Goal: Information Seeking & Learning: Learn about a topic

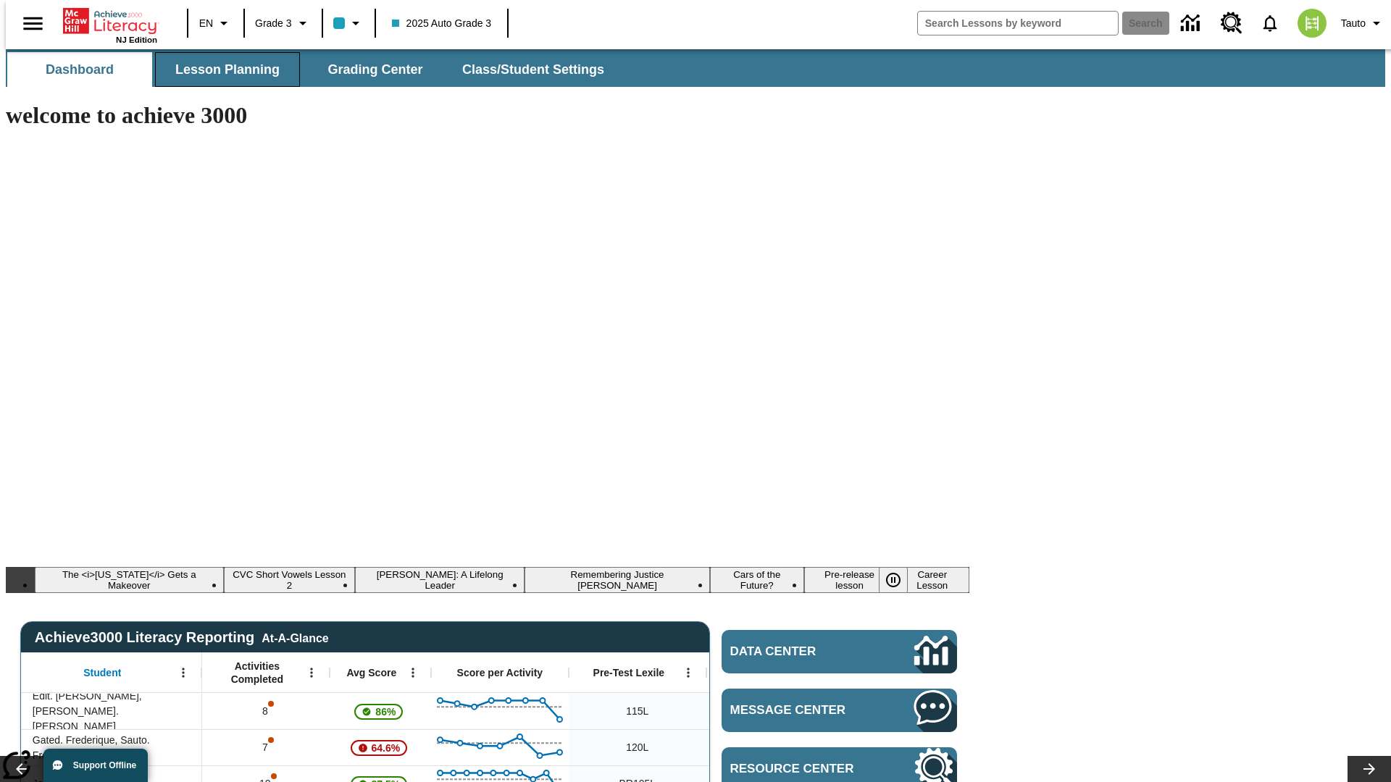
click at [222, 70] on span "Lesson Planning" at bounding box center [227, 70] width 104 height 17
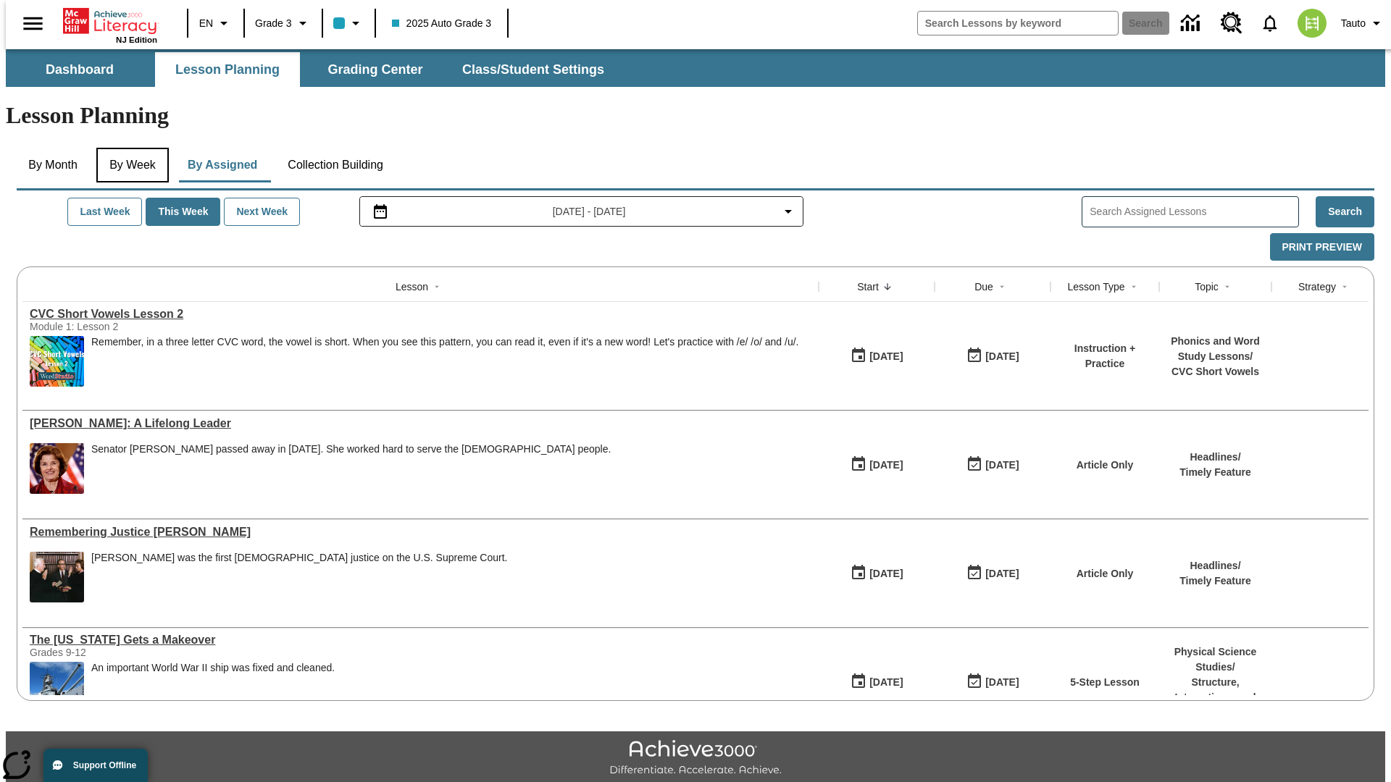
click at [130, 148] on button "By Week" at bounding box center [132, 165] width 72 height 35
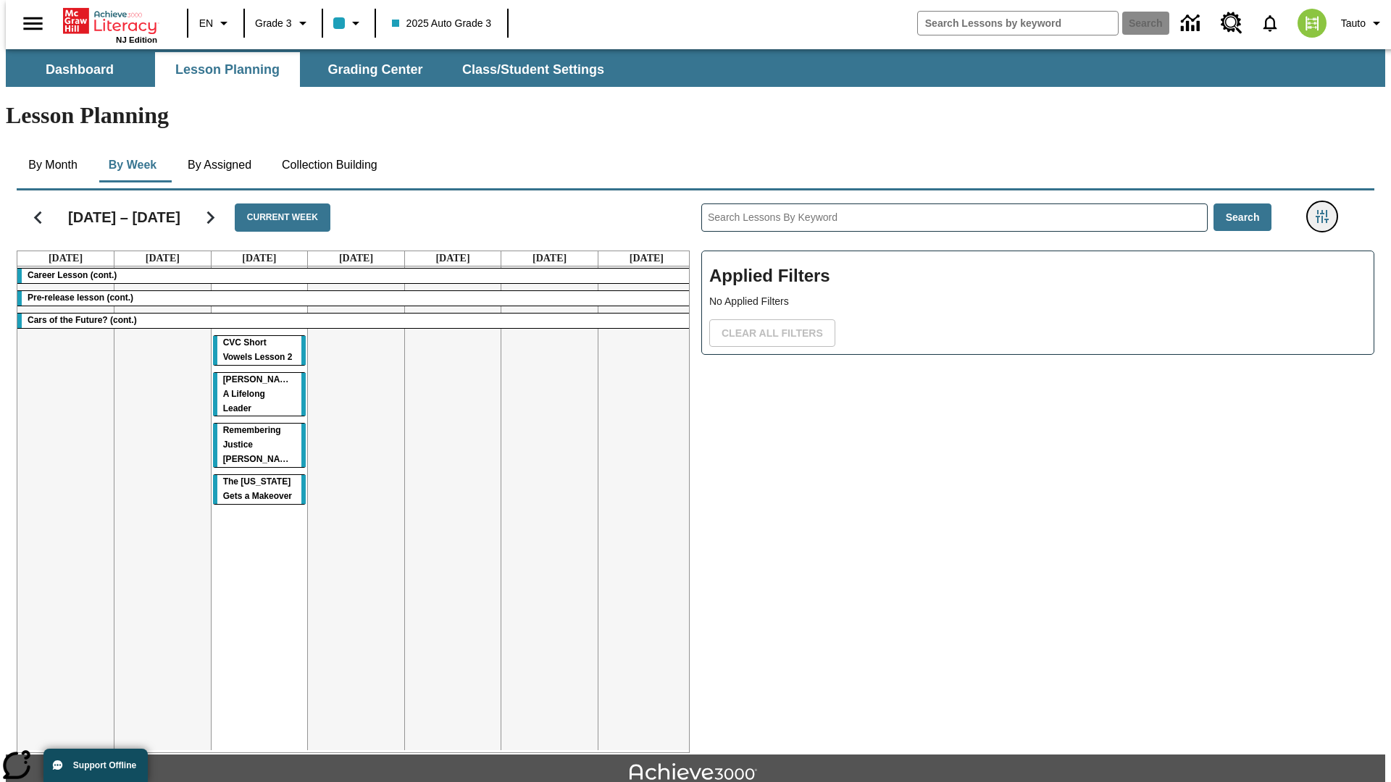
click at [1326, 210] on icon "Filters Side menu" at bounding box center [1321, 216] width 13 height 13
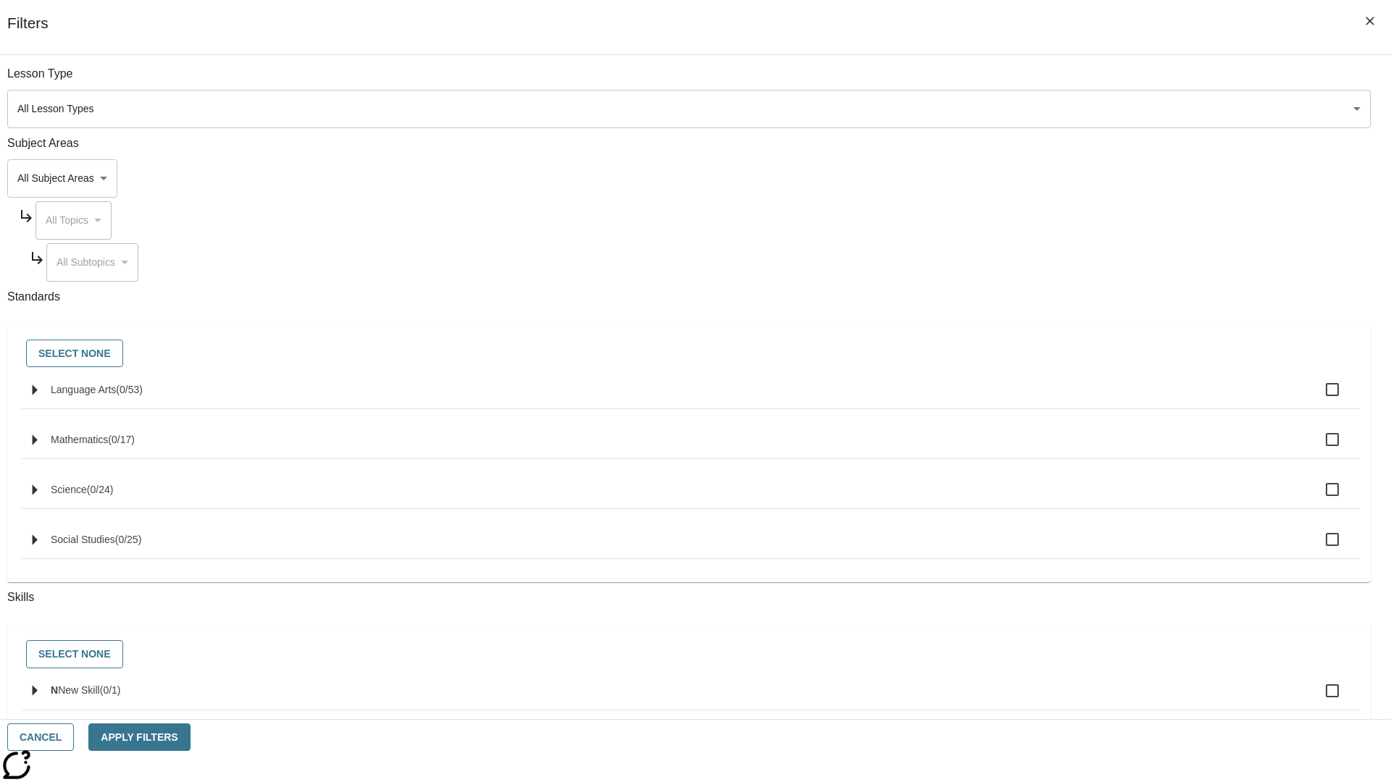
click at [1043, 178] on body "Skip to main content NJ Edition EN Grade 3 2025 Auto Grade 3 Search 0 Tauto Das…" at bounding box center [695, 448] width 1379 height 799
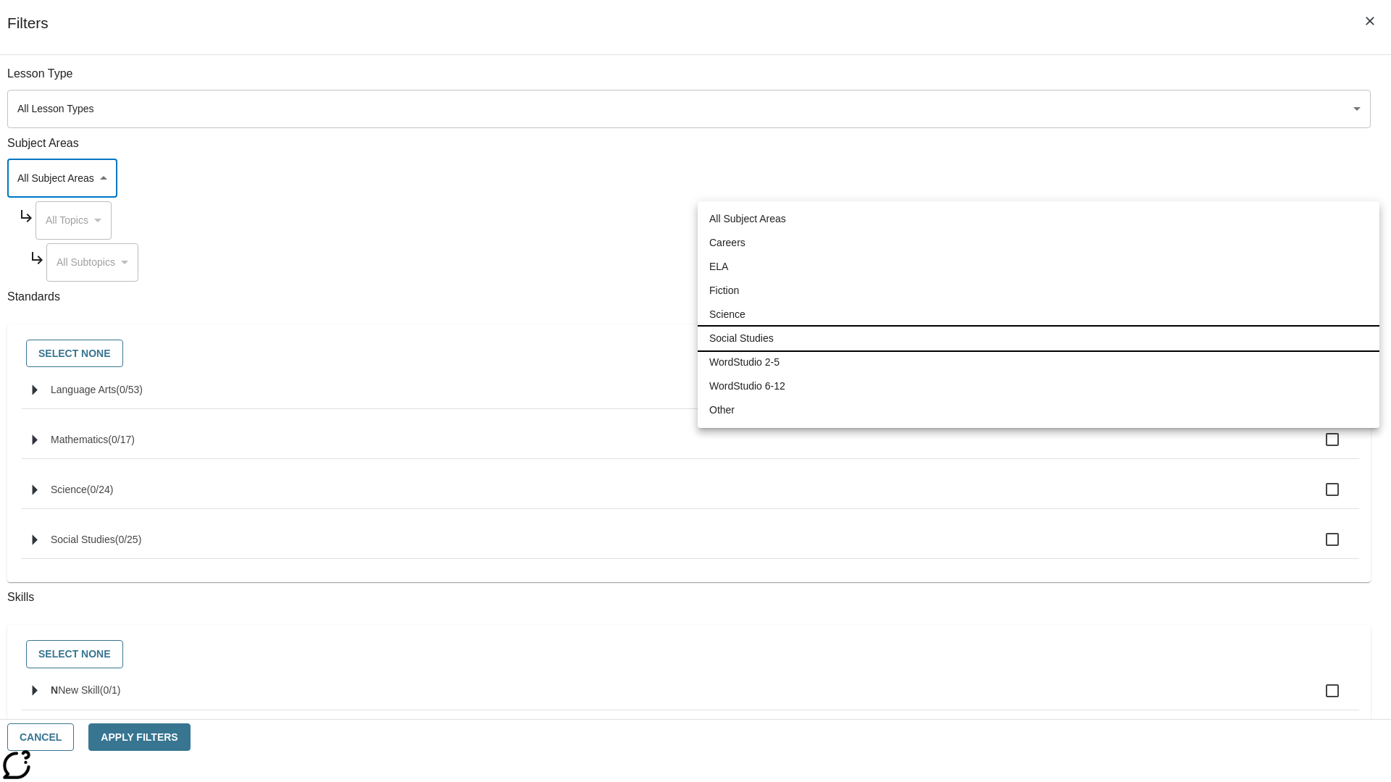
click at [1038, 338] on li "Social Studies" at bounding box center [1038, 339] width 682 height 24
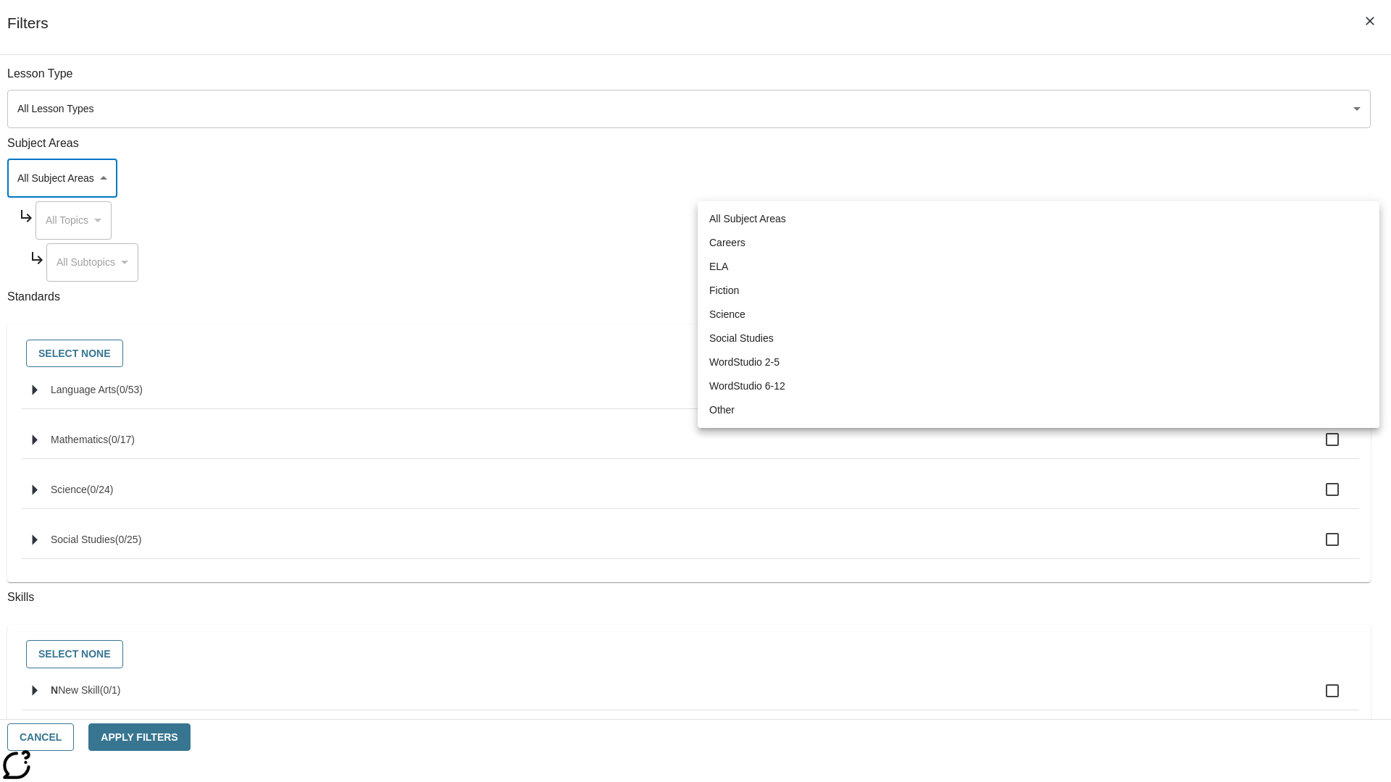
type input "3"
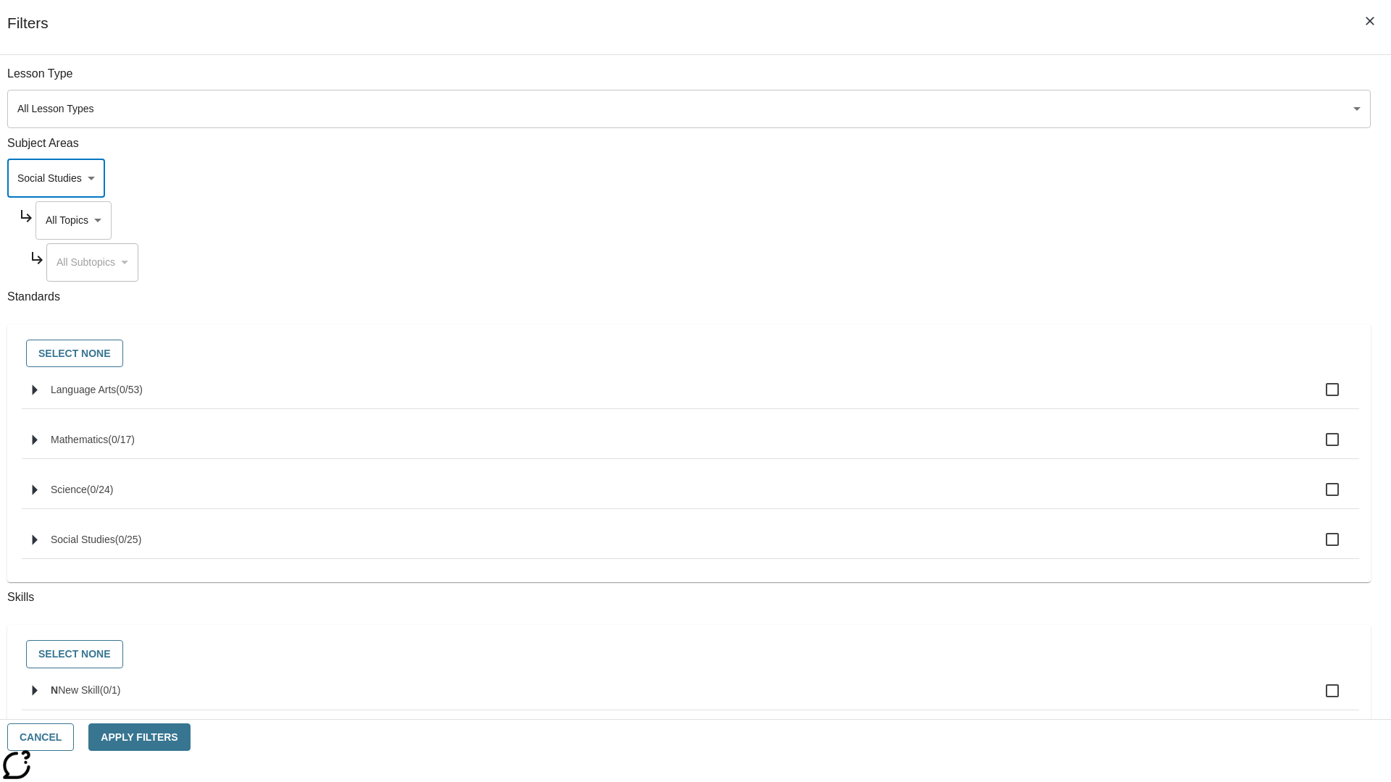
scroll to position [0, 1]
click at [1056, 81] on body "Skip to main content NJ Edition EN Grade 3 2025 Auto Grade 3 Search 0 Tauto Das…" at bounding box center [695, 448] width 1379 height 799
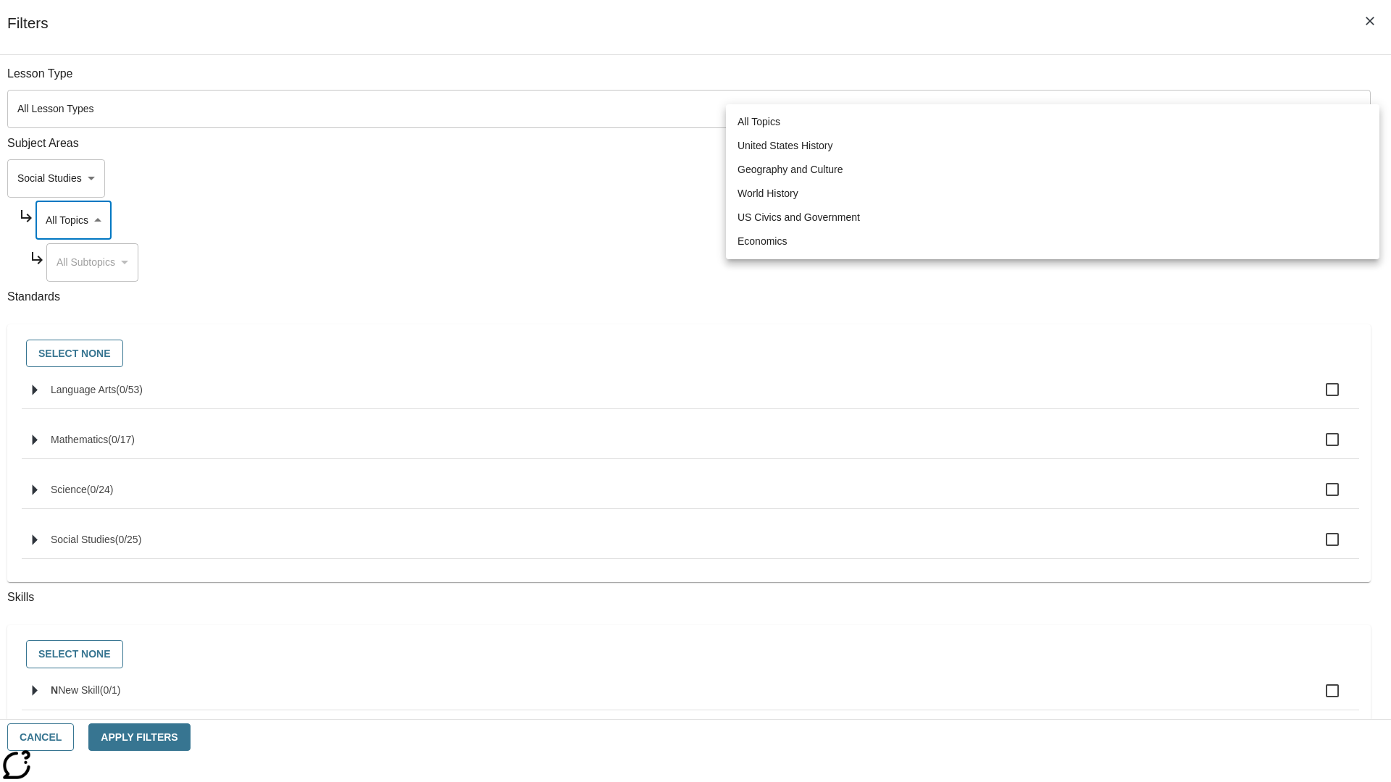
scroll to position [139, 1]
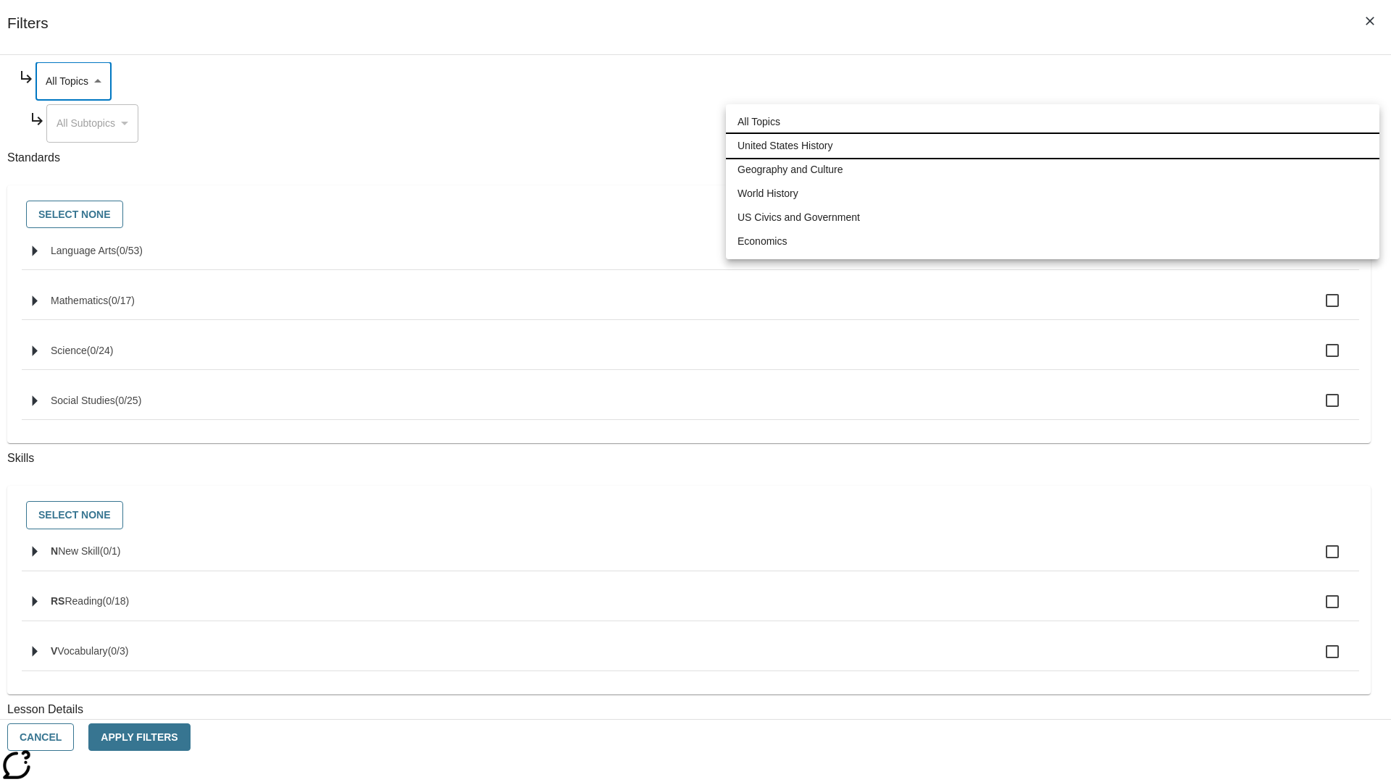
click at [1052, 146] on li "United States History" at bounding box center [1052, 146] width 653 height 24
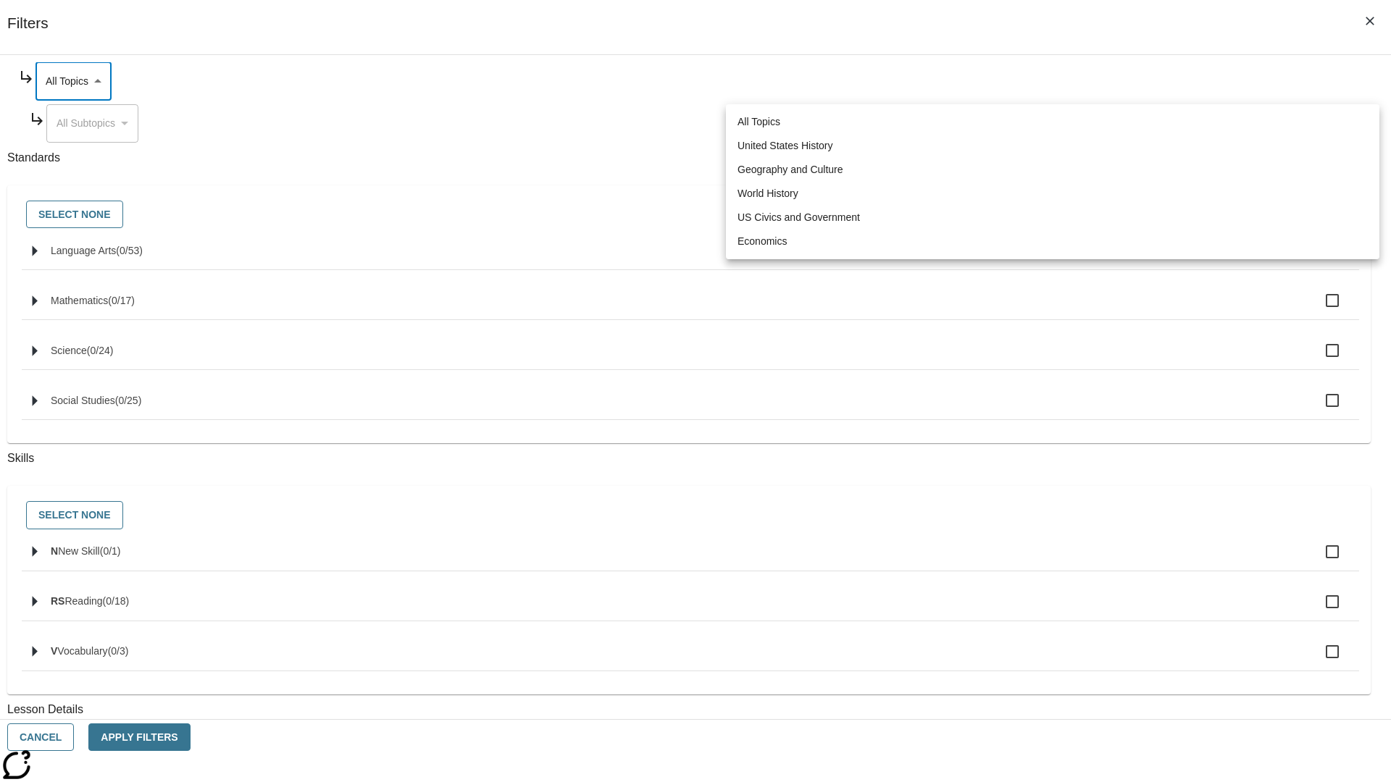
type input "184"
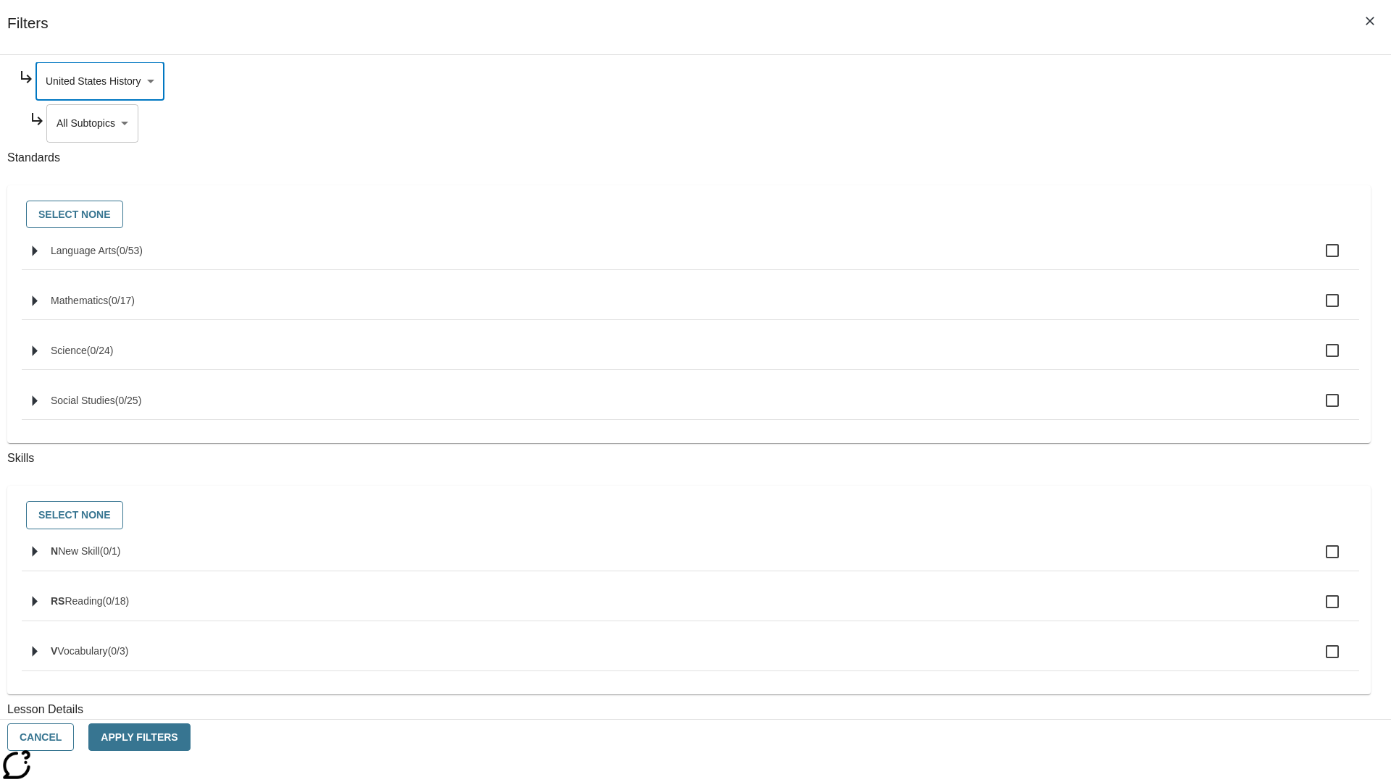
click at [1062, 123] on body "Skip to main content NJ Edition EN Grade 3 2025 Auto Grade 3 Search 0 Tauto Das…" at bounding box center [695, 448] width 1379 height 799
click at [1056, 220] on body "Skip to main content NJ Edition EN Grade 3 2025 Auto Grade 3 Search 0 Tauto Das…" at bounding box center [695, 448] width 1379 height 799
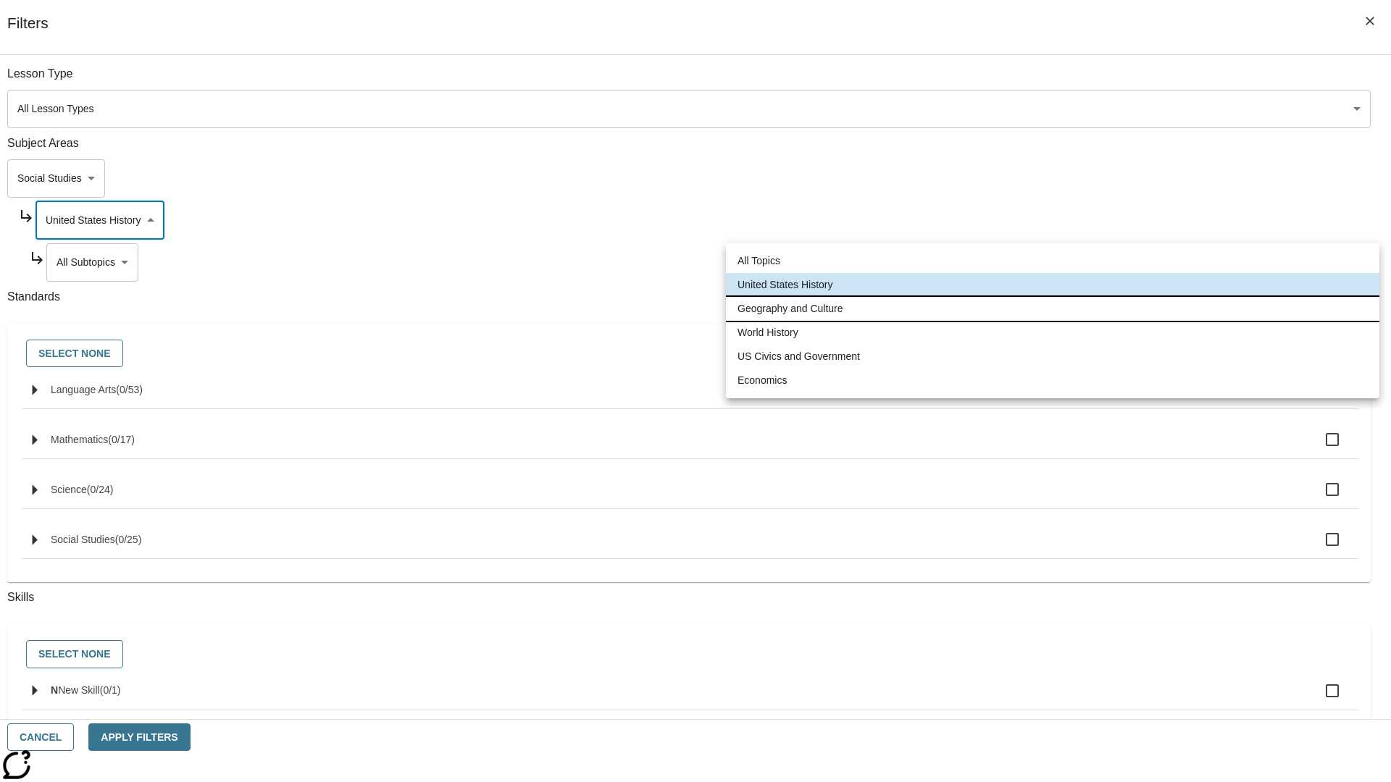
click at [1052, 309] on li "Geography and Culture" at bounding box center [1052, 309] width 653 height 24
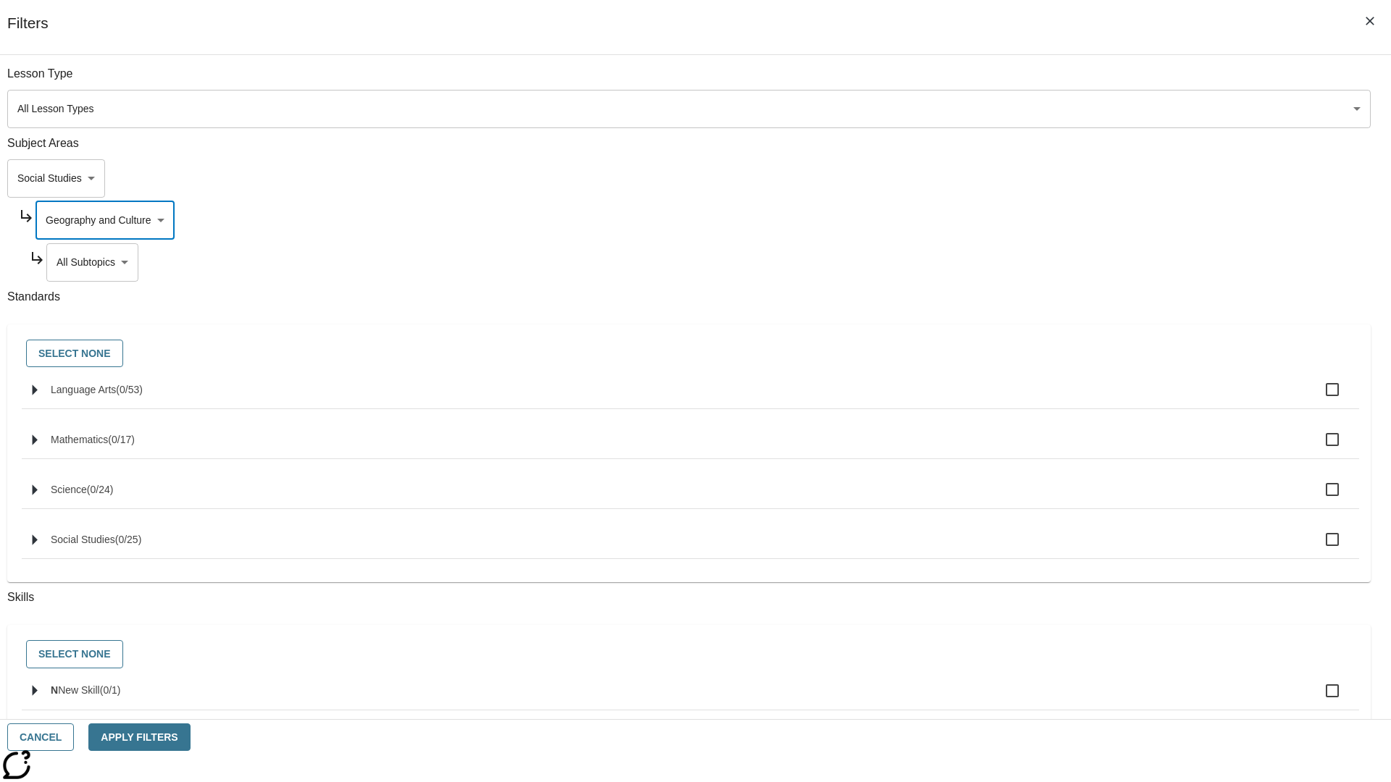
scroll to position [181, 1]
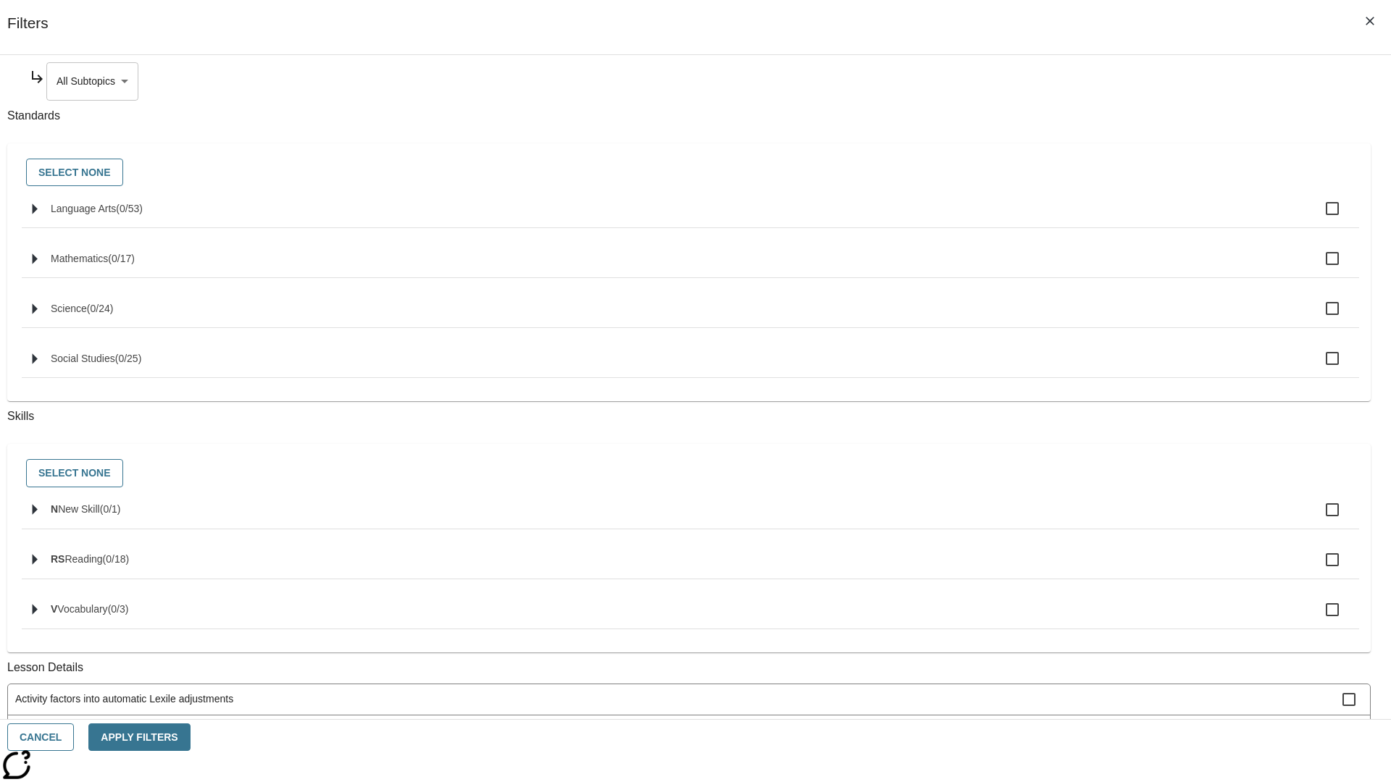
click at [1062, 81] on body "Skip to main content NJ Edition EN Grade 3 2025 Auto Grade 3 Search 0 Tauto Das…" at bounding box center [695, 448] width 1379 height 799
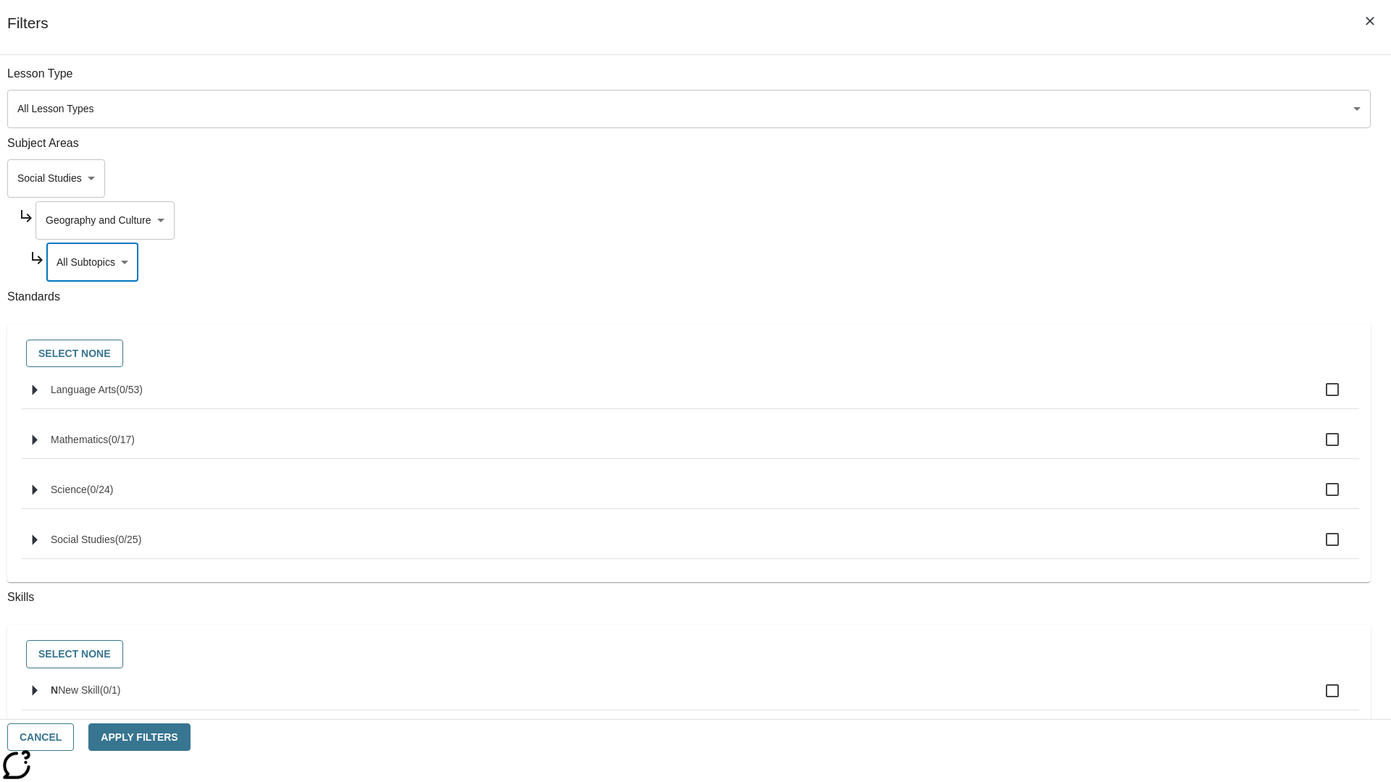
scroll to position [139, 1]
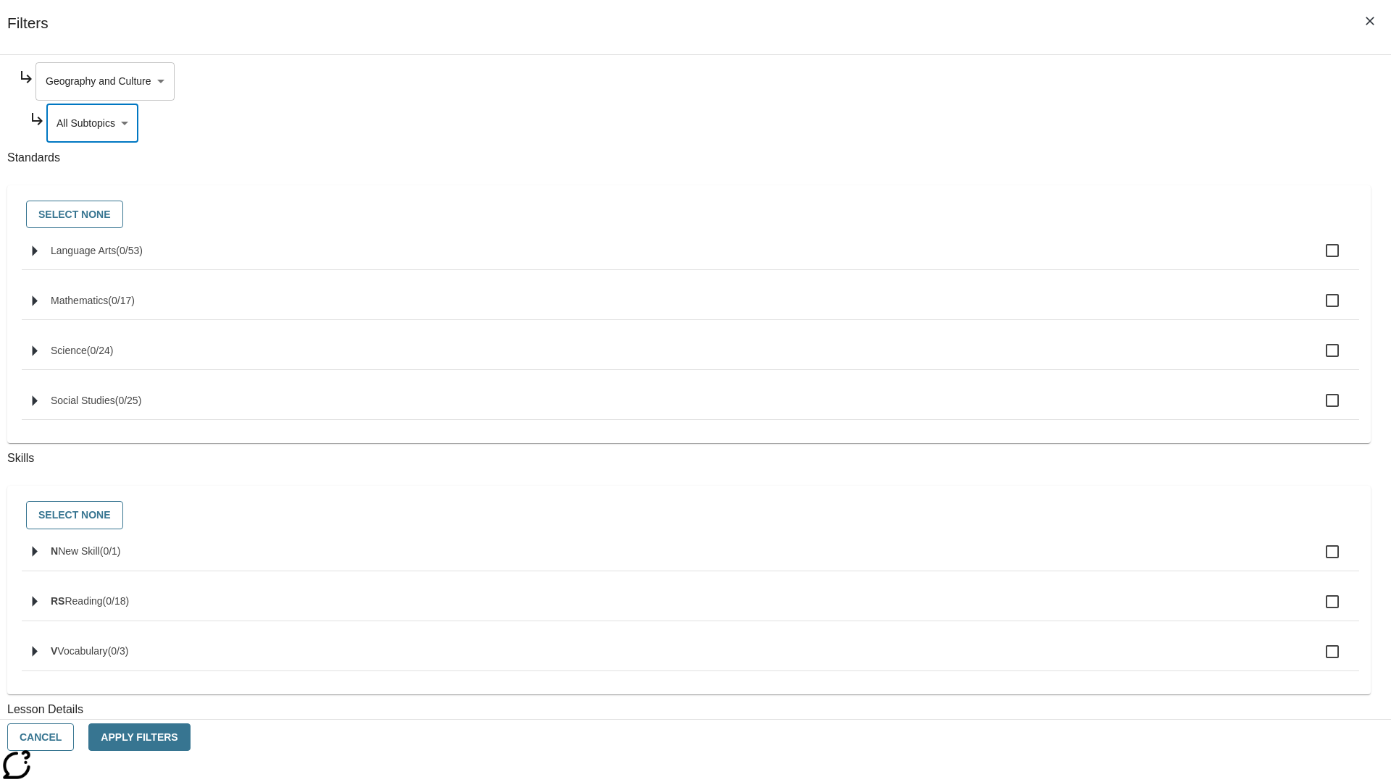
click at [1056, 81] on body "Skip to main content NJ Edition EN Grade 3 2025 Auto Grade 3 Search 0 Tauto Das…" at bounding box center [695, 448] width 1379 height 799
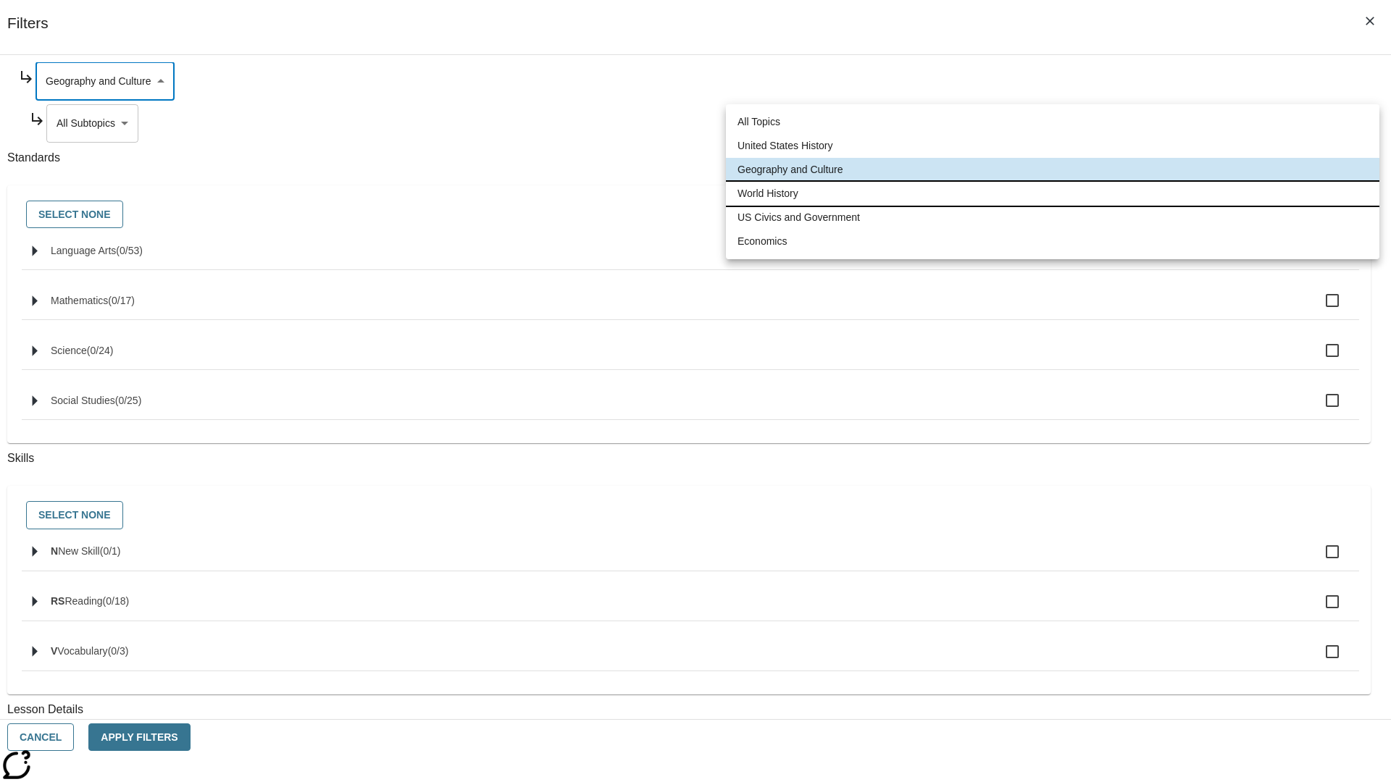
click at [1052, 193] on li "World History" at bounding box center [1052, 194] width 653 height 24
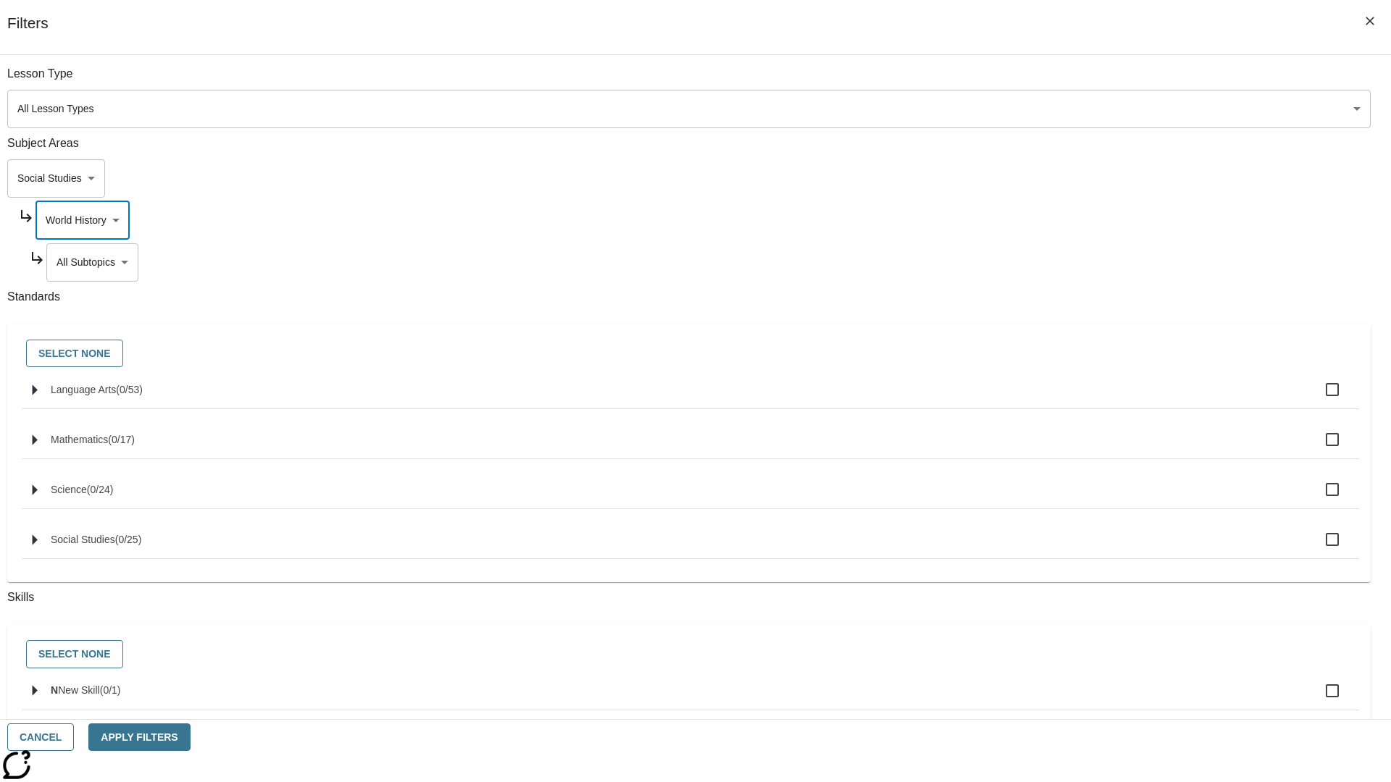
click at [1062, 81] on body "Skip to main content NJ Edition EN Grade 3 2025 Auto Grade 3 Search 0 Tauto Das…" at bounding box center [695, 448] width 1379 height 799
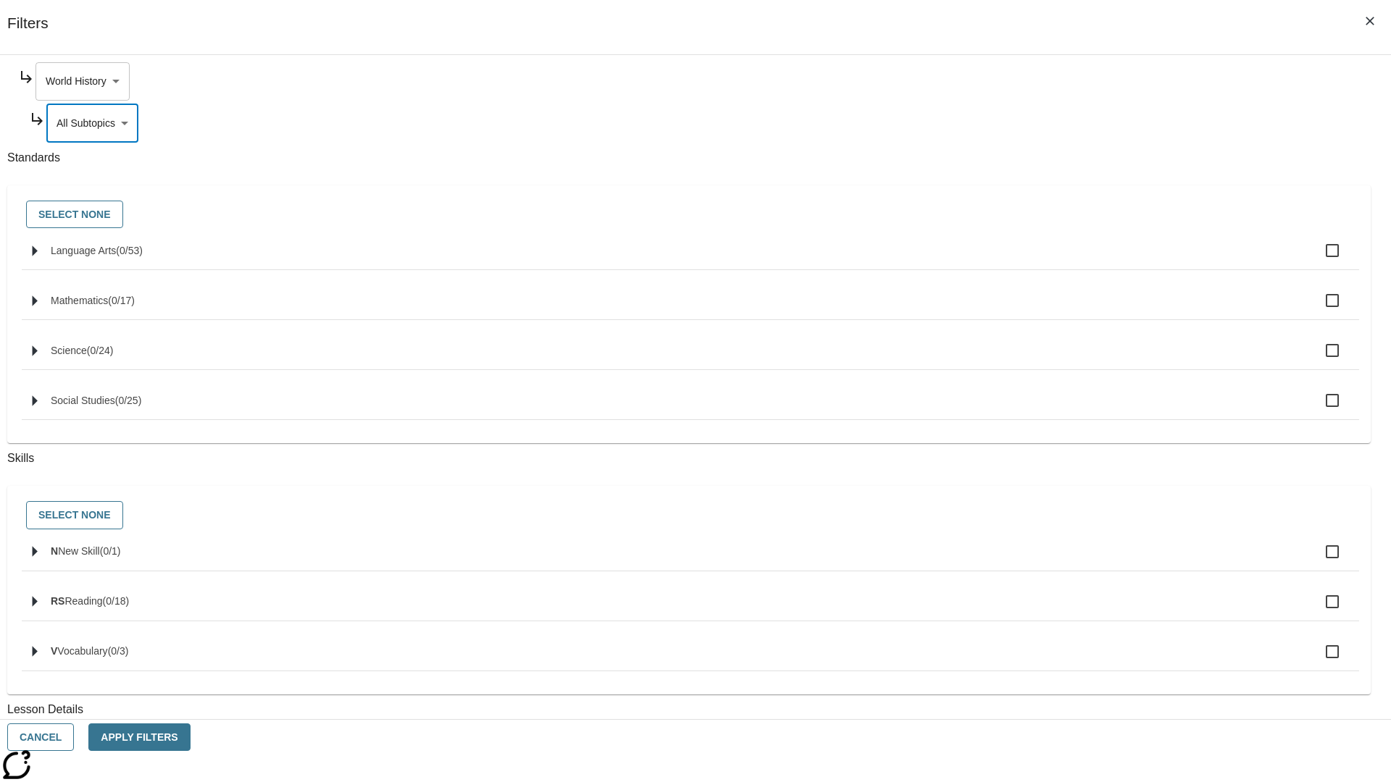
click at [1056, 81] on body "Skip to main content NJ Edition EN Grade 3 2025 Auto Grade 3 Search 0 Tauto Das…" at bounding box center [695, 448] width 1379 height 799
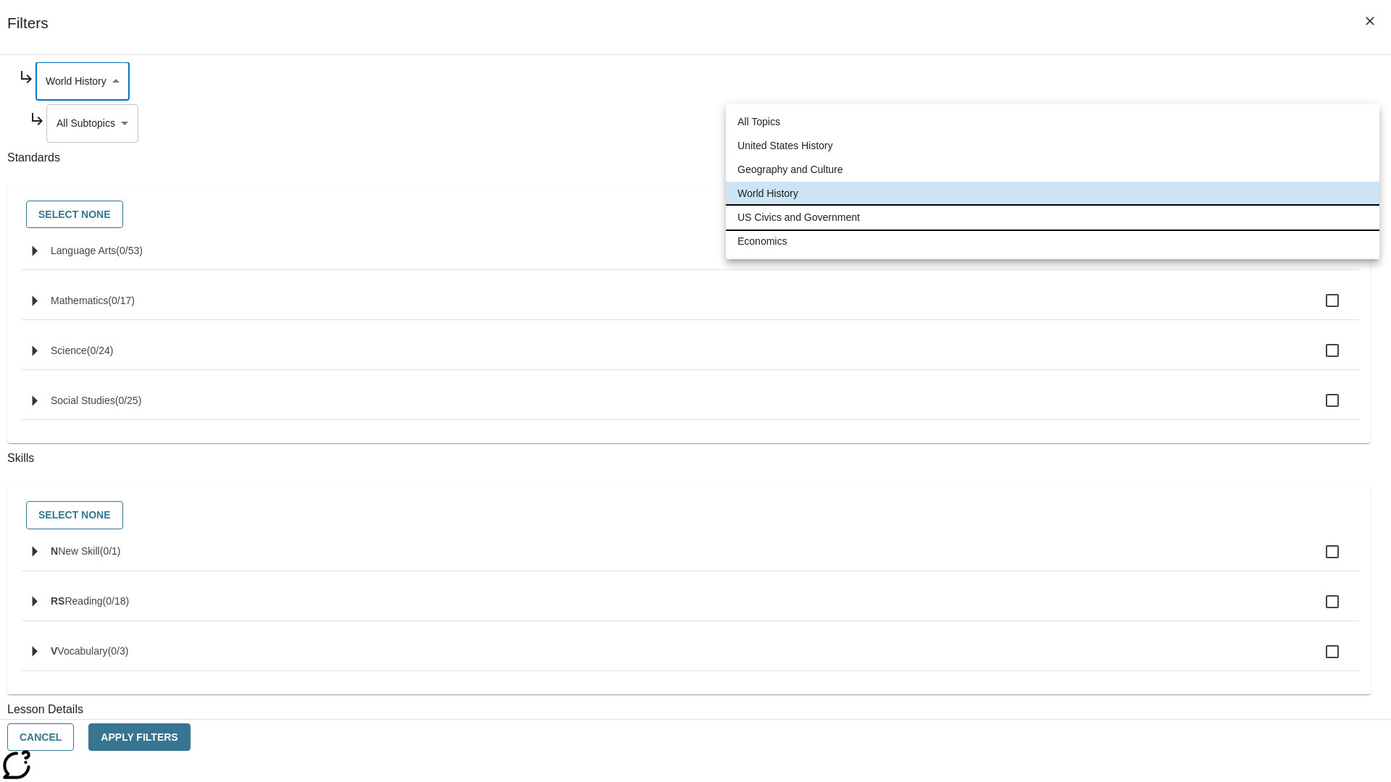
click at [1052, 217] on li "US Civics and Government" at bounding box center [1052, 218] width 653 height 24
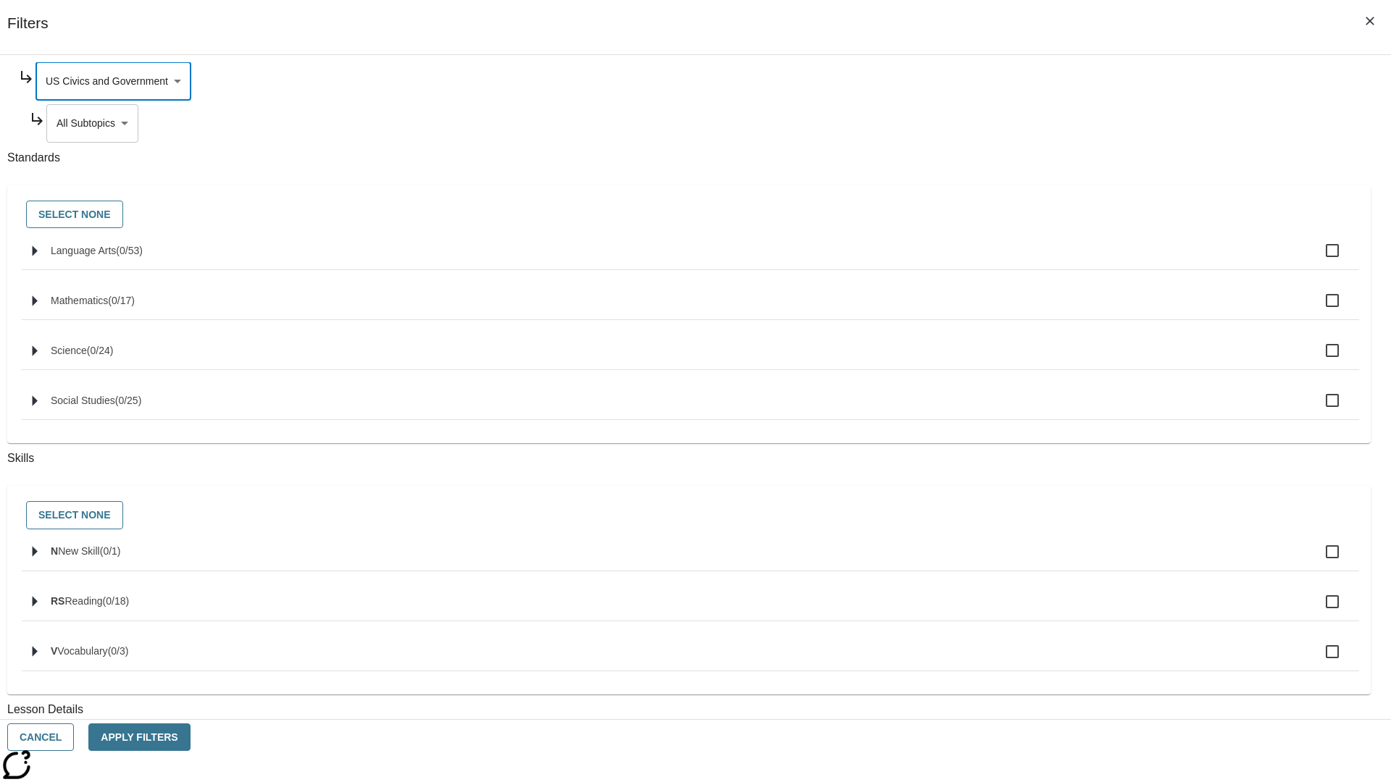
scroll to position [0, 0]
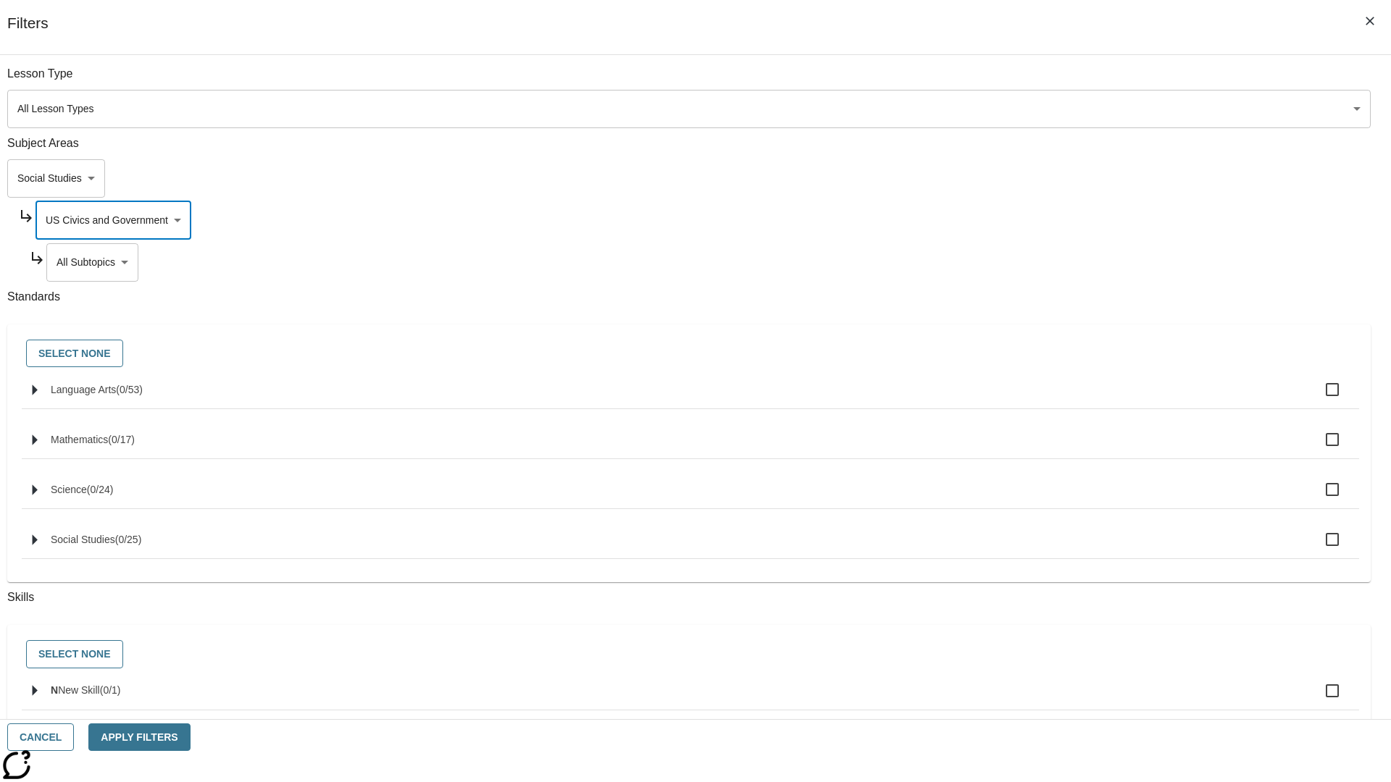
click at [1062, 262] on body "Skip to main content NJ Edition EN Grade 3 2025 Auto Grade 3 Search 0 Tauto Das…" at bounding box center [695, 448] width 1379 height 799
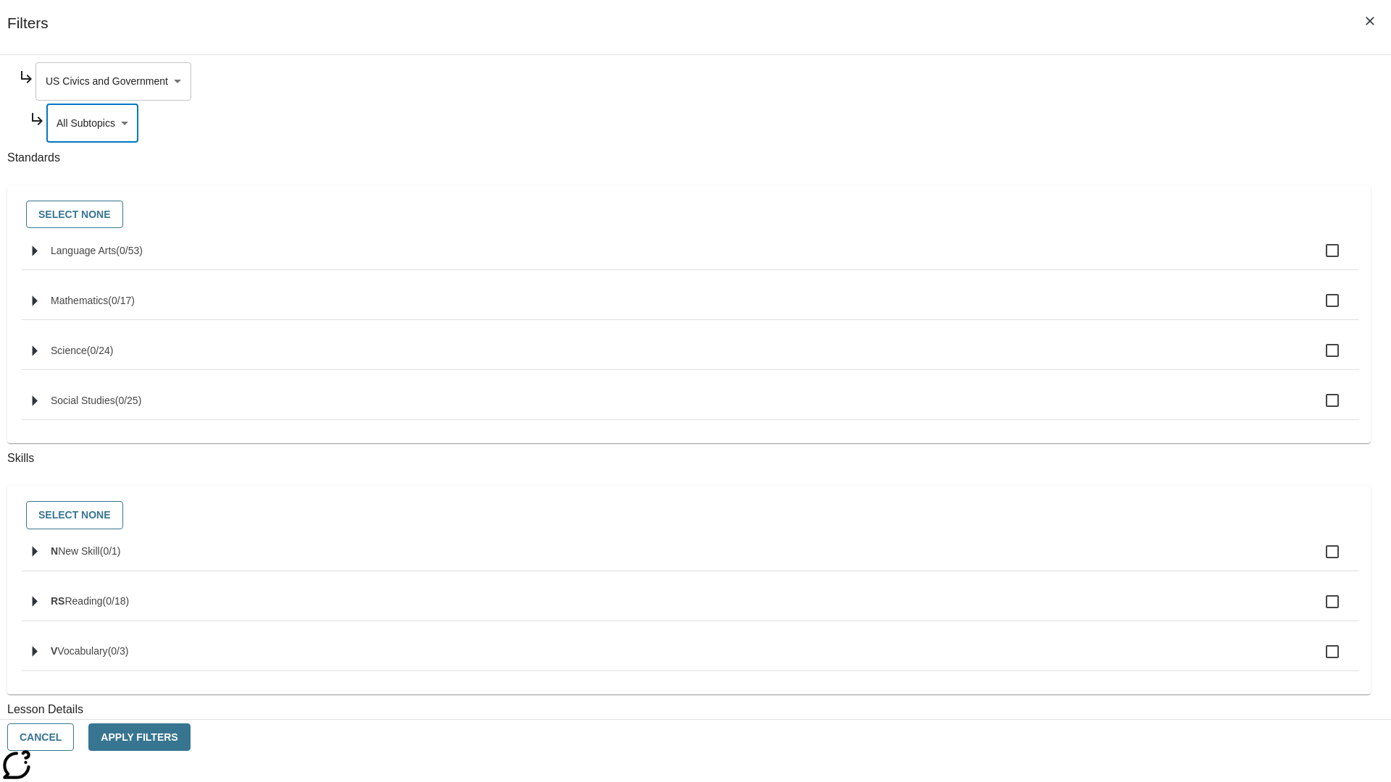
click at [1056, 81] on body "Skip to main content NJ Edition EN Grade 3 2025 Auto Grade 3 Search 0 Tauto Das…" at bounding box center [695, 448] width 1379 height 799
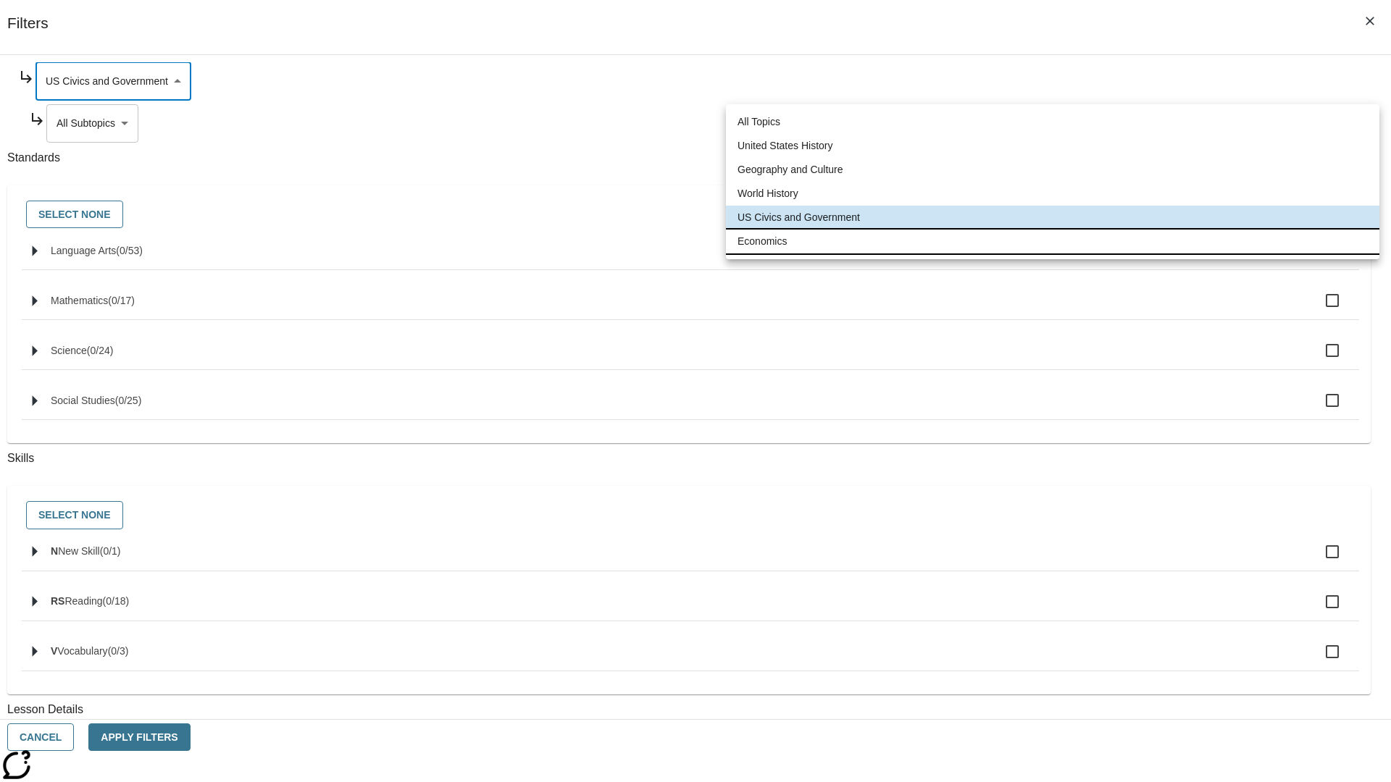
click at [1052, 241] on li "Economics" at bounding box center [1052, 242] width 653 height 24
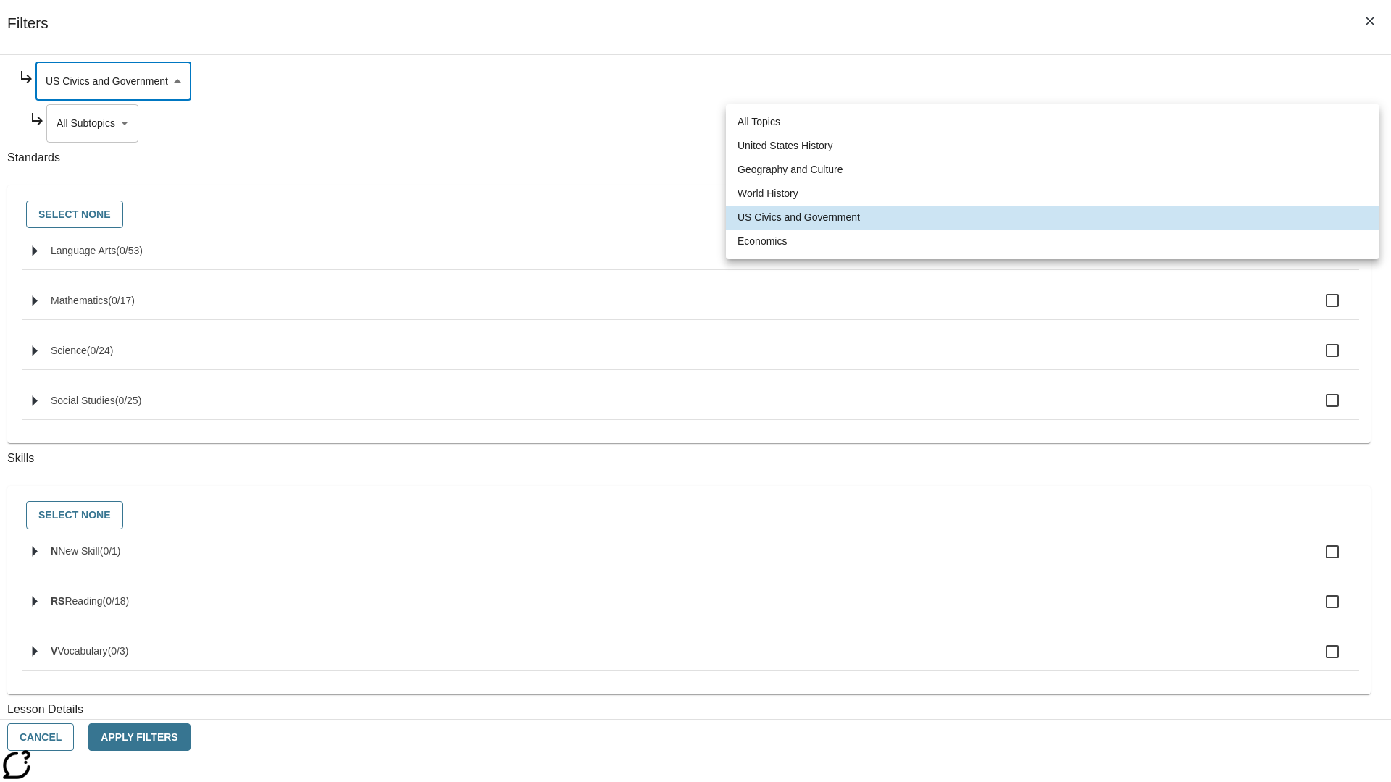
type input "195"
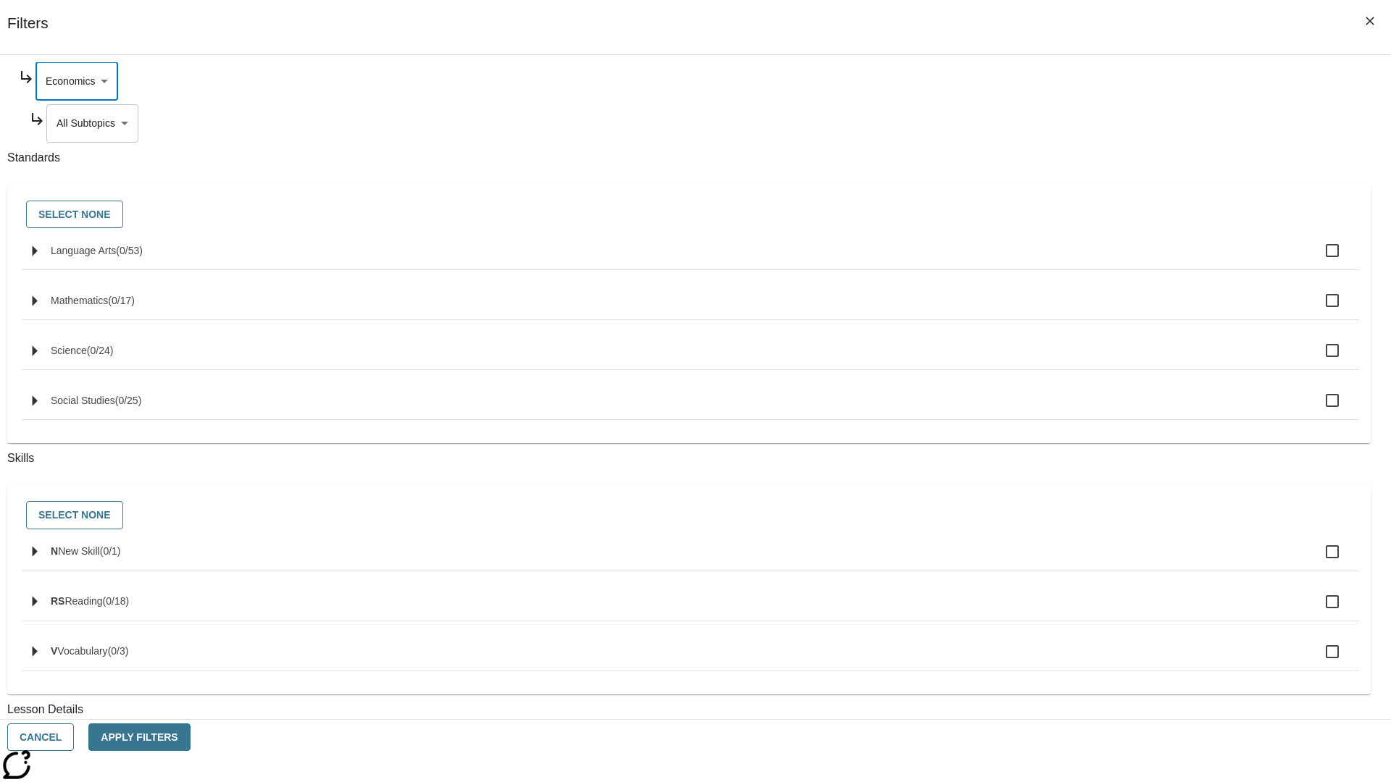
scroll to position [0, 1]
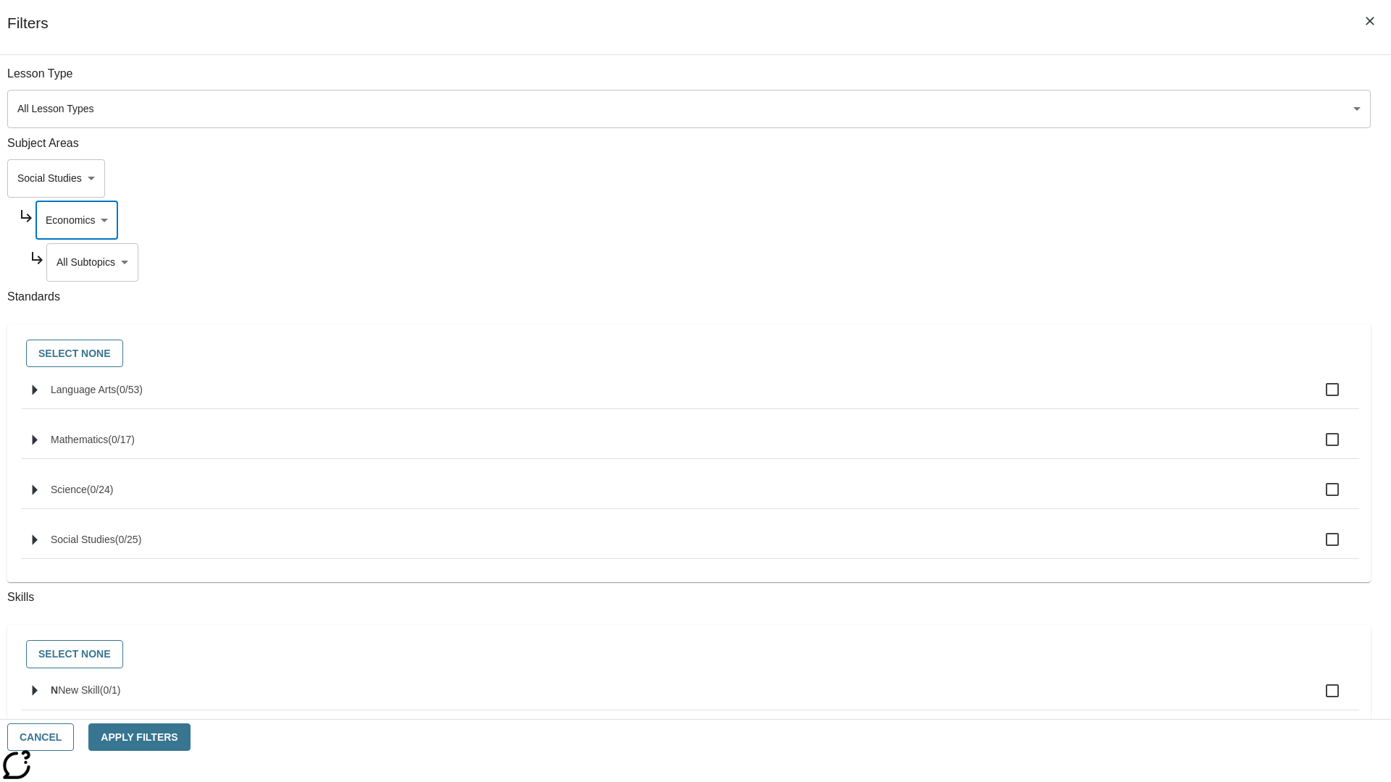
click at [1062, 81] on body "Skip to main content NJ Edition EN Grade 3 2025 Auto Grade 3 Search 0 Tauto Das…" at bounding box center [695, 448] width 1379 height 799
click at [1043, 178] on body "Skip to main content NJ Edition EN Grade 3 2025 Auto Grade 3 Search 0 Tauto Das…" at bounding box center [695, 448] width 1379 height 799
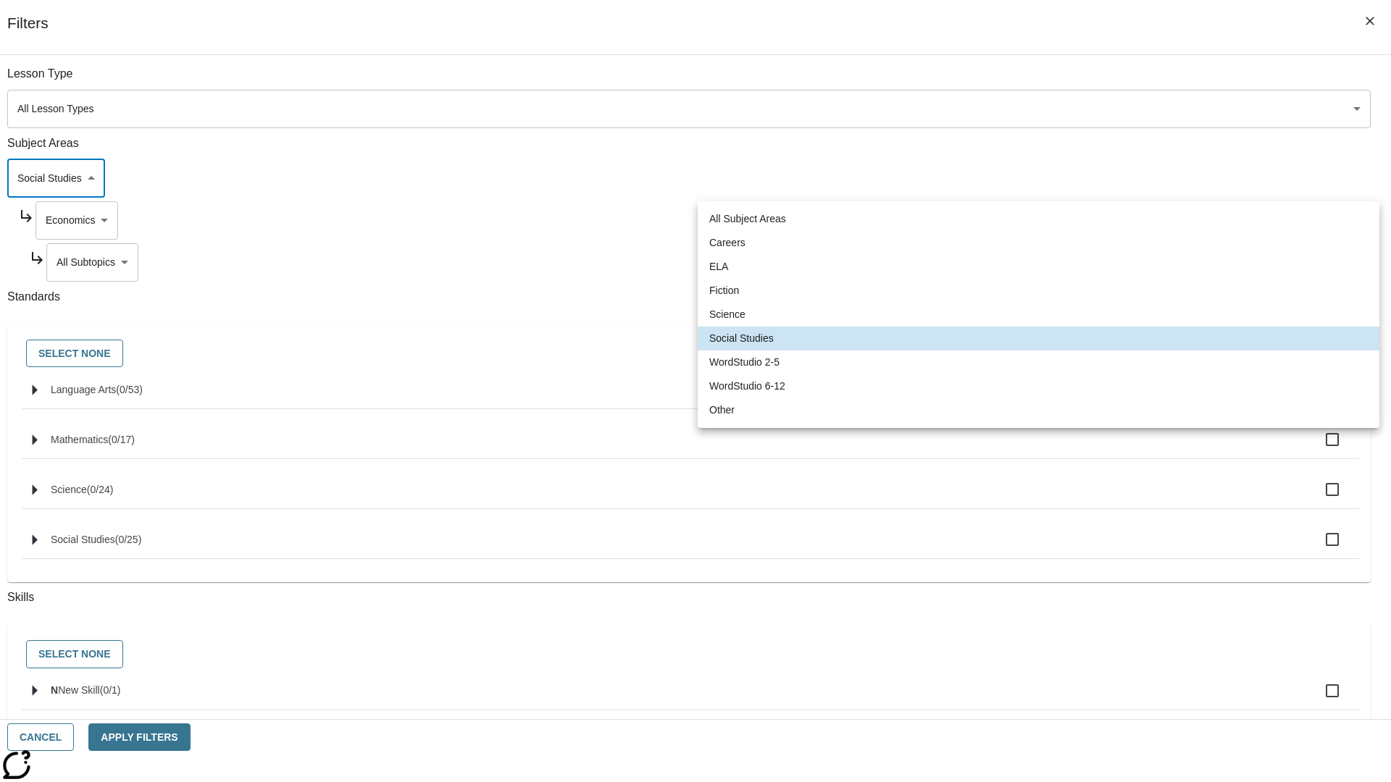
scroll to position [0, 0]
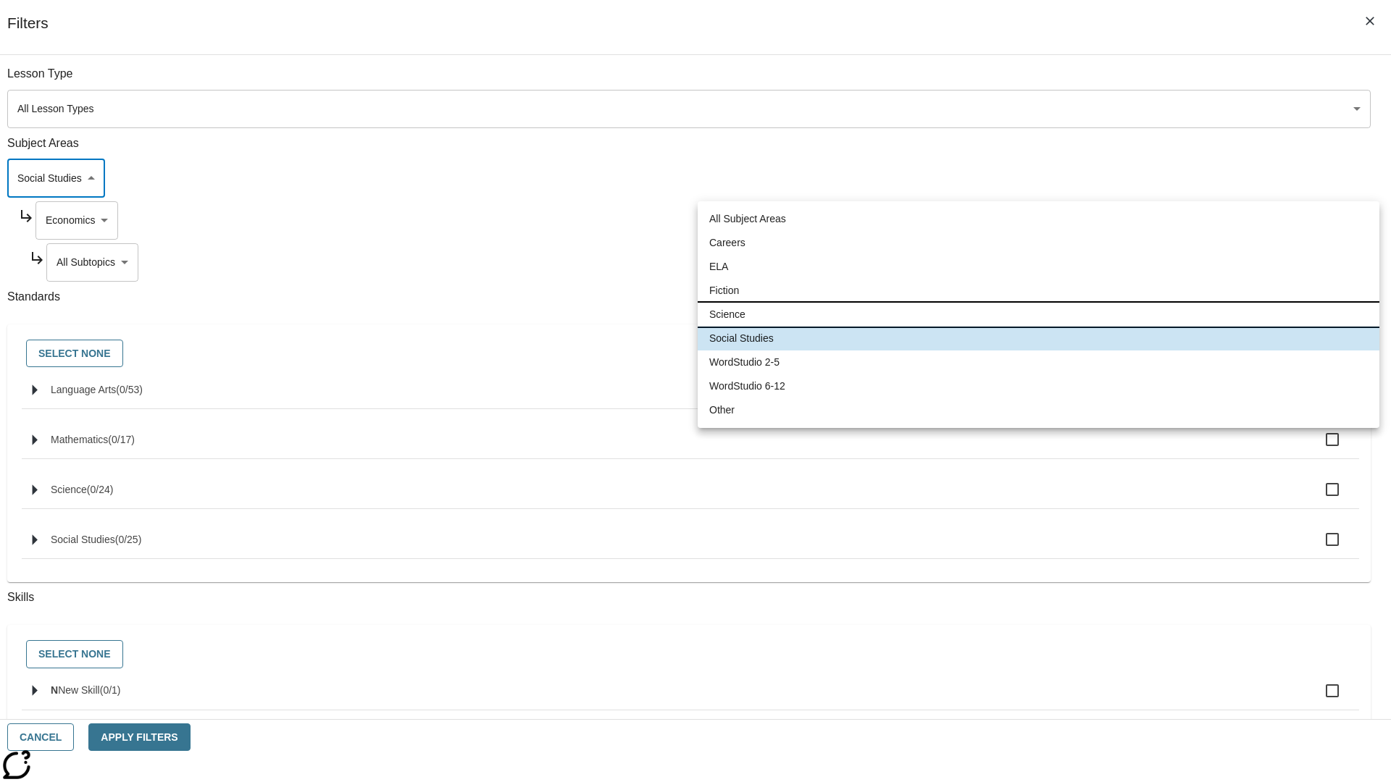
click at [1038, 314] on li "Science" at bounding box center [1038, 315] width 682 height 24
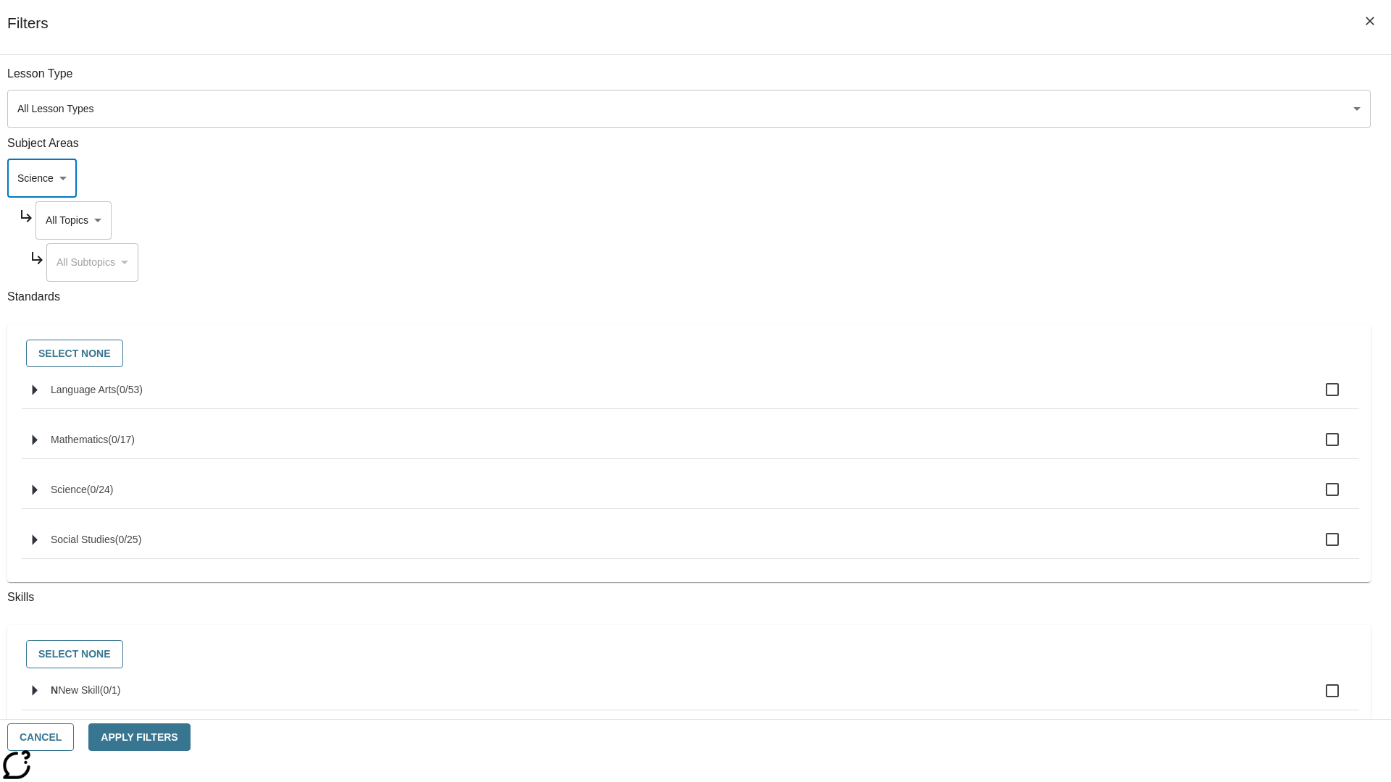
type input "2"
click at [1056, 81] on body "Skip to main content NJ Edition EN Grade 3 2025 Auto Grade 3 Search 0 Tauto Das…" at bounding box center [695, 448] width 1379 height 799
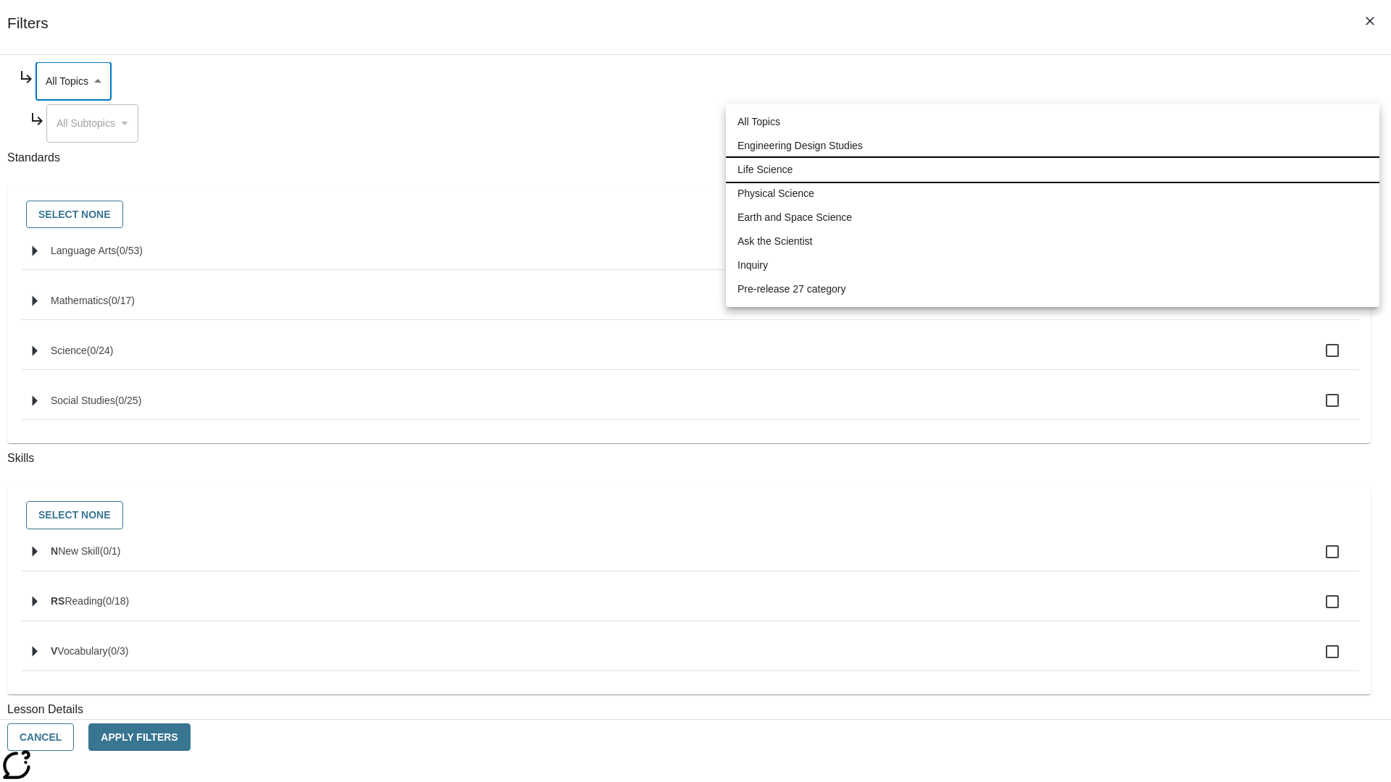
click at [1052, 169] on li "Life Science" at bounding box center [1052, 170] width 653 height 24
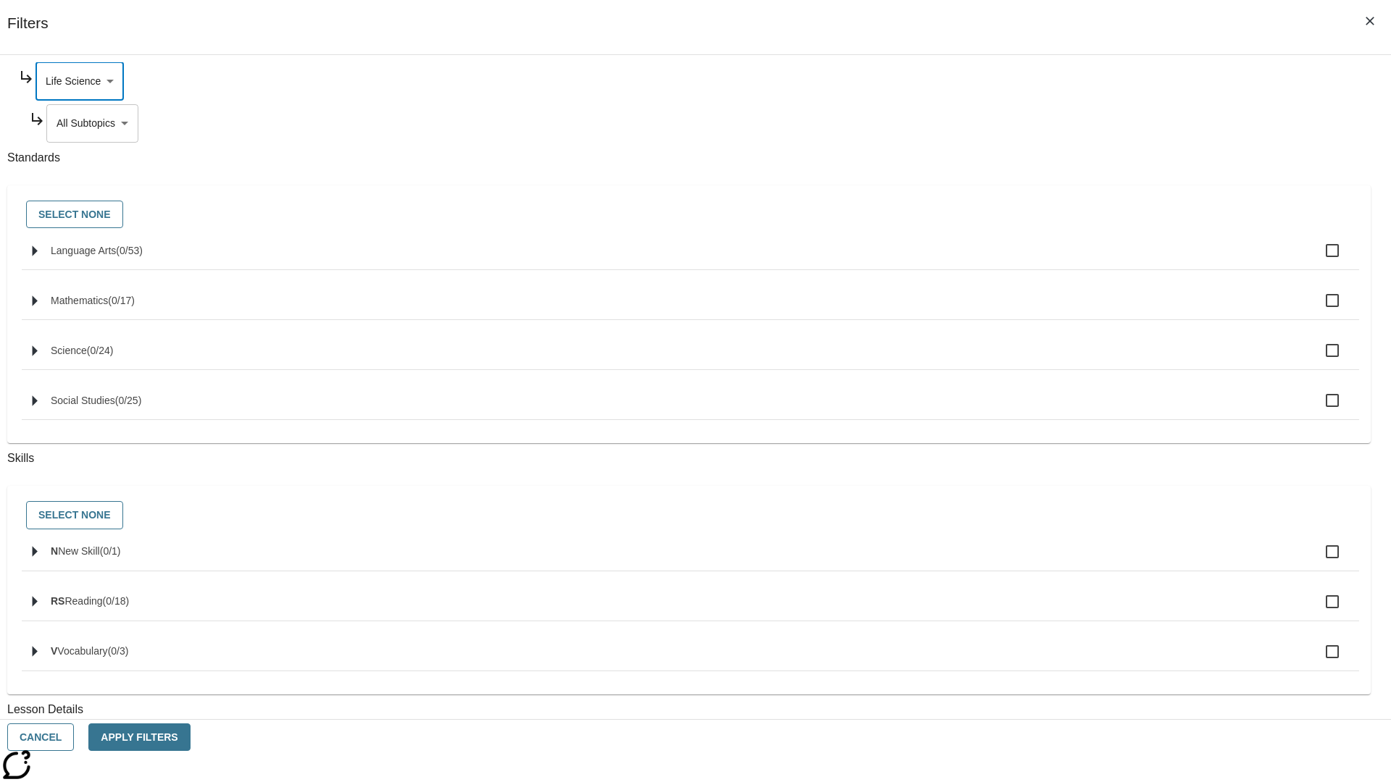
click at [1062, 262] on body "Skip to main content NJ Edition EN Grade 3 2025 Auto Grade 3 Search 0 Tauto Das…" at bounding box center [695, 448] width 1379 height 799
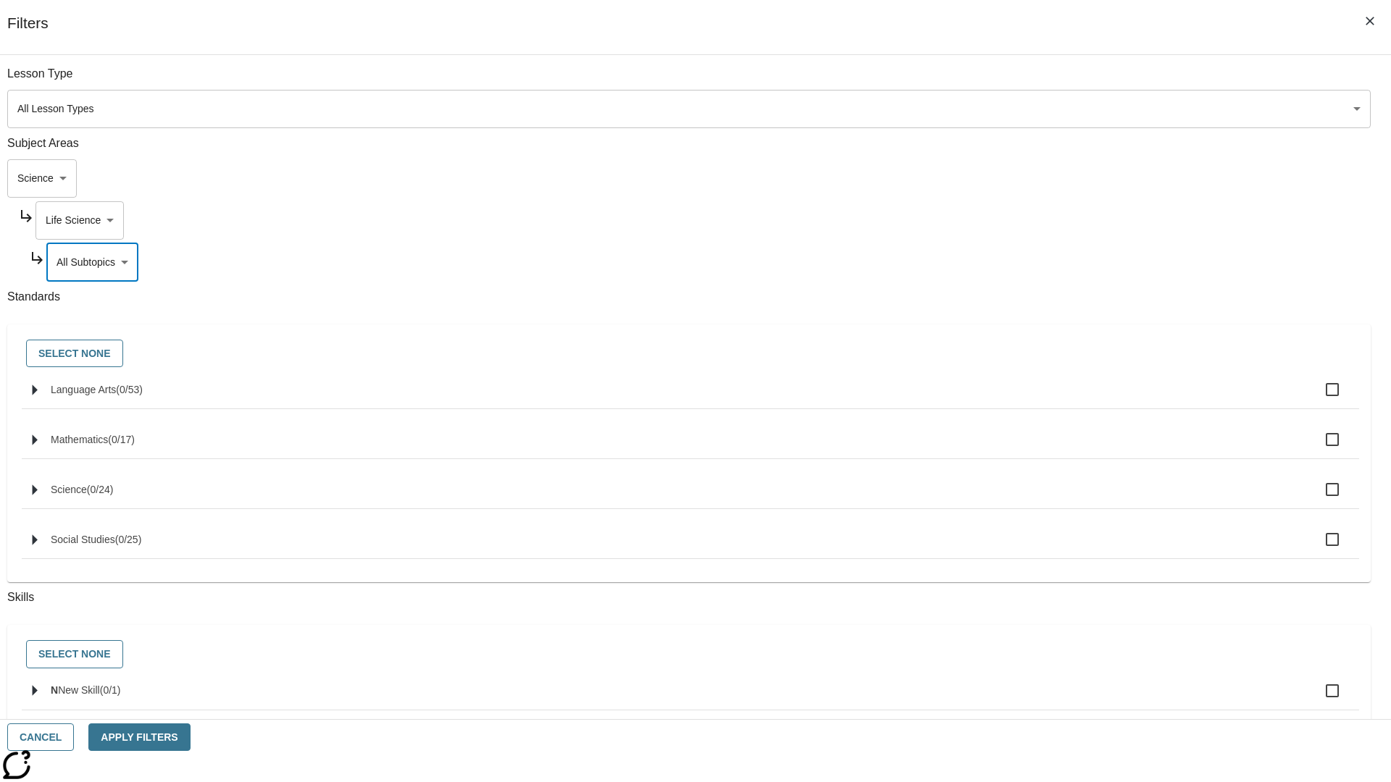
scroll to position [0, 0]
click at [1056, 220] on body "Skip to main content NJ Edition EN Grade 3 2025 Auto Grade 3 Search 0 Tauto Das…" at bounding box center [695, 448] width 1379 height 799
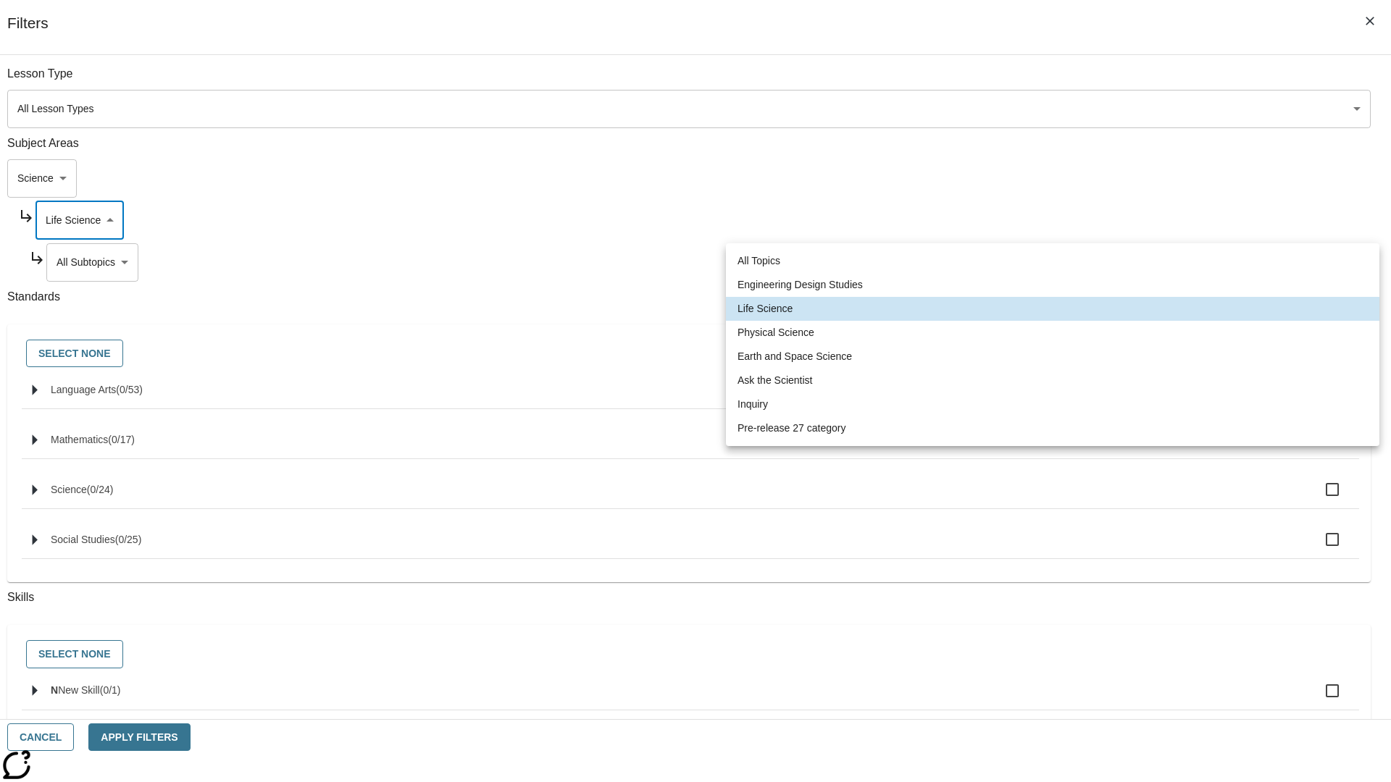
scroll to position [0, 1]
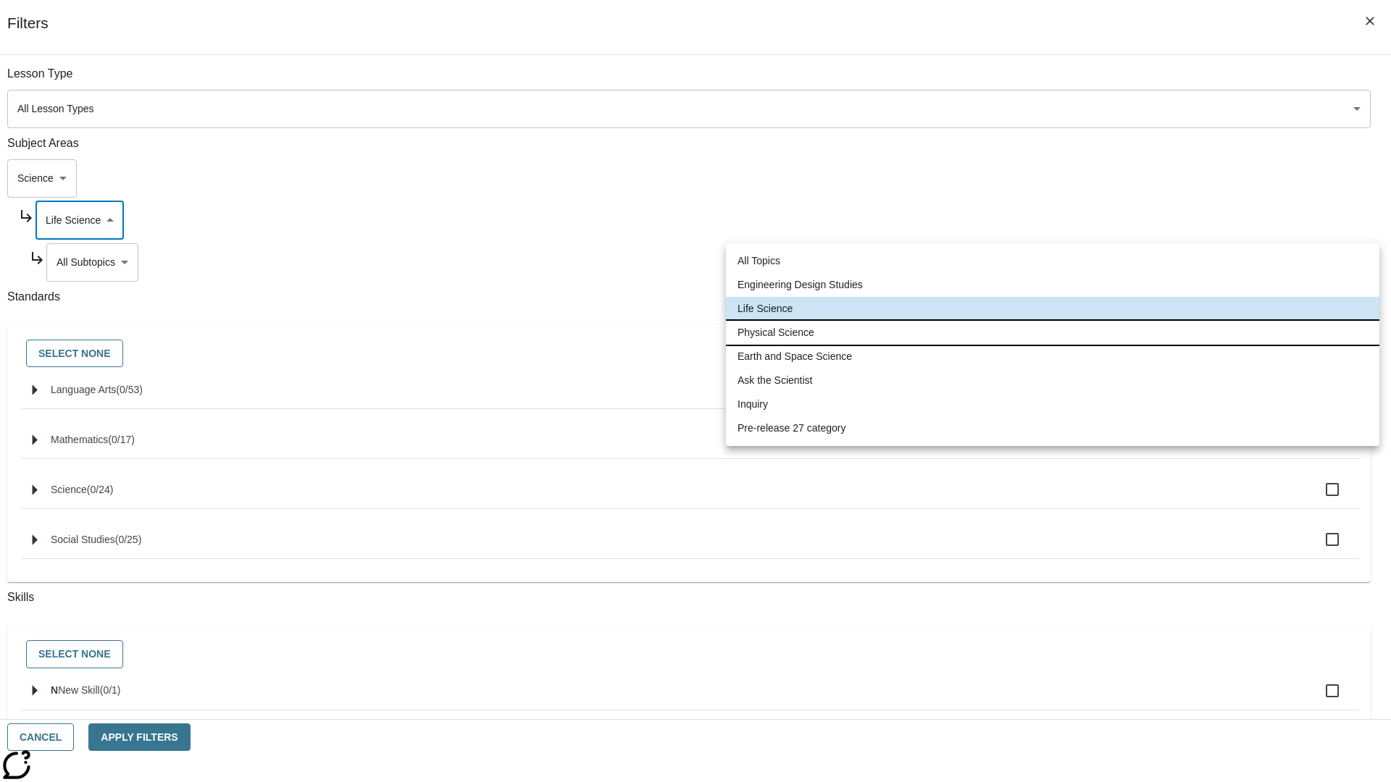
click at [1052, 332] on li "Physical Science" at bounding box center [1052, 333] width 653 height 24
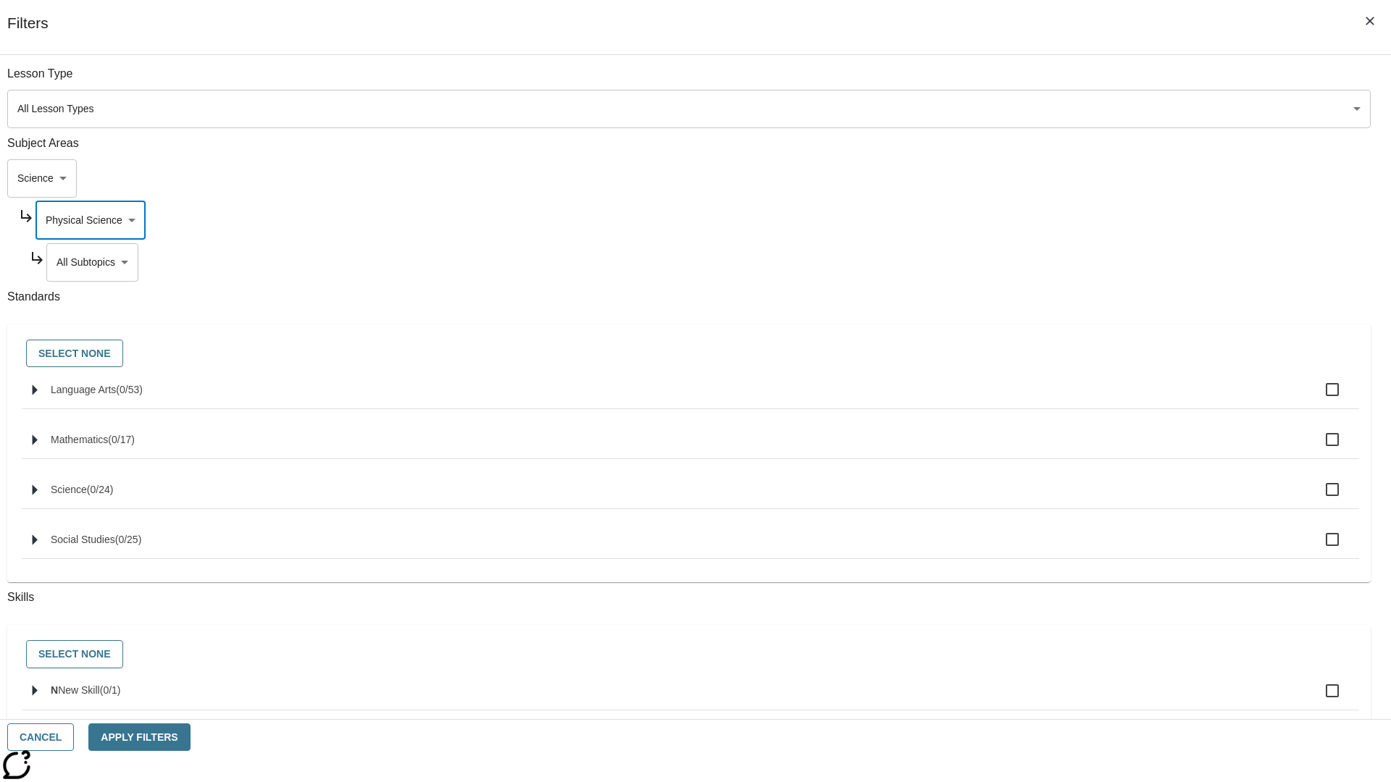
click at [1062, 81] on body "Skip to main content NJ Edition EN Grade 3 2025 Auto Grade 3 Search 0 Tauto Das…" at bounding box center [695, 448] width 1379 height 799
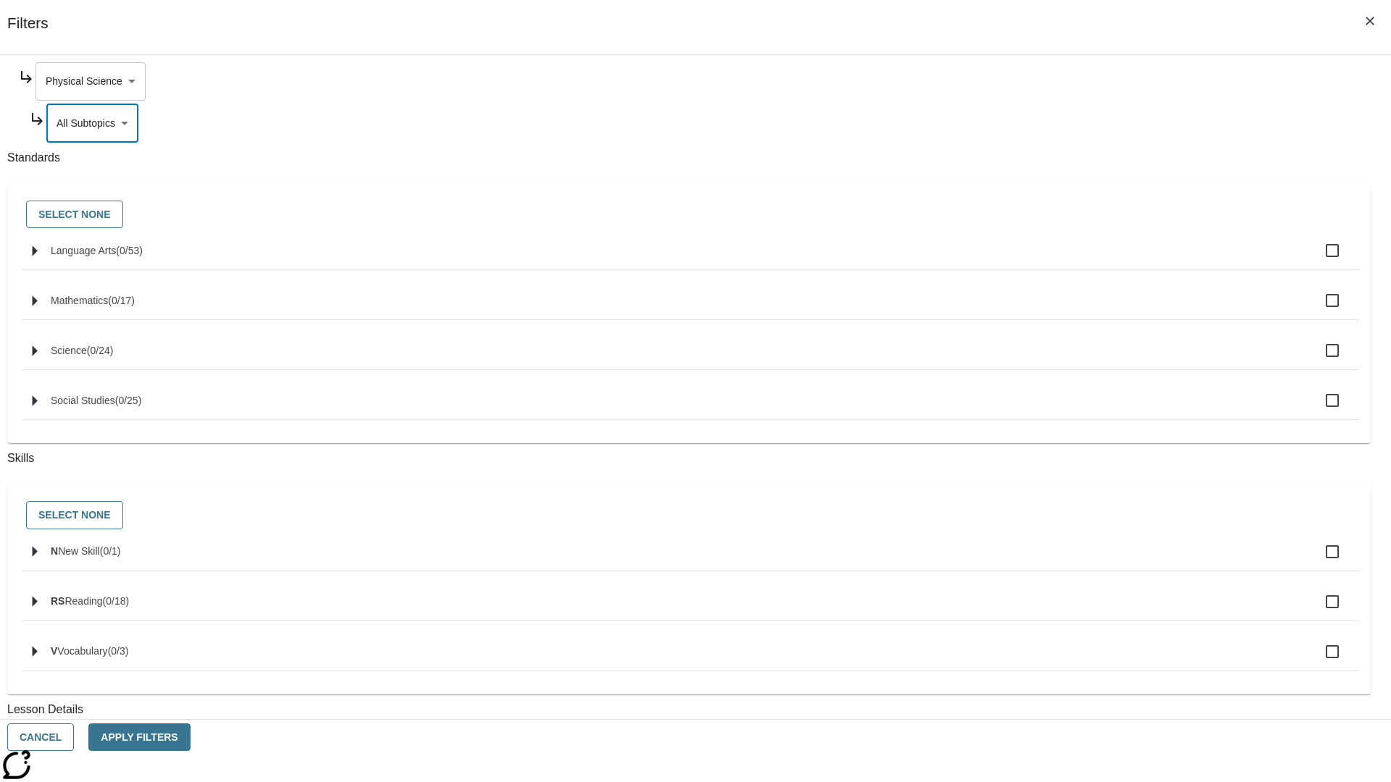
click at [1056, 81] on body "Skip to main content NJ Edition EN Grade 3 2025 Auto Grade 3 Search 0 Tauto Das…" at bounding box center [695, 448] width 1379 height 799
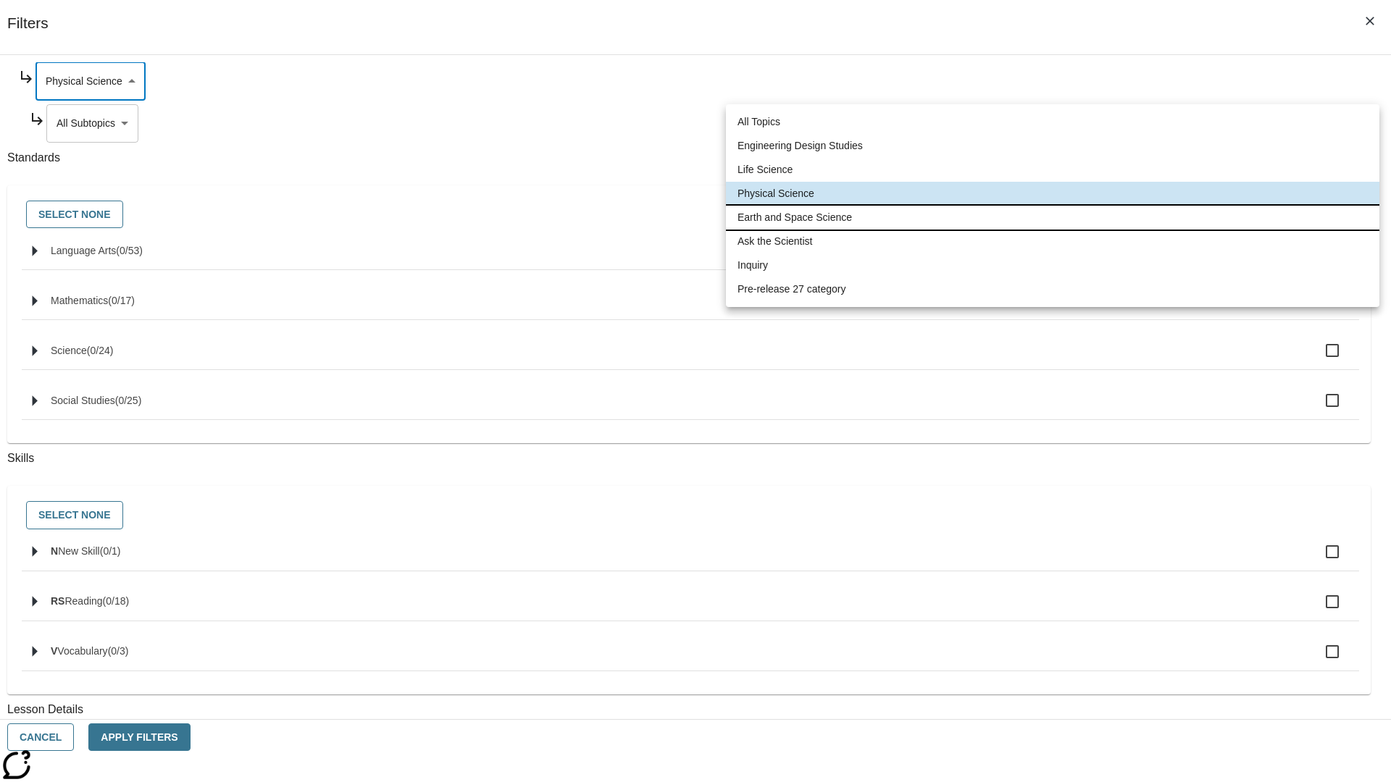
click at [1052, 217] on li "Earth and Space Science" at bounding box center [1052, 218] width 653 height 24
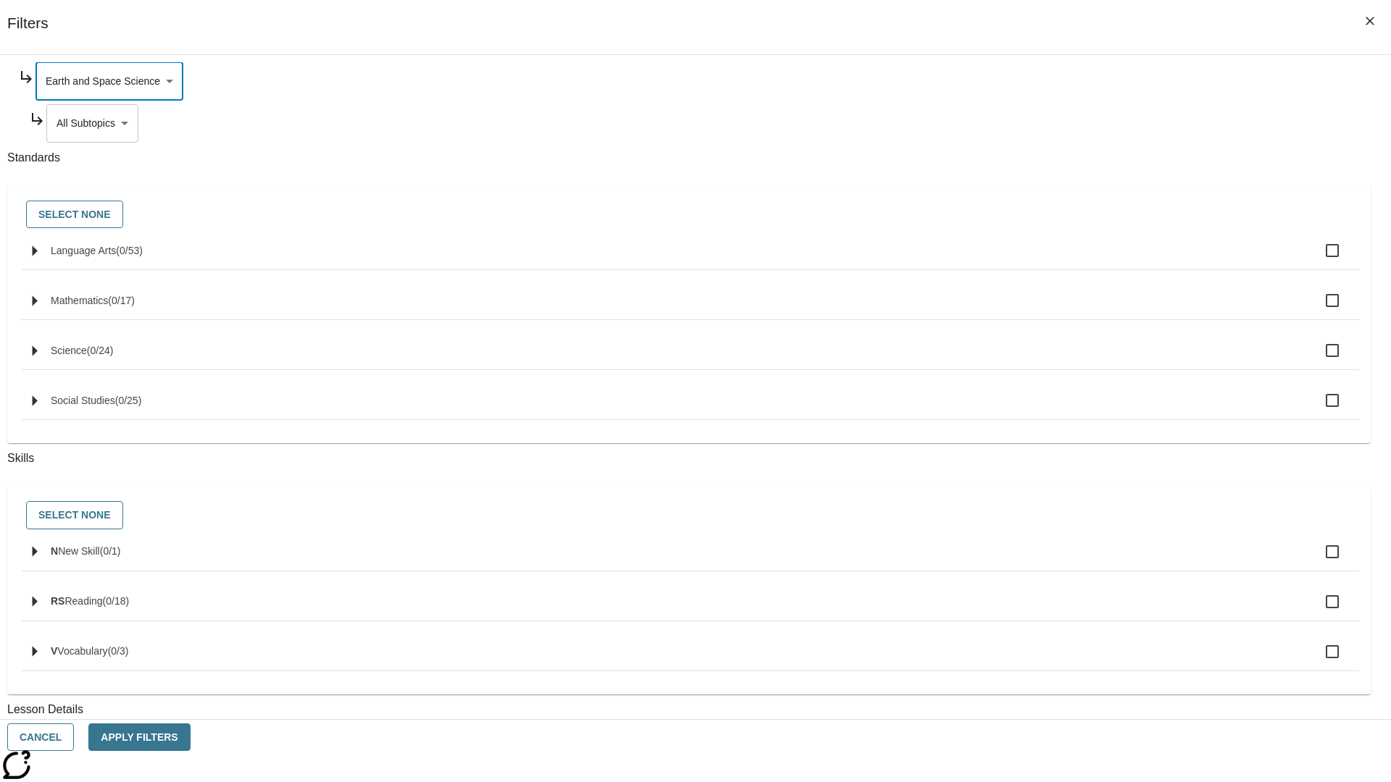
scroll to position [0, 1]
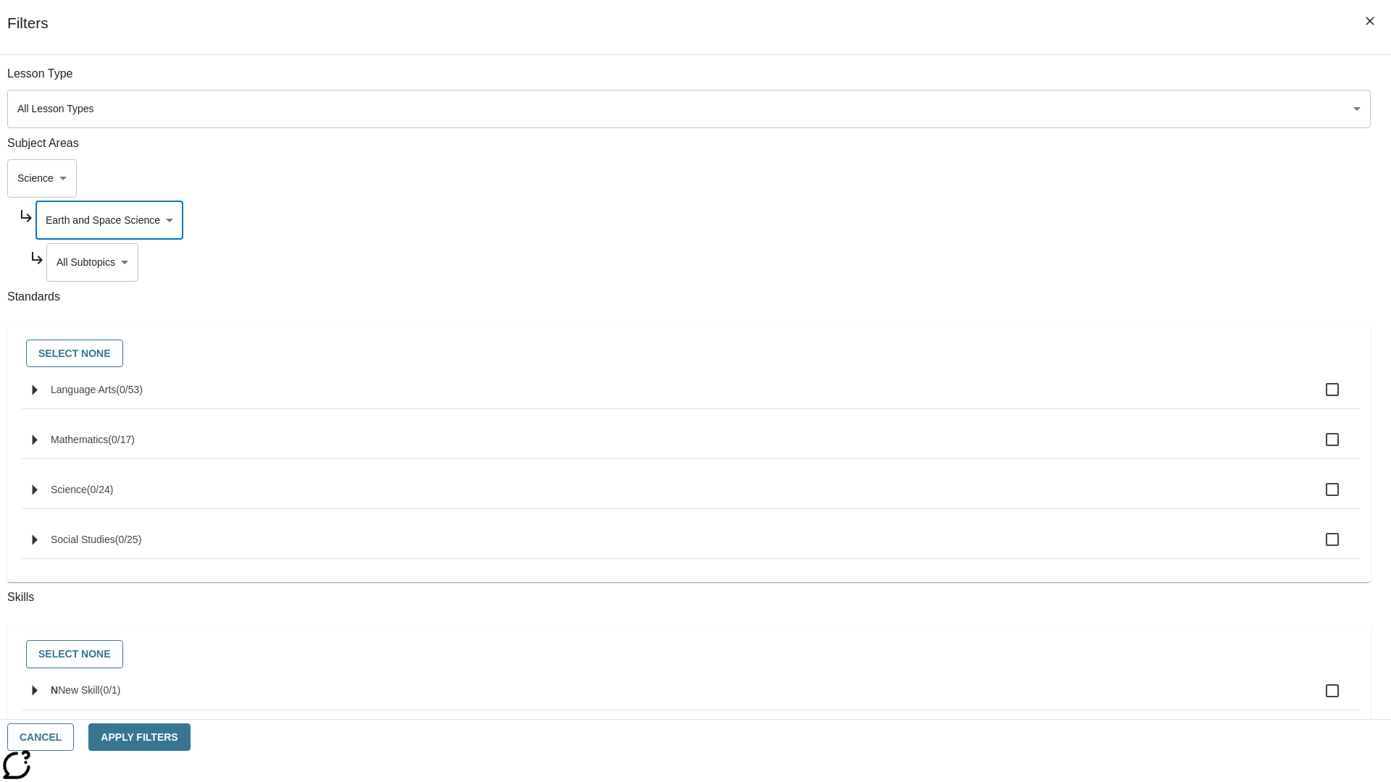
click at [1062, 81] on body "Skip to main content NJ Edition EN Grade 3 2025 Auto Grade 3 Search 0 Tauto Das…" at bounding box center [695, 448] width 1379 height 799
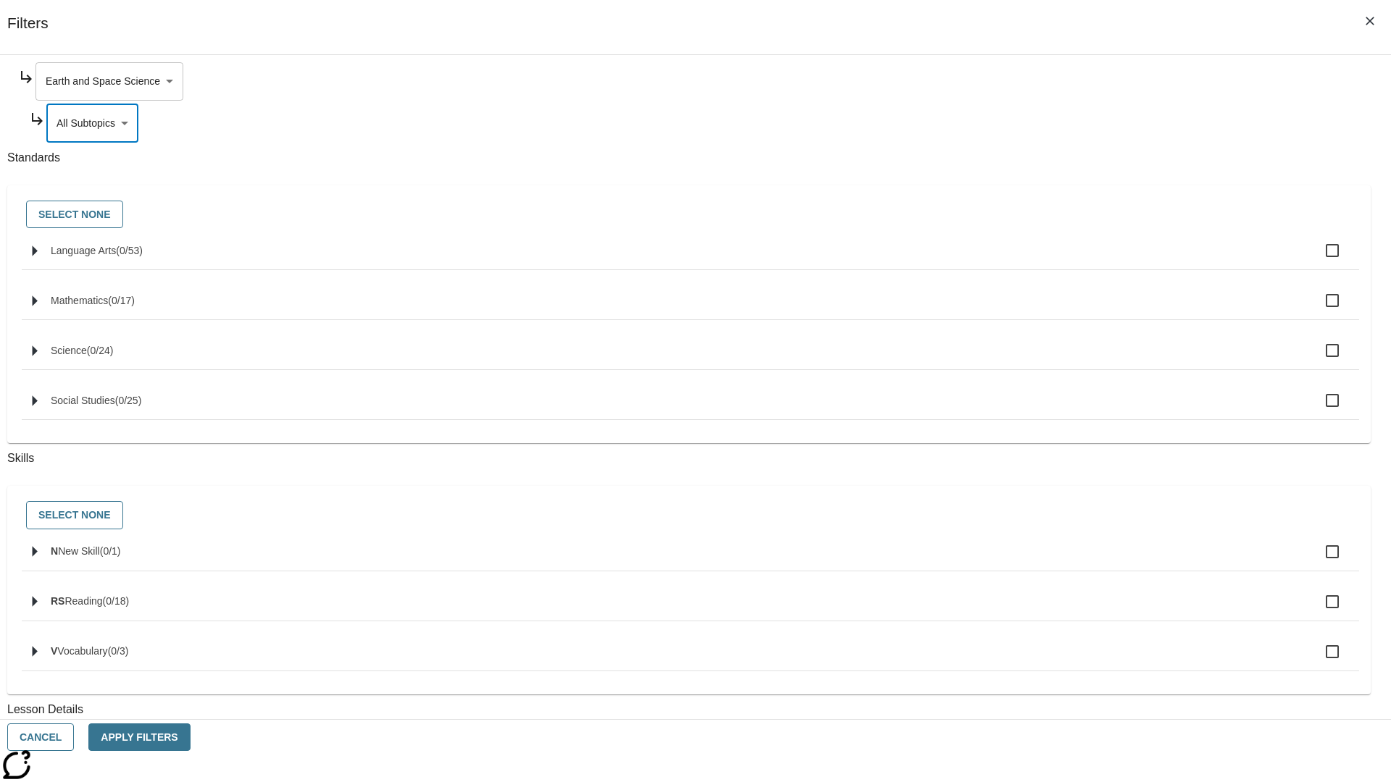
click at [1056, 81] on body "Skip to main content NJ Edition EN Grade 3 2025 Auto Grade 3 Search 0 Tauto Das…" at bounding box center [695, 448] width 1379 height 799
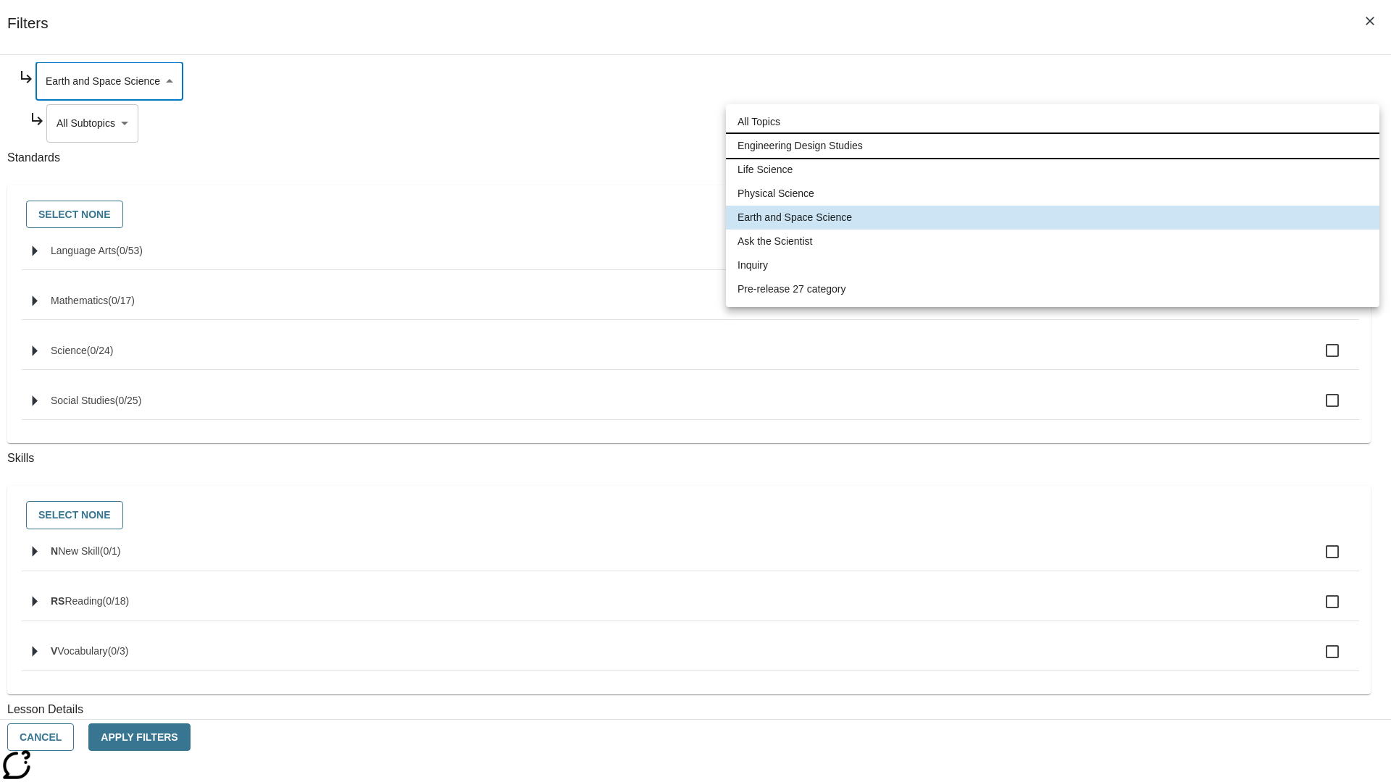
click at [1052, 146] on li "Engineering Design Studies" at bounding box center [1052, 146] width 653 height 24
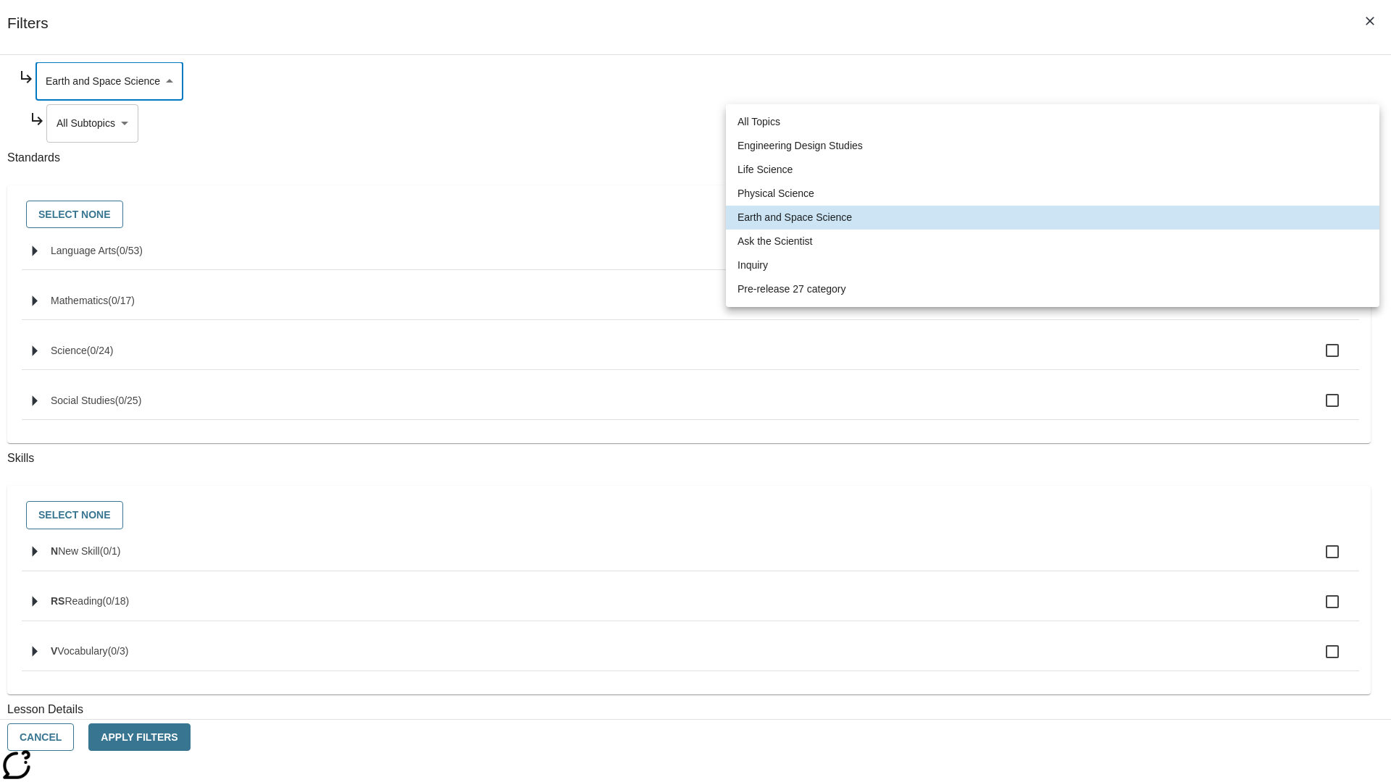
type input "187"
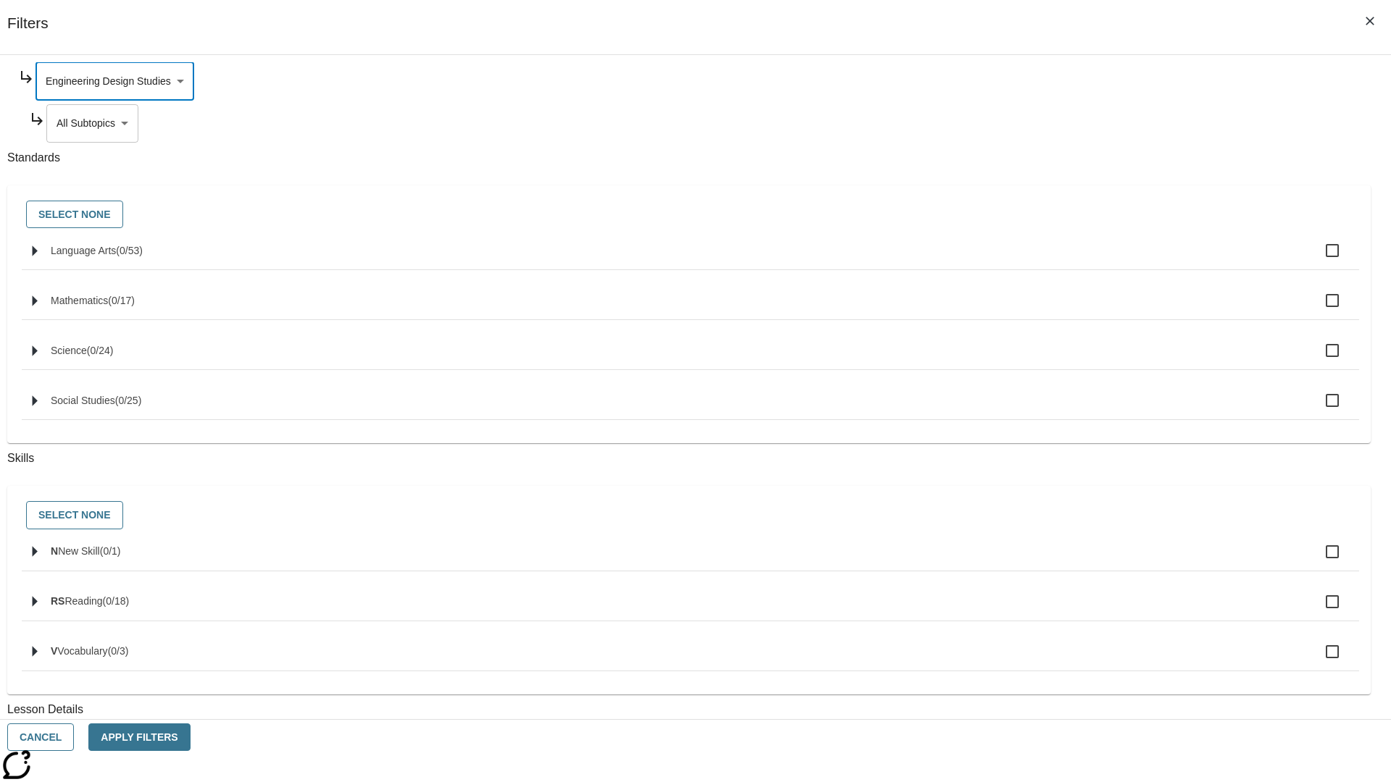
scroll to position [0, 1]
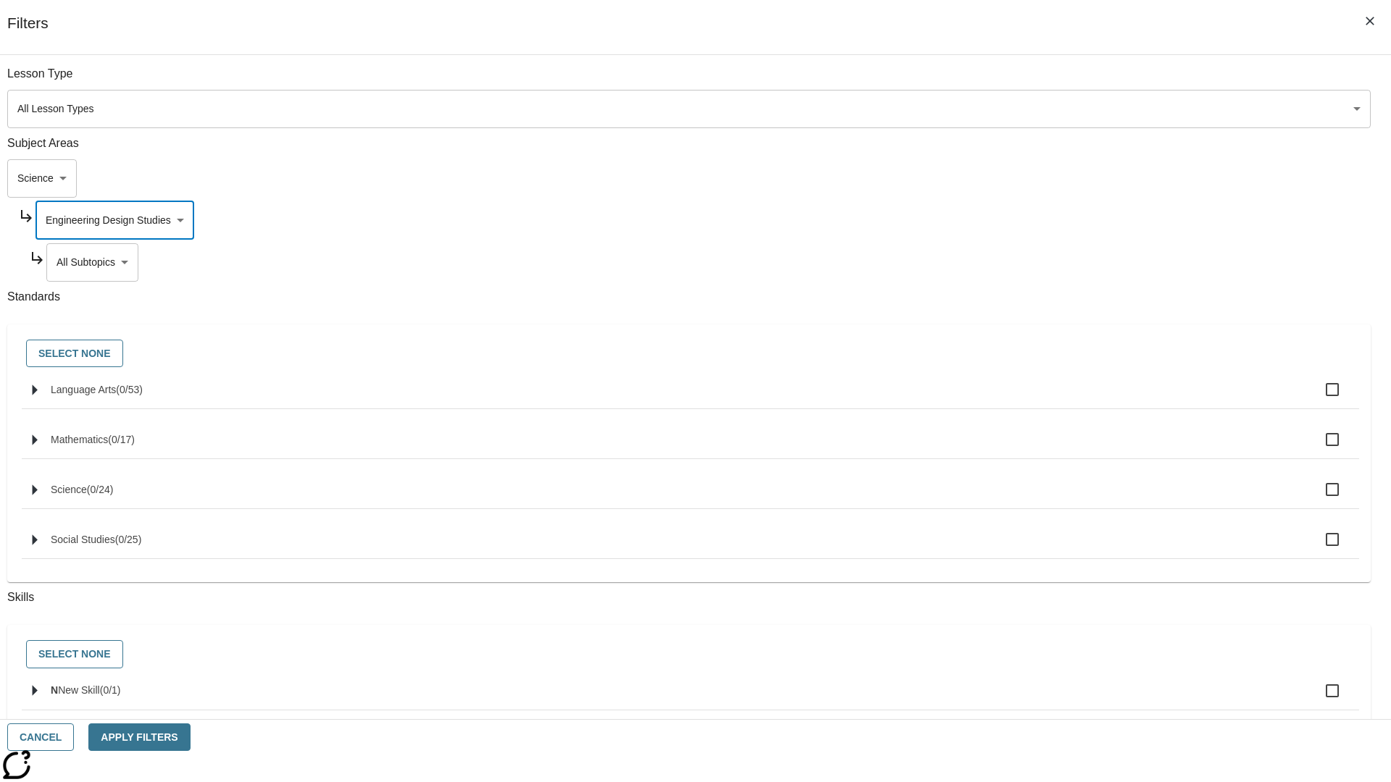
click at [1062, 81] on body "Skip to main content NJ Edition EN Grade 3 2025 Auto Grade 3 Search 0 Tauto Das…" at bounding box center [695, 448] width 1379 height 799
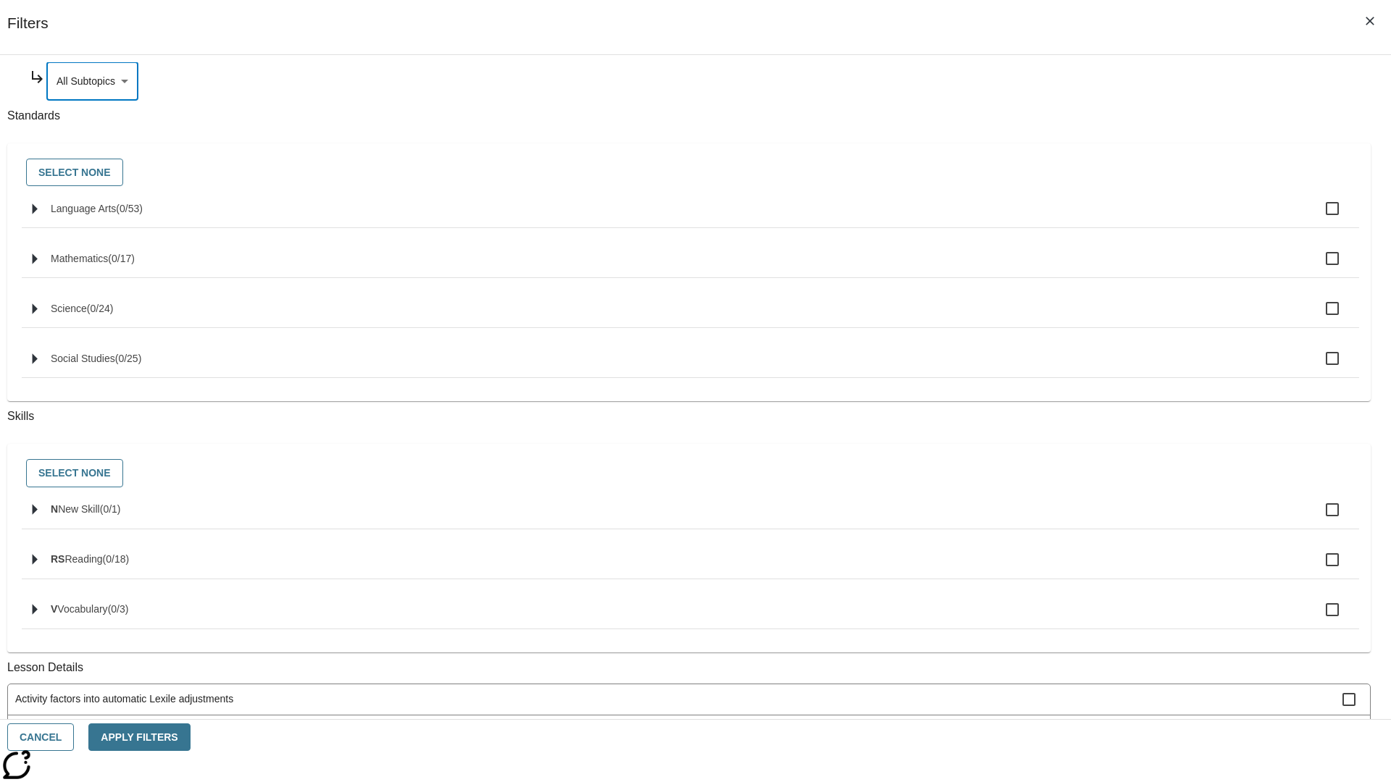
scroll to position [0, 0]
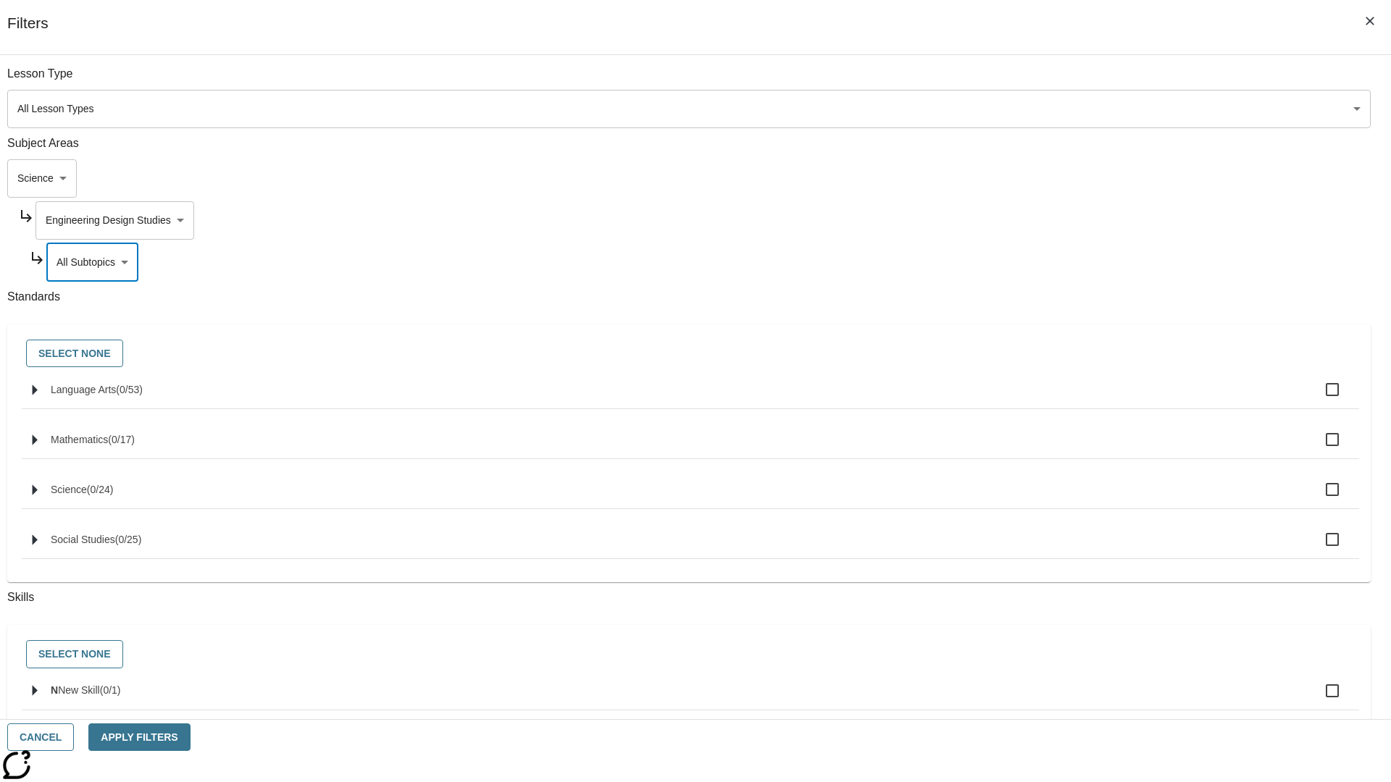
click at [1057, 220] on body "Skip to main content NJ Edition EN Grade 3 2025 Auto Grade 3 Search 0 Tauto Das…" at bounding box center [695, 448] width 1379 height 799
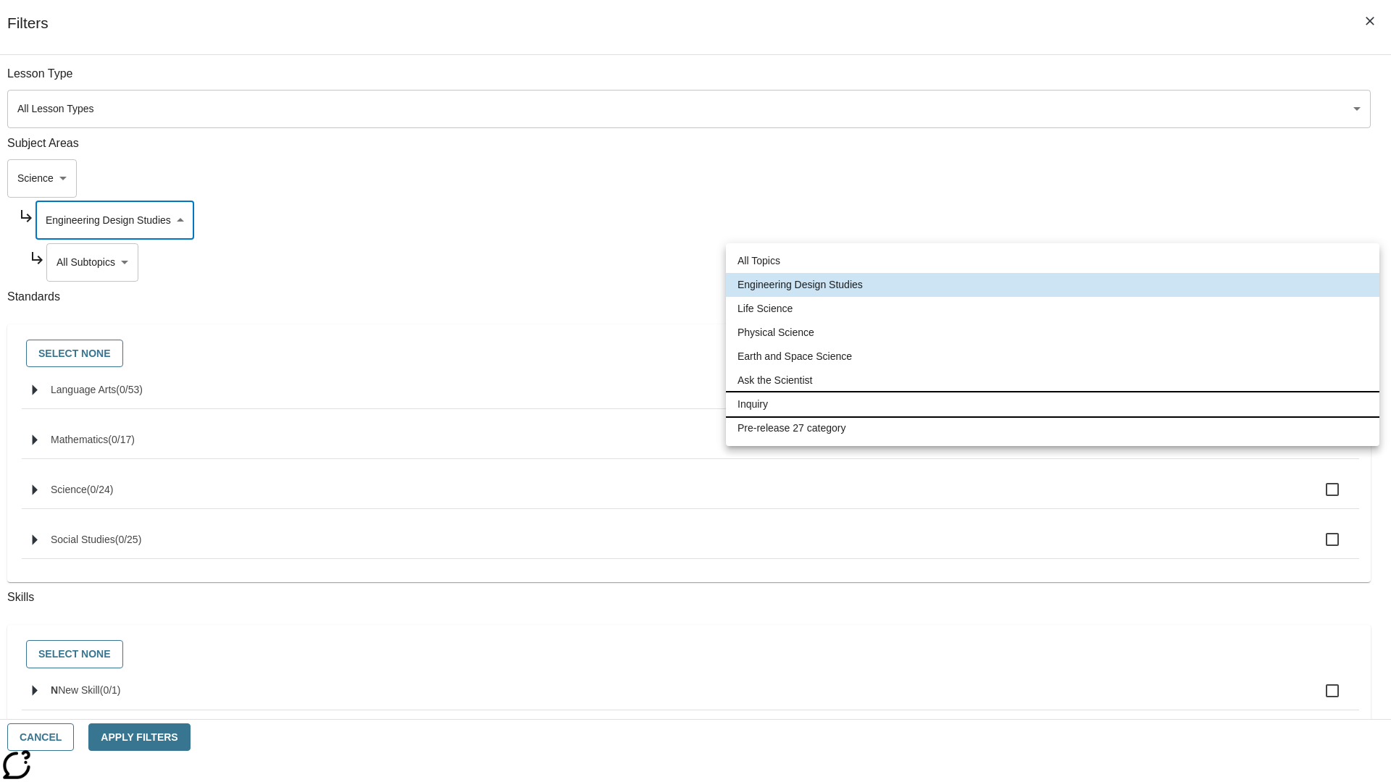
click at [1052, 404] on li "Inquiry" at bounding box center [1052, 405] width 653 height 24
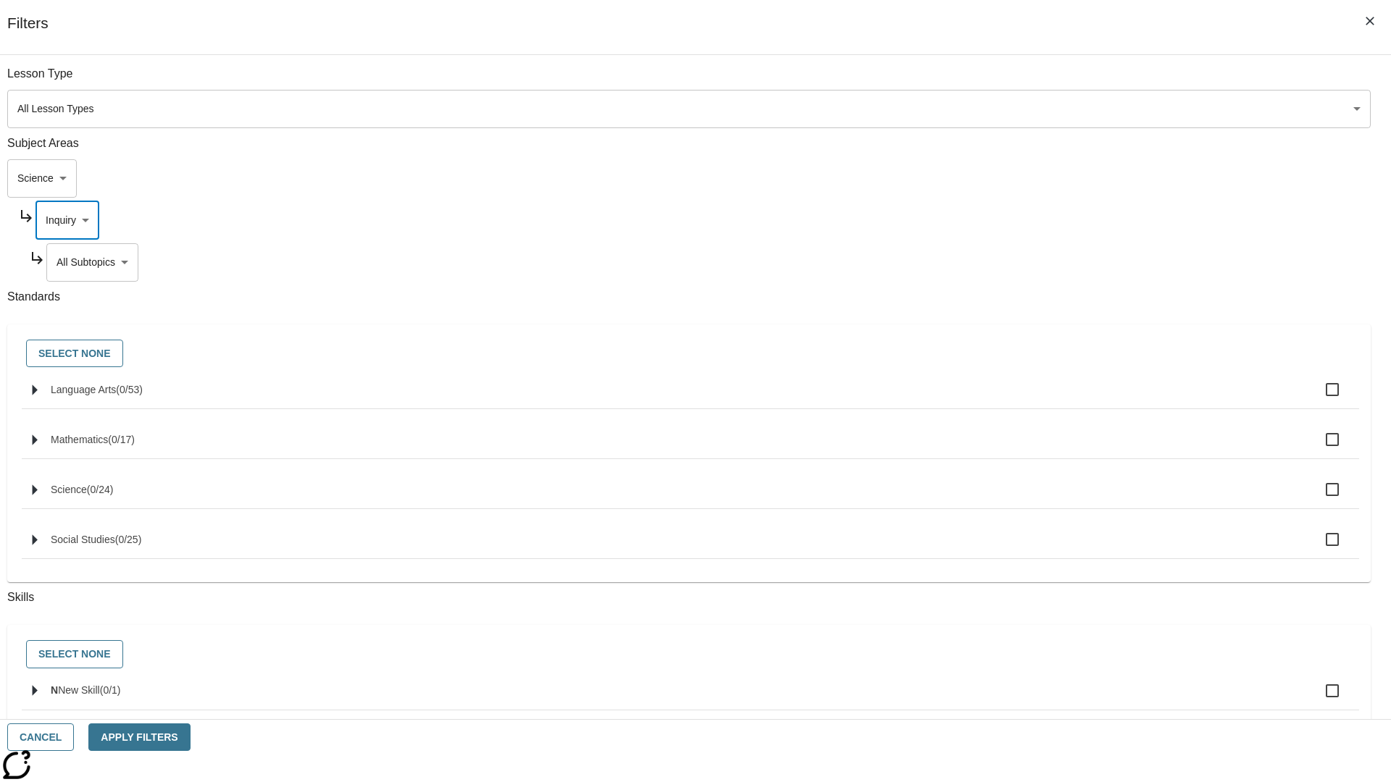
click at [1062, 81] on body "Skip to main content NJ Edition EN Grade 3 2025 Auto Grade 3 Search 0 Tauto Das…" at bounding box center [695, 448] width 1379 height 799
click at [1056, 220] on body "Skip to main content NJ Edition EN Grade 3 2025 Auto Grade 3 Search 0 Tauto Das…" at bounding box center [695, 448] width 1379 height 799
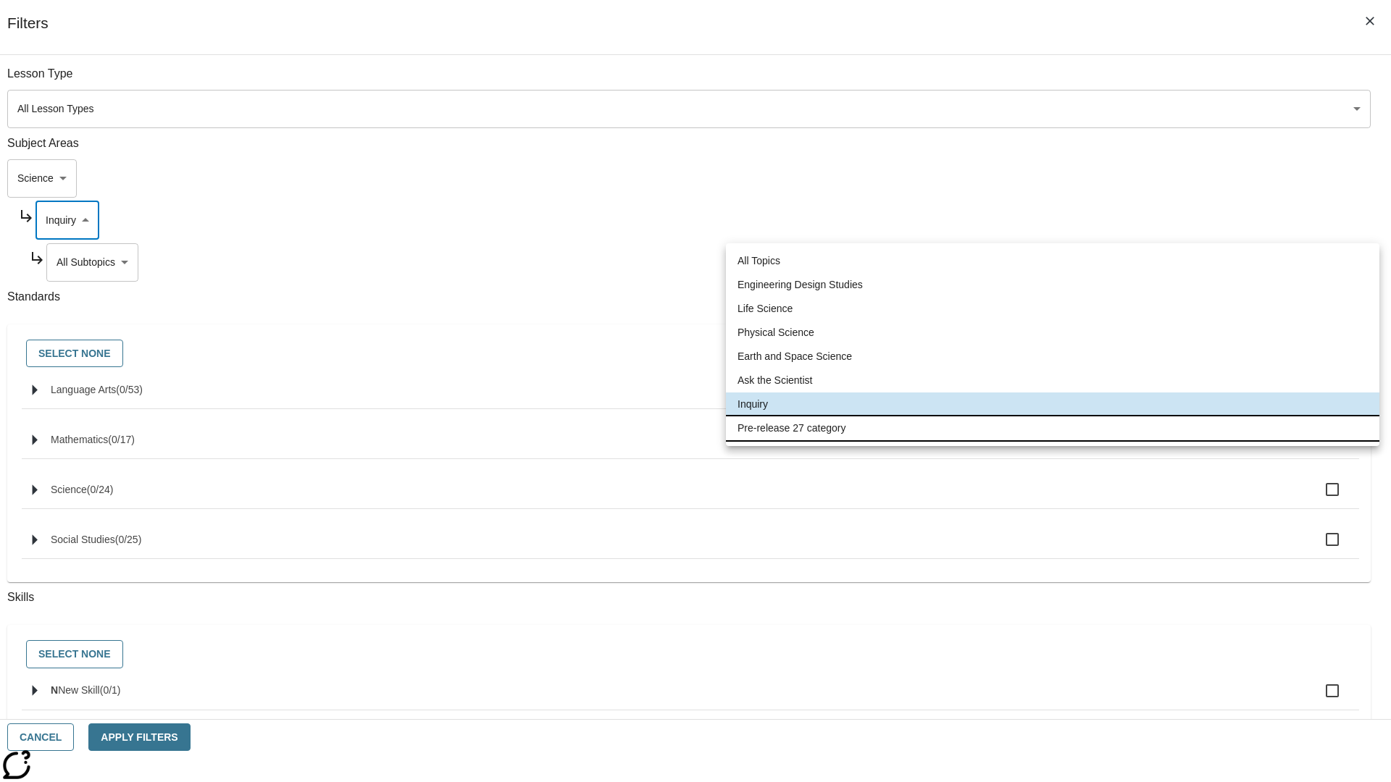
click at [1052, 428] on li "Pre-release 27 category" at bounding box center [1052, 428] width 653 height 24
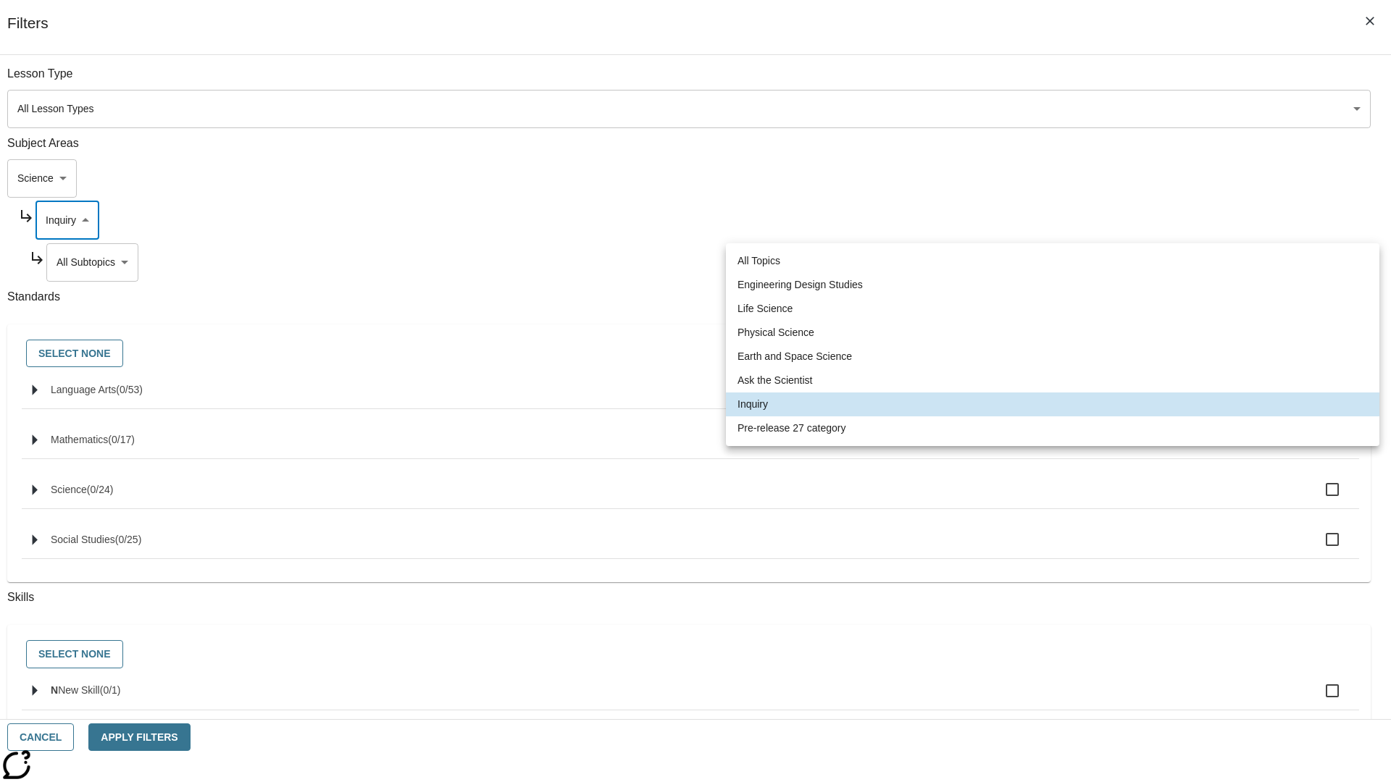
type input "271"
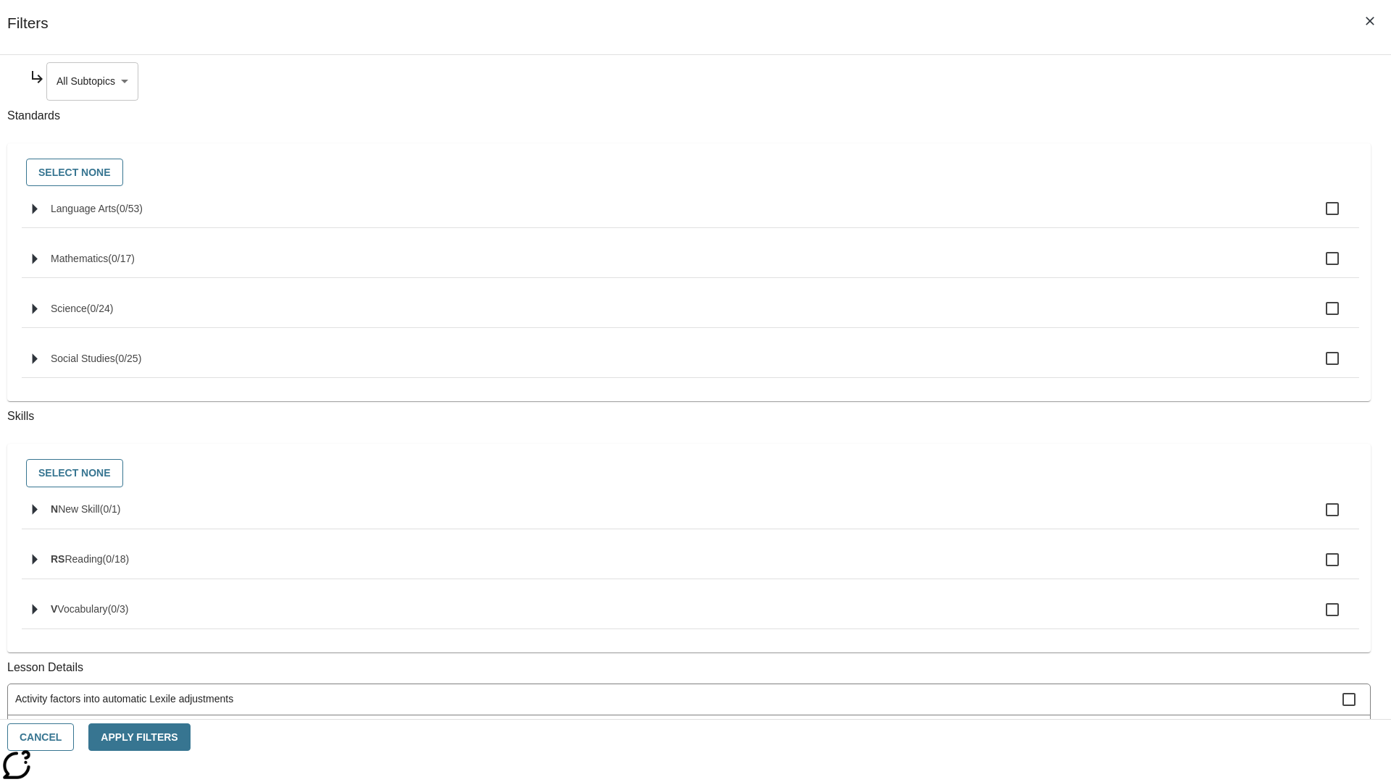
click at [1062, 81] on body "Skip to main content NJ Edition EN Grade 3 2025 Auto Grade 3 Search 0 Tauto Das…" at bounding box center [695, 448] width 1379 height 799
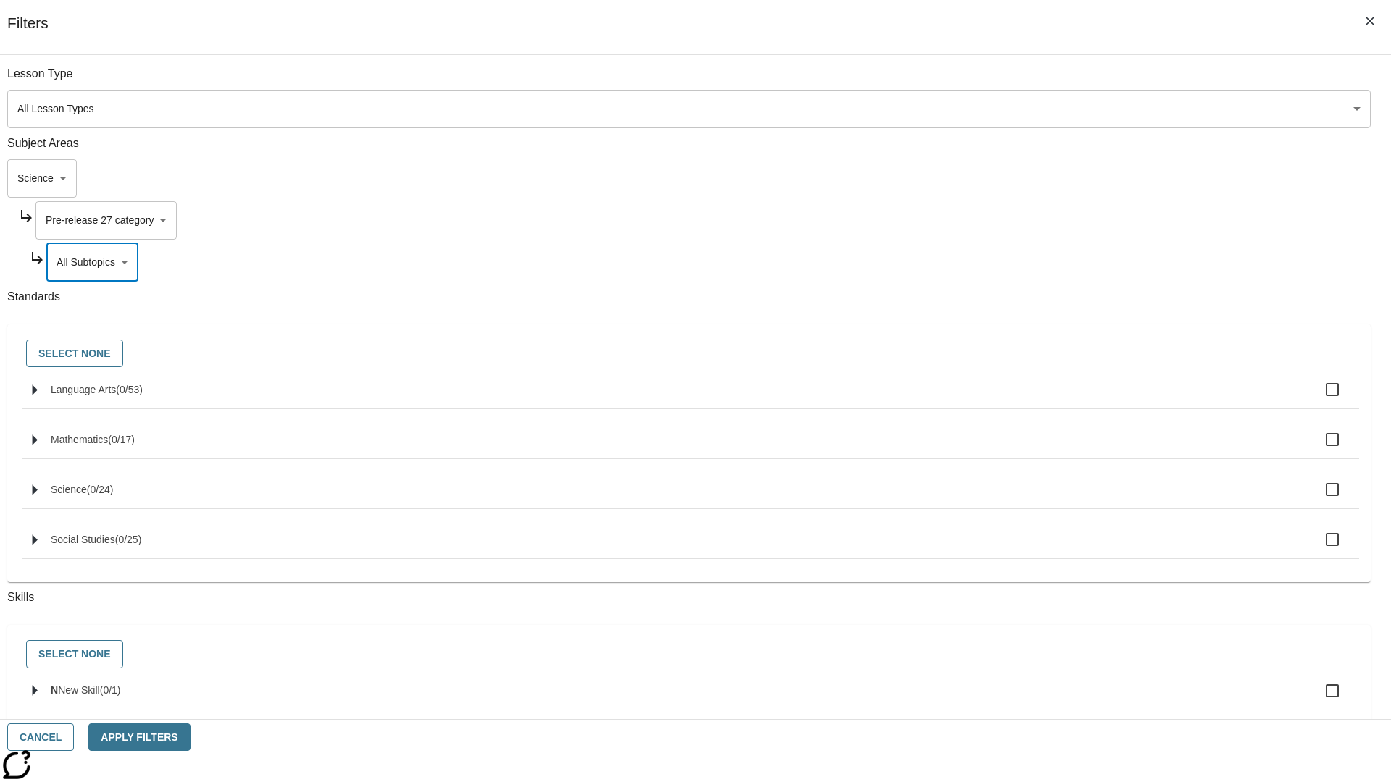
click at [1042, 81] on body "Skip to main content NJ Edition EN Grade 3 2025 Auto Grade 3 Search 0 Tauto Das…" at bounding box center [695, 448] width 1379 height 799
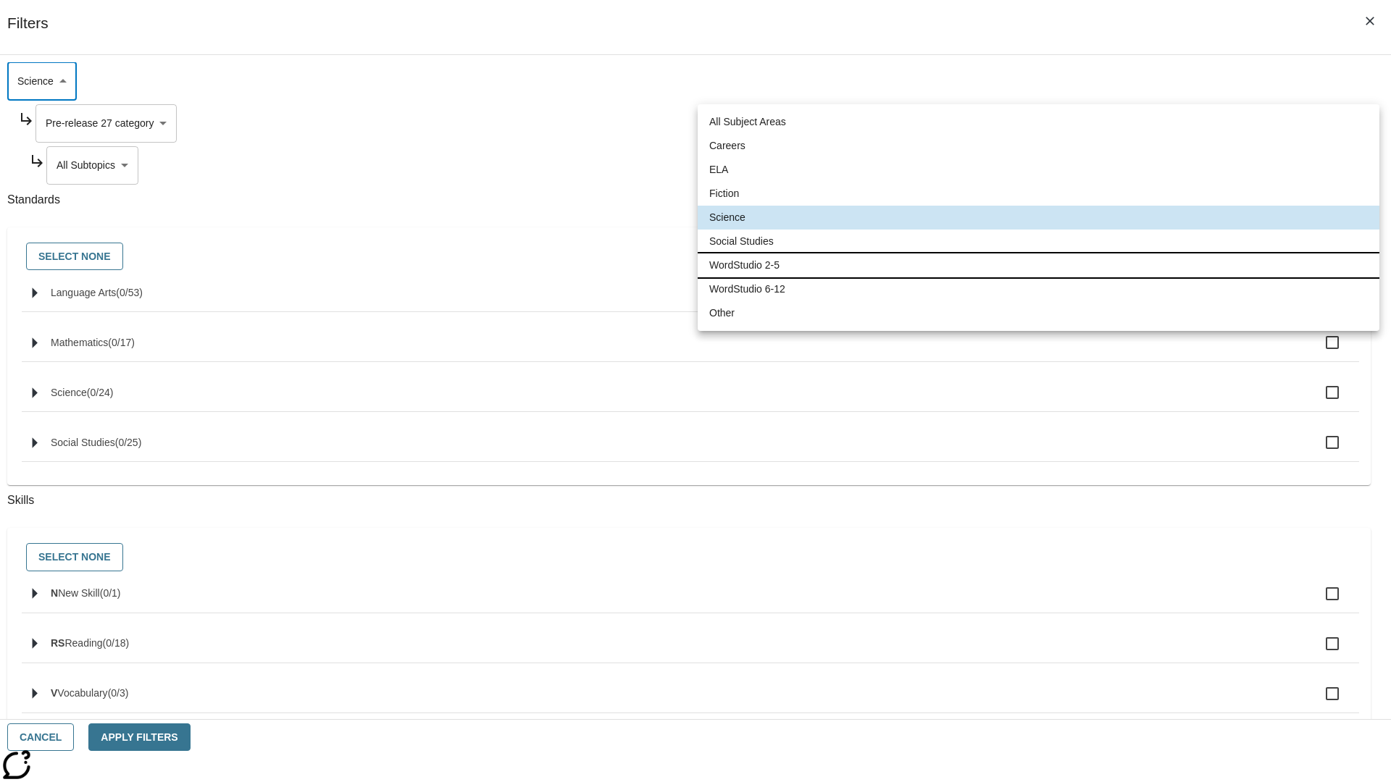
click at [1038, 265] on li "WordStudio 2-5" at bounding box center [1038, 265] width 682 height 24
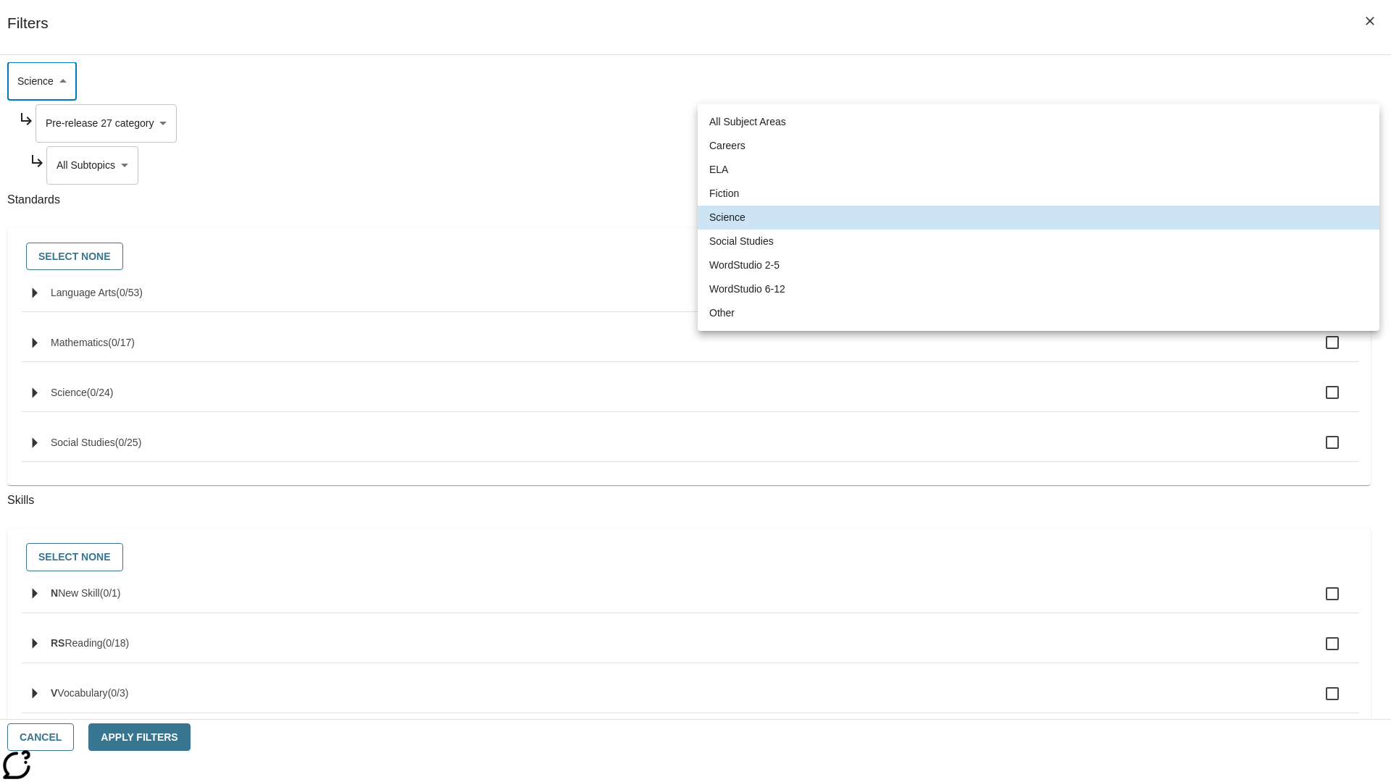
type input "6"
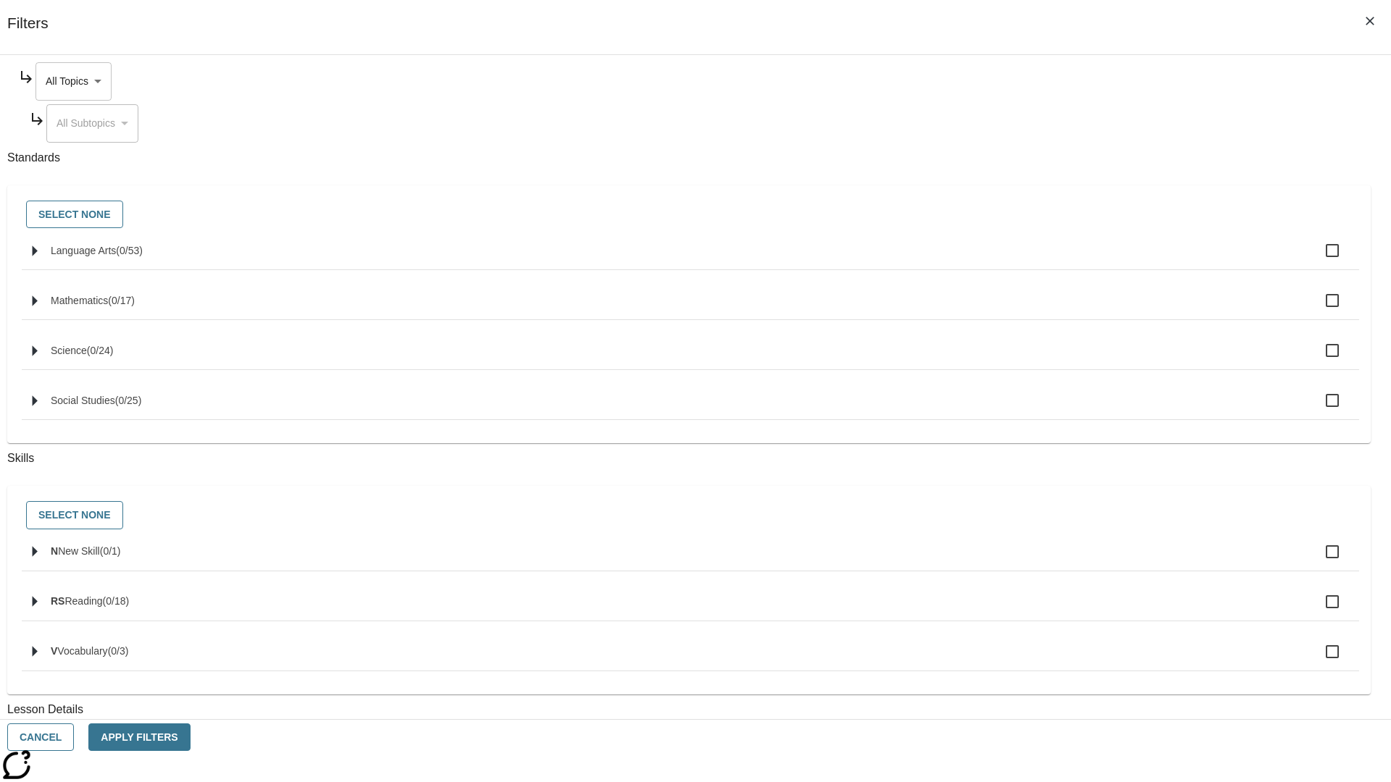
click at [1056, 81] on body "Skip to main content NJ Edition EN Grade 3 2025 Auto Grade 3 Search 0 Tauto Das…" at bounding box center [695, 448] width 1379 height 799
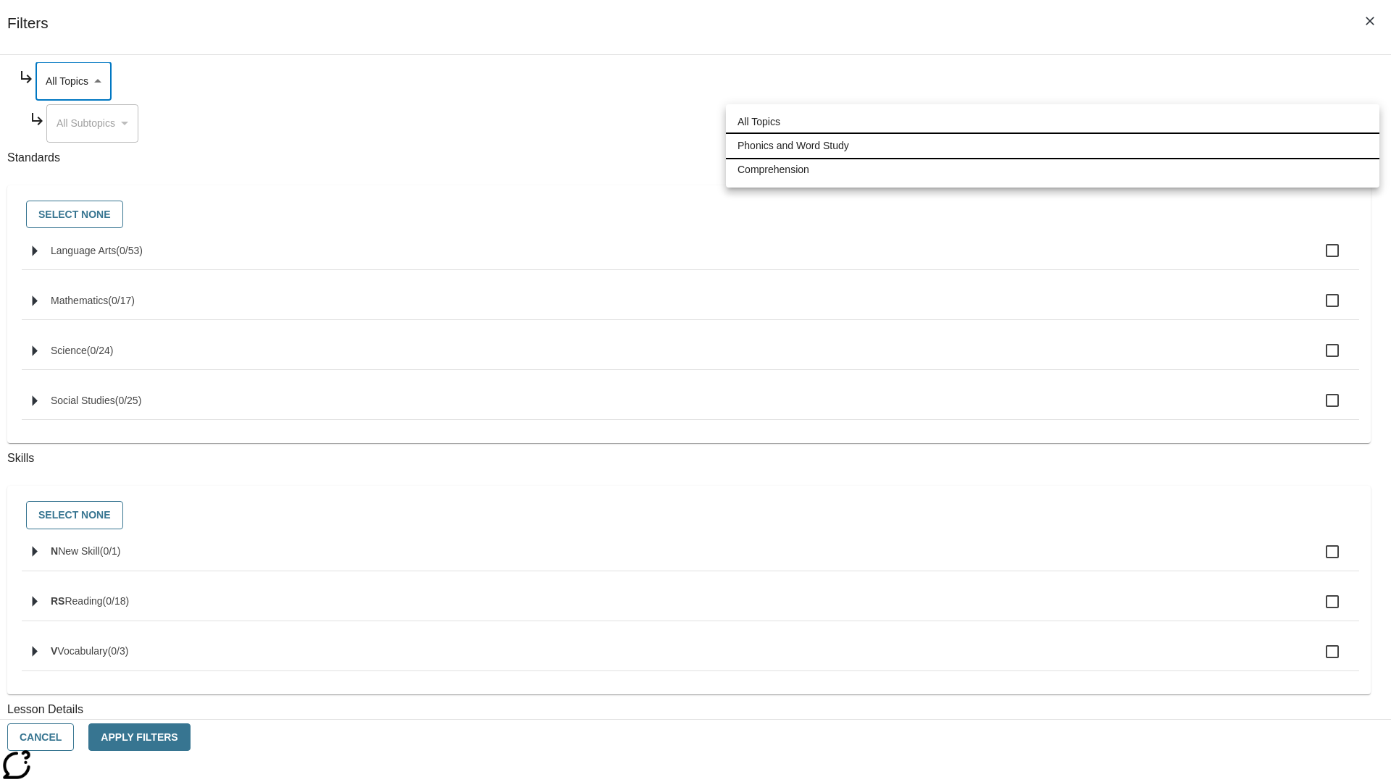
click at [1052, 146] on li "Phonics and Word Study" at bounding box center [1052, 146] width 653 height 24
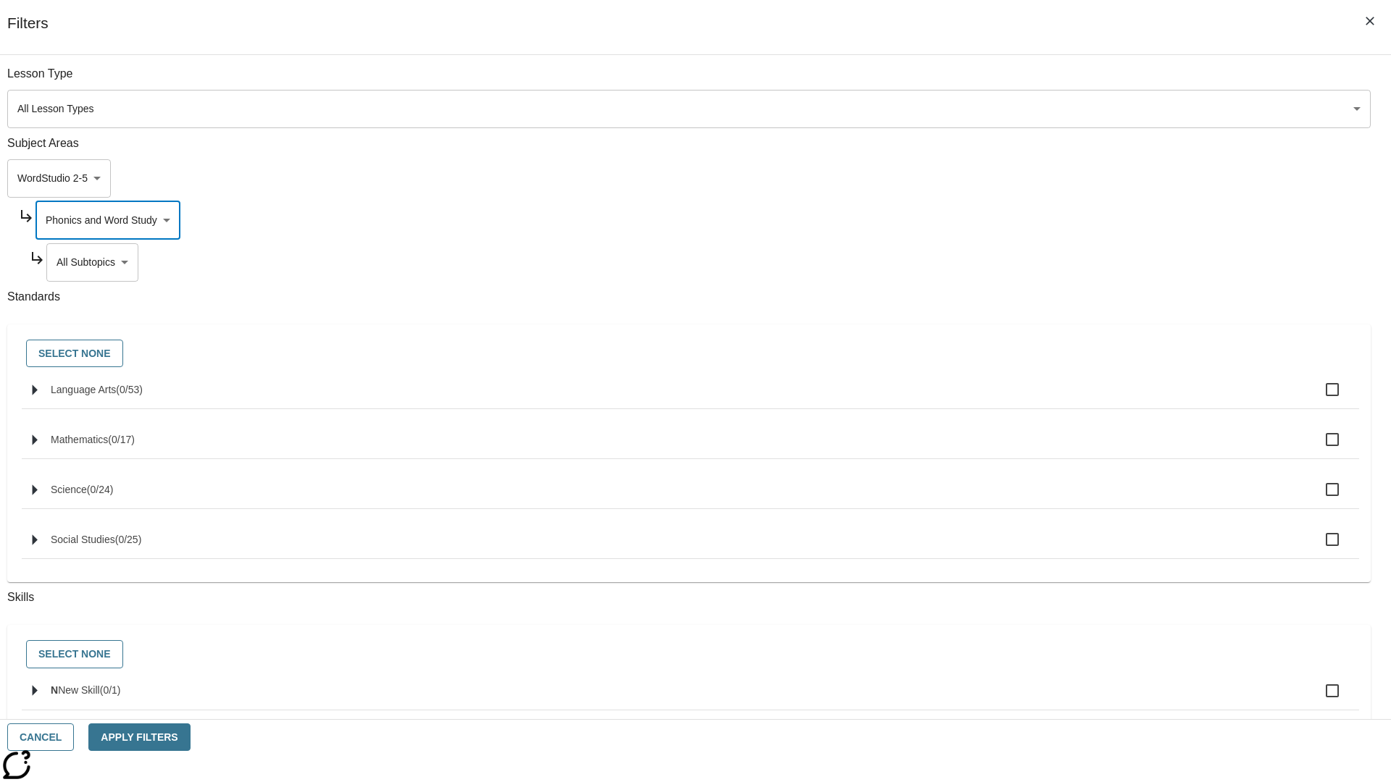
click at [1062, 81] on body "Skip to main content NJ Edition EN Grade 3 2025 Auto Grade 3 Search 0 Tauto Das…" at bounding box center [695, 448] width 1379 height 799
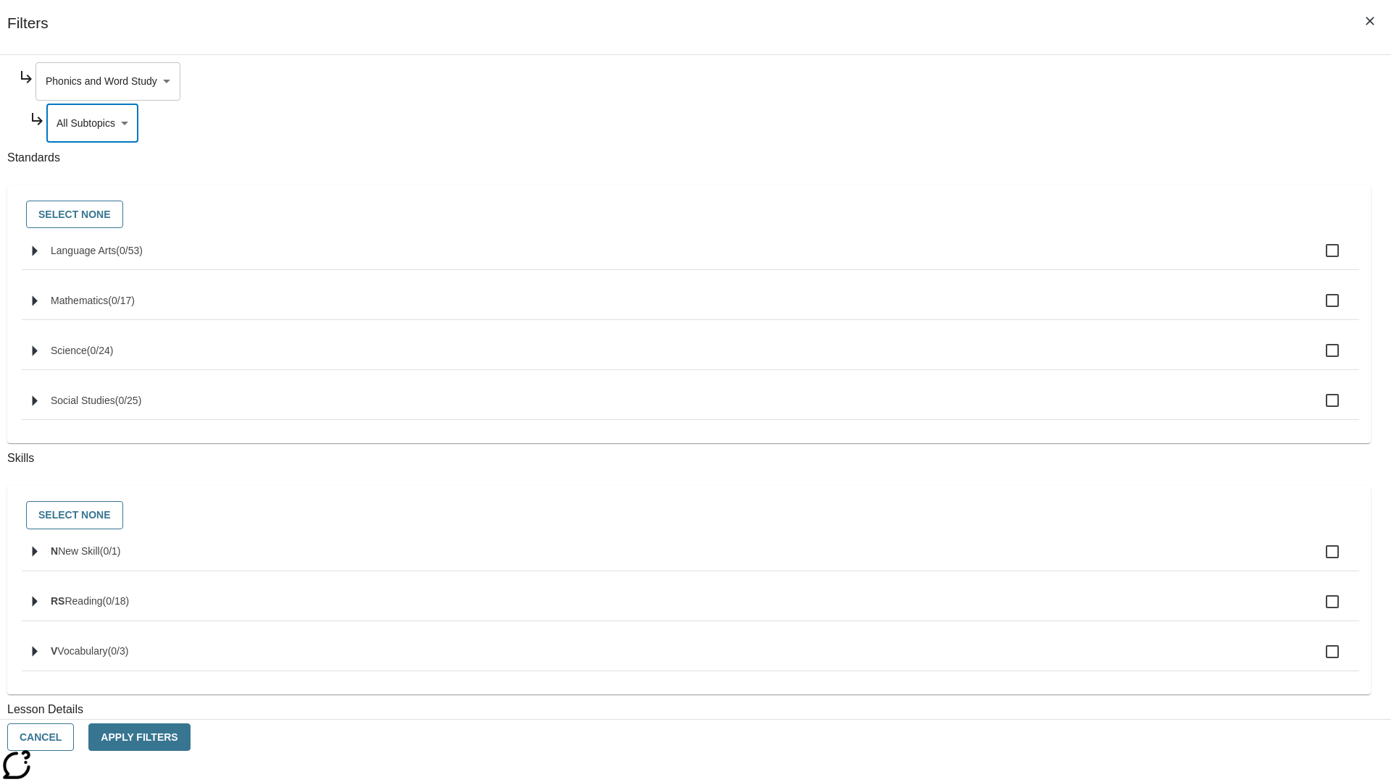
click at [1056, 81] on body "Skip to main content NJ Edition EN Grade 3 2025 Auto Grade 3 Search 0 Tauto Das…" at bounding box center [695, 448] width 1379 height 799
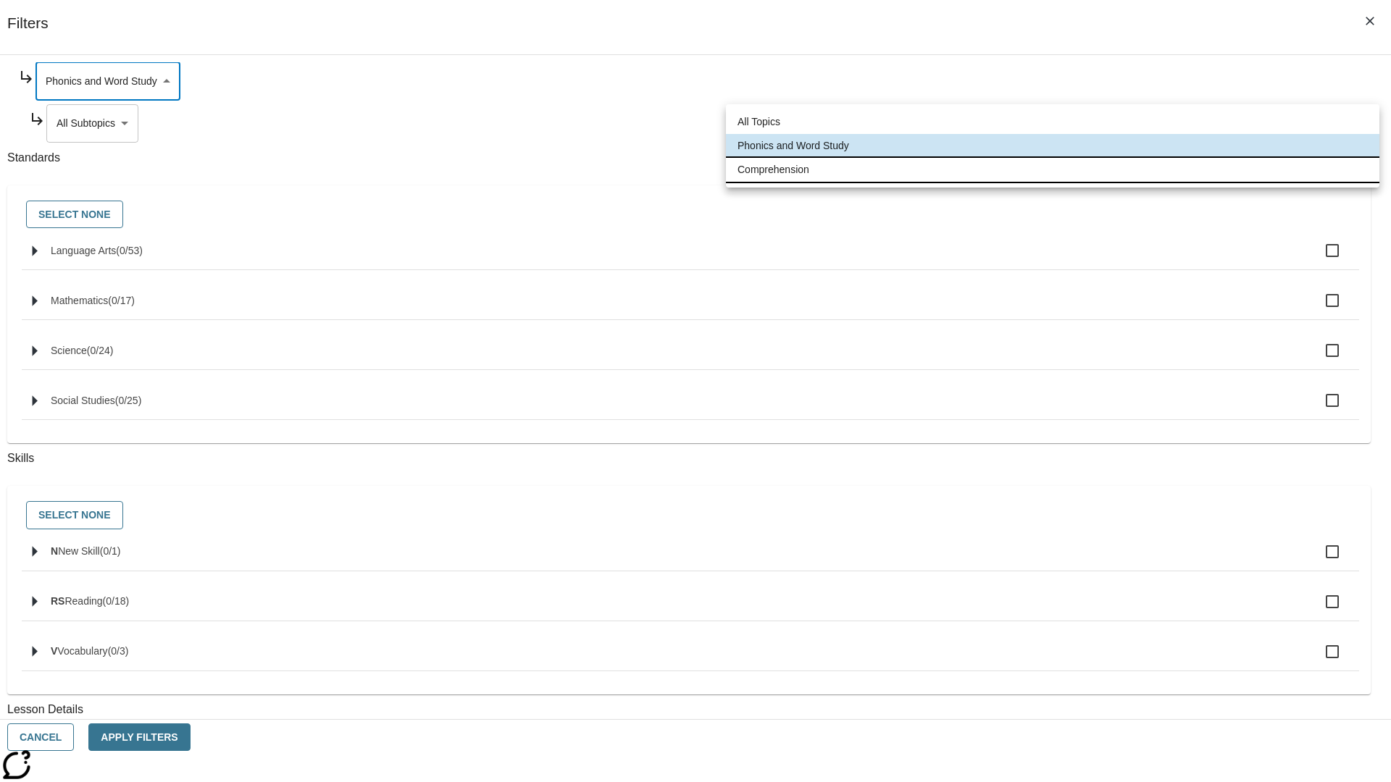
click at [1052, 169] on li "Comprehension" at bounding box center [1052, 170] width 653 height 24
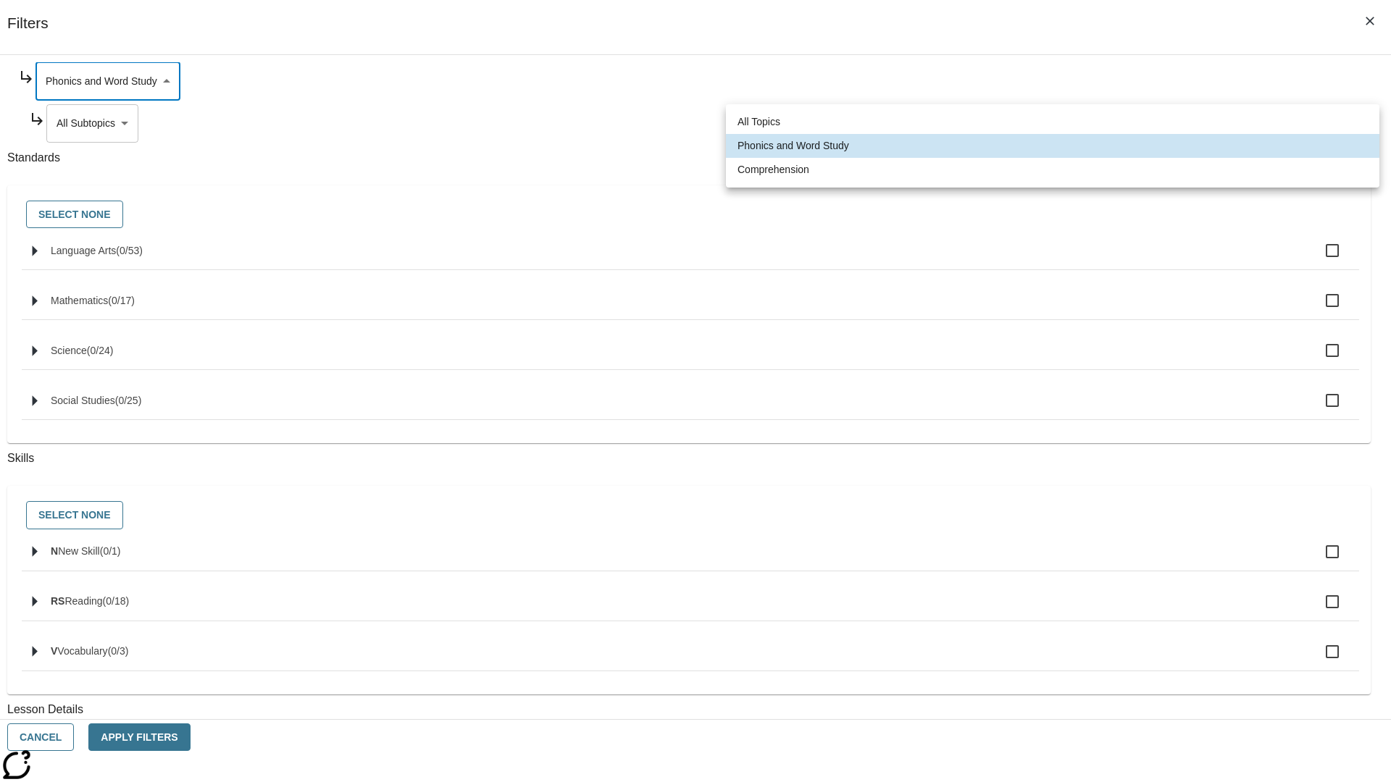
type input "252"
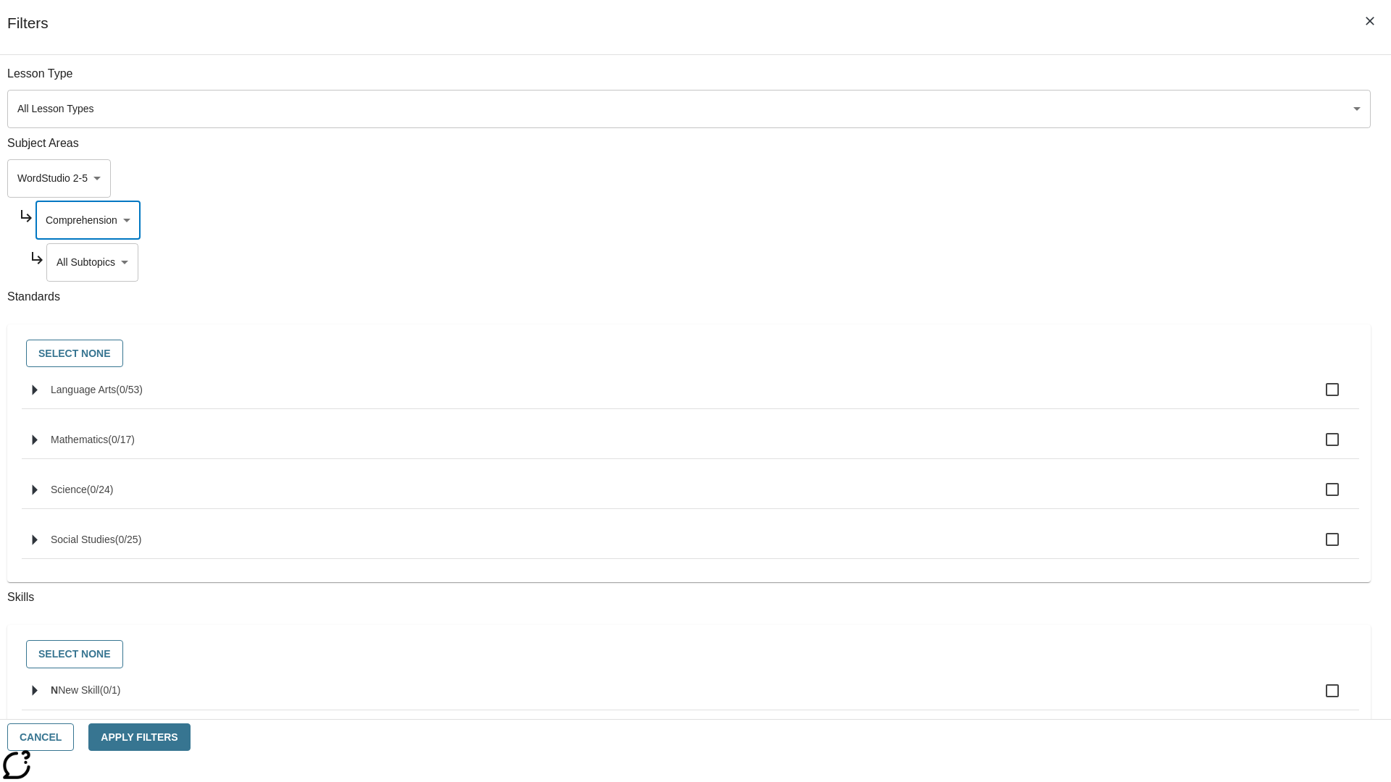
click at [1062, 81] on body "Skip to main content NJ Edition EN Grade 3 2025 Auto Grade 3 Search 0 Tauto Das…" at bounding box center [695, 448] width 1379 height 799
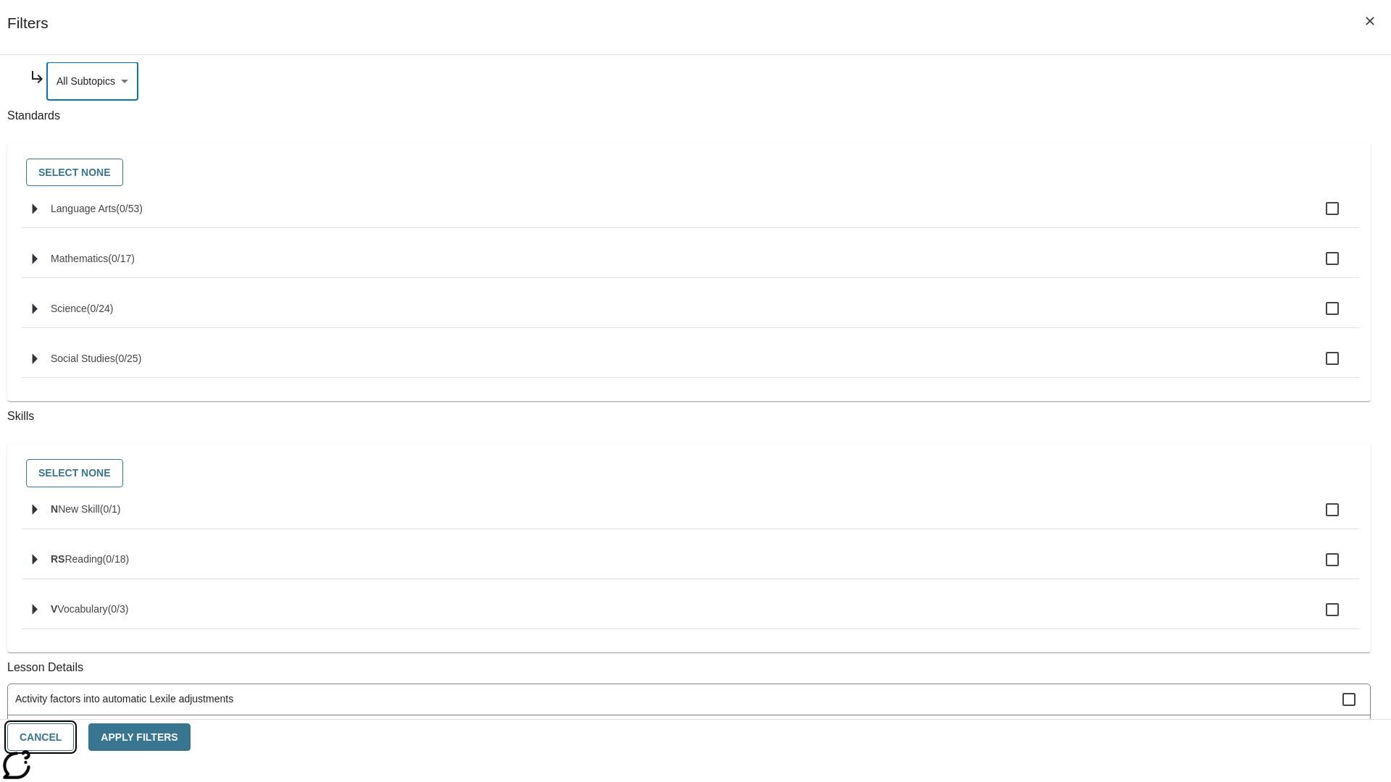
click at [74, 737] on button "Cancel" at bounding box center [40, 738] width 67 height 28
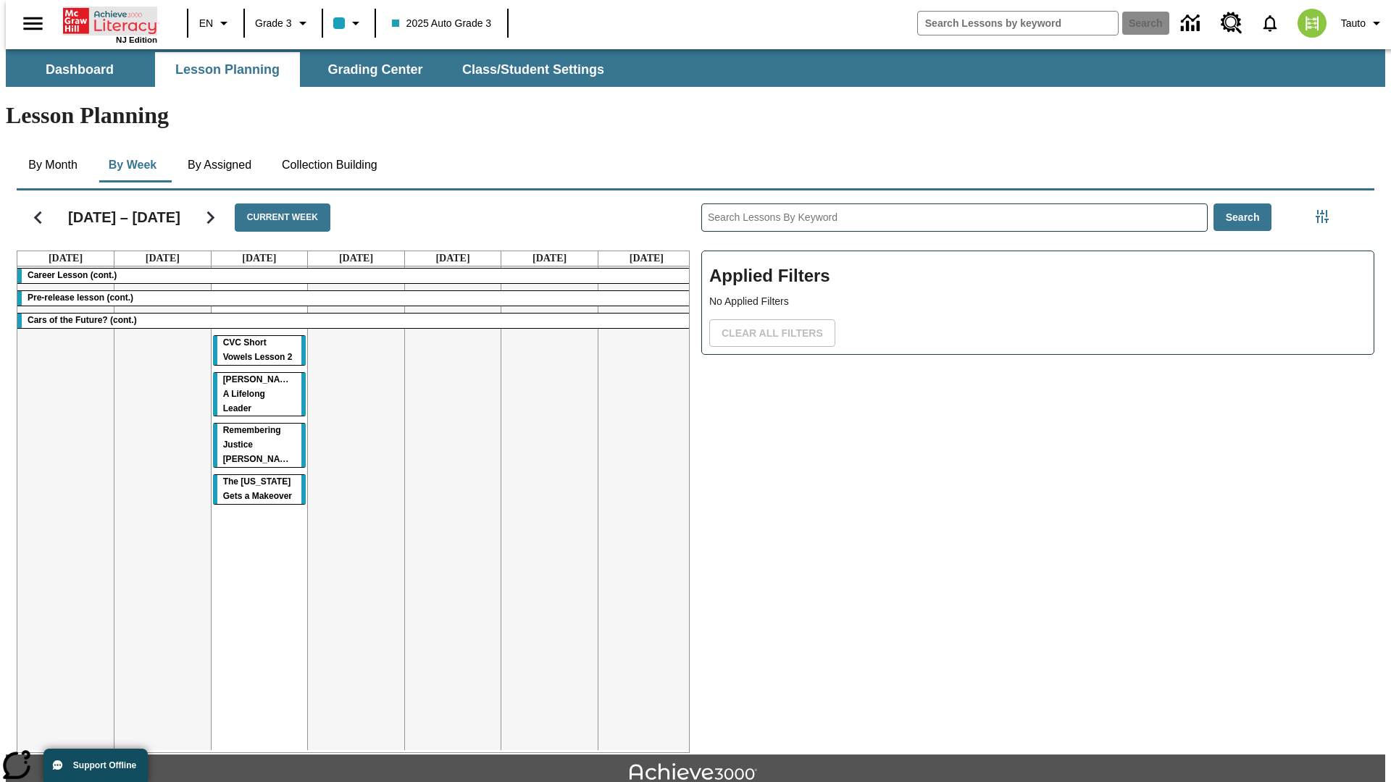
click at [104, 20] on icon "Home" at bounding box center [111, 21] width 96 height 29
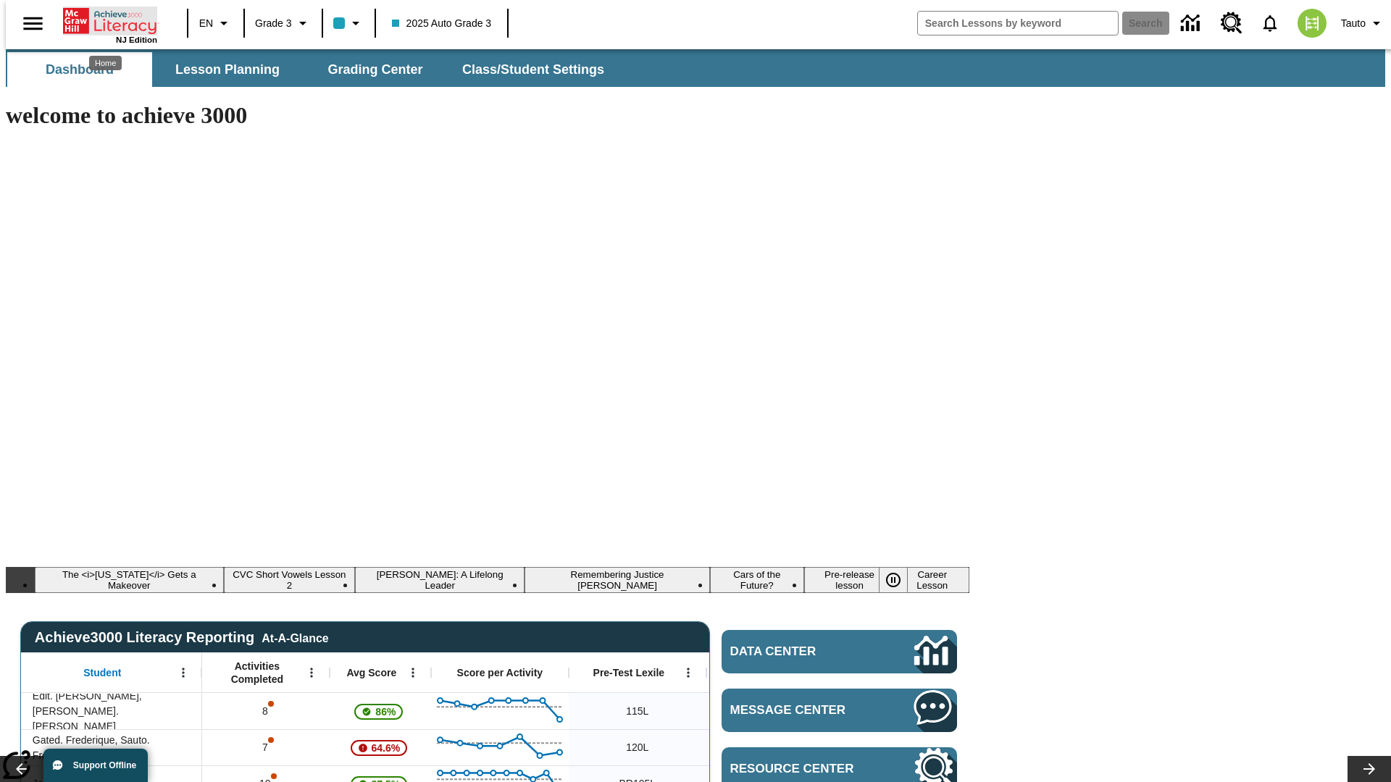
type input "-1"
click at [222, 70] on span "Lesson Planning" at bounding box center [227, 70] width 104 height 17
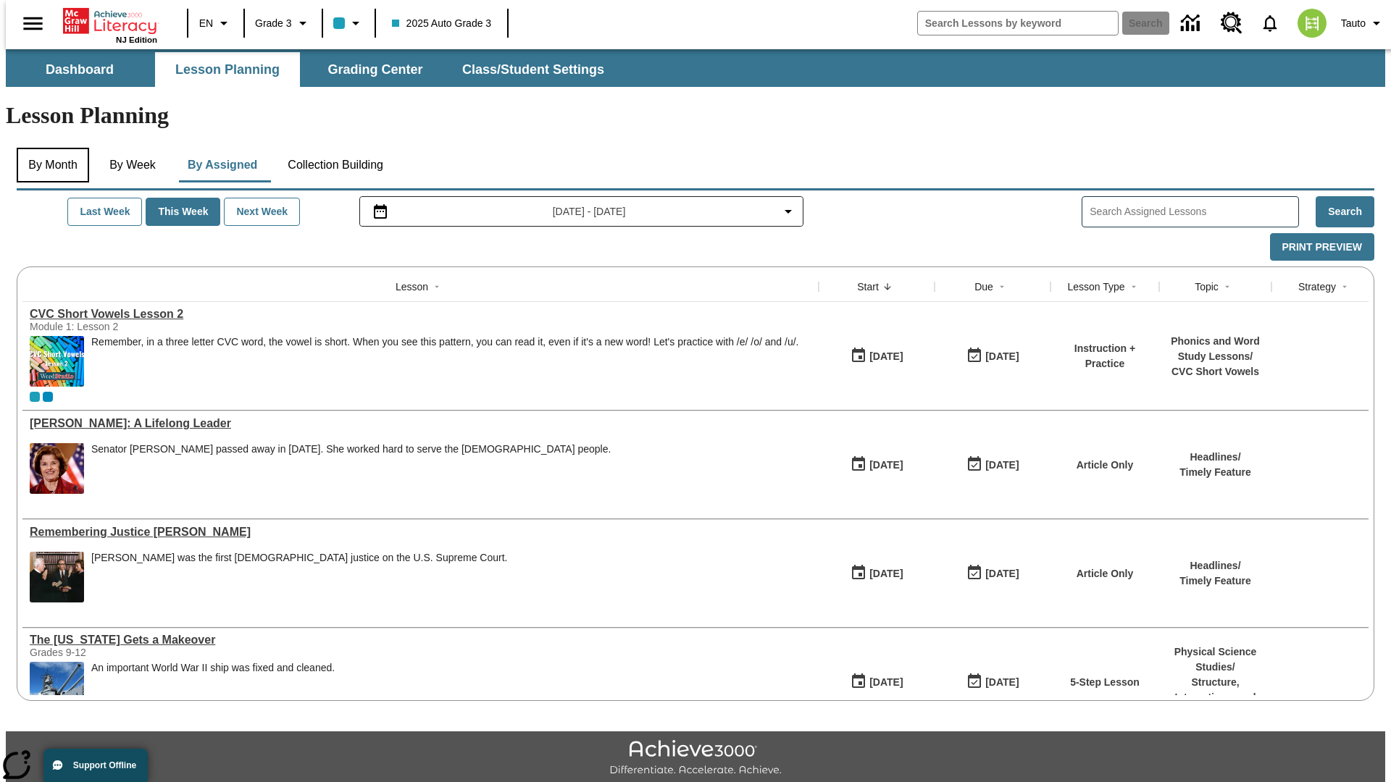
click at [49, 148] on button "By Month" at bounding box center [53, 165] width 72 height 35
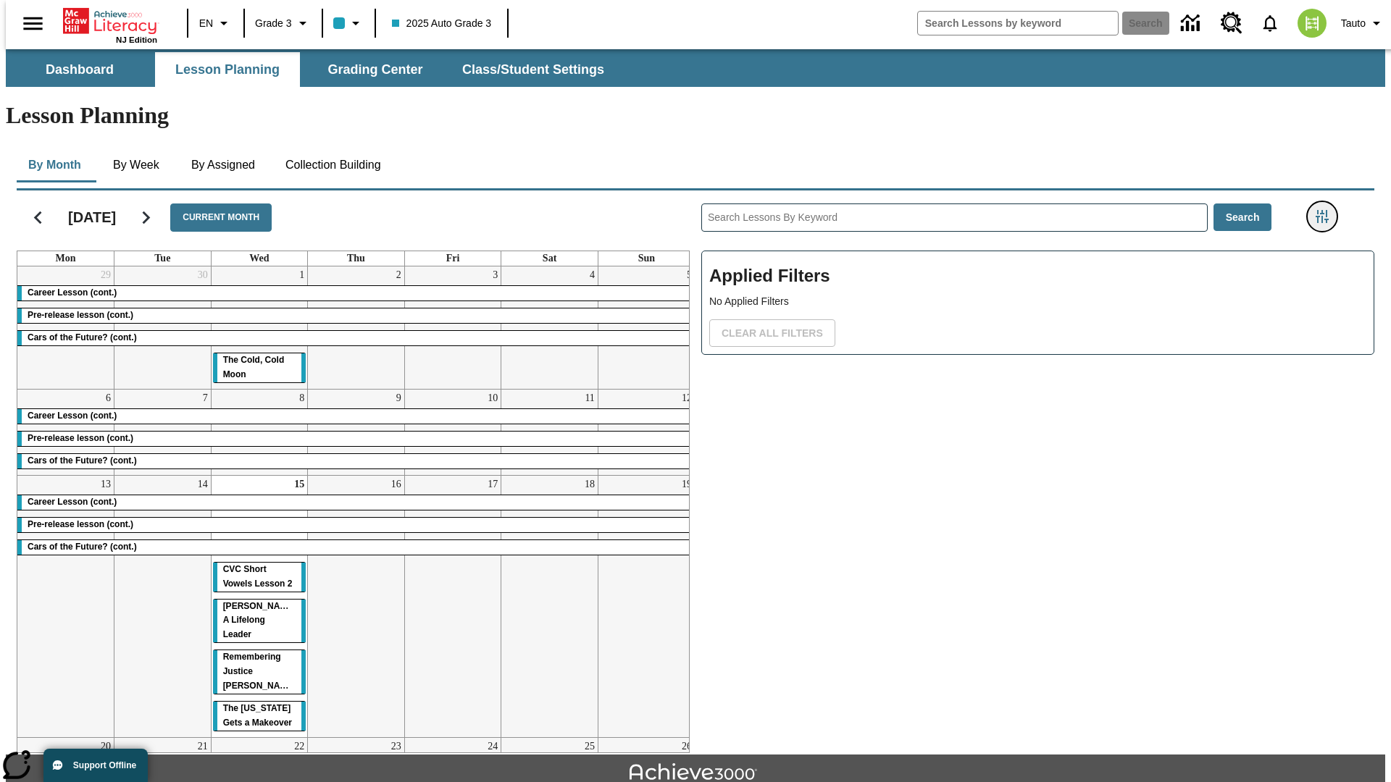
click at [1326, 210] on icon "Filters Side menu" at bounding box center [1321, 216] width 13 height 13
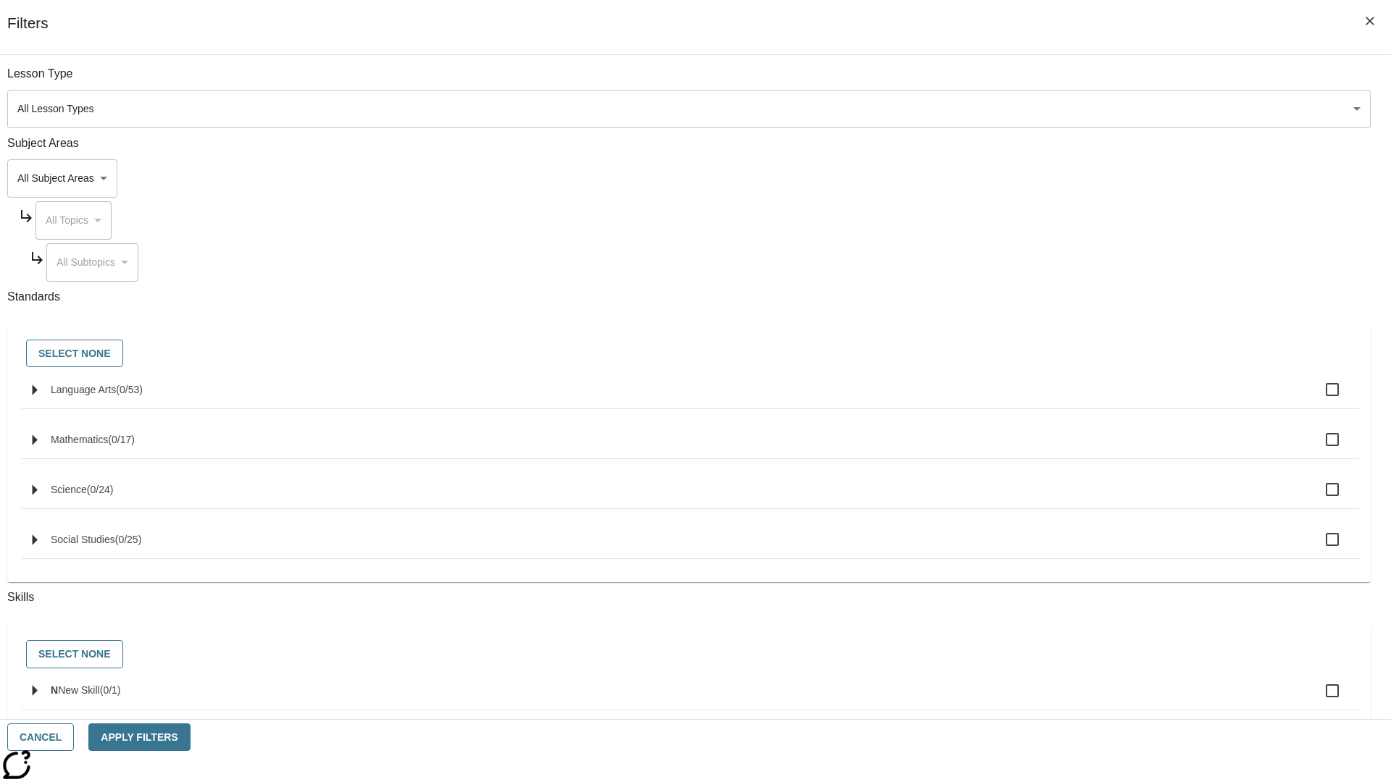
click at [1043, 178] on body "Skip to main content [GEOGRAPHIC_DATA] Edition EN Grade 3 2025 Auto Grade 3 Sea…" at bounding box center [695, 448] width 1379 height 799
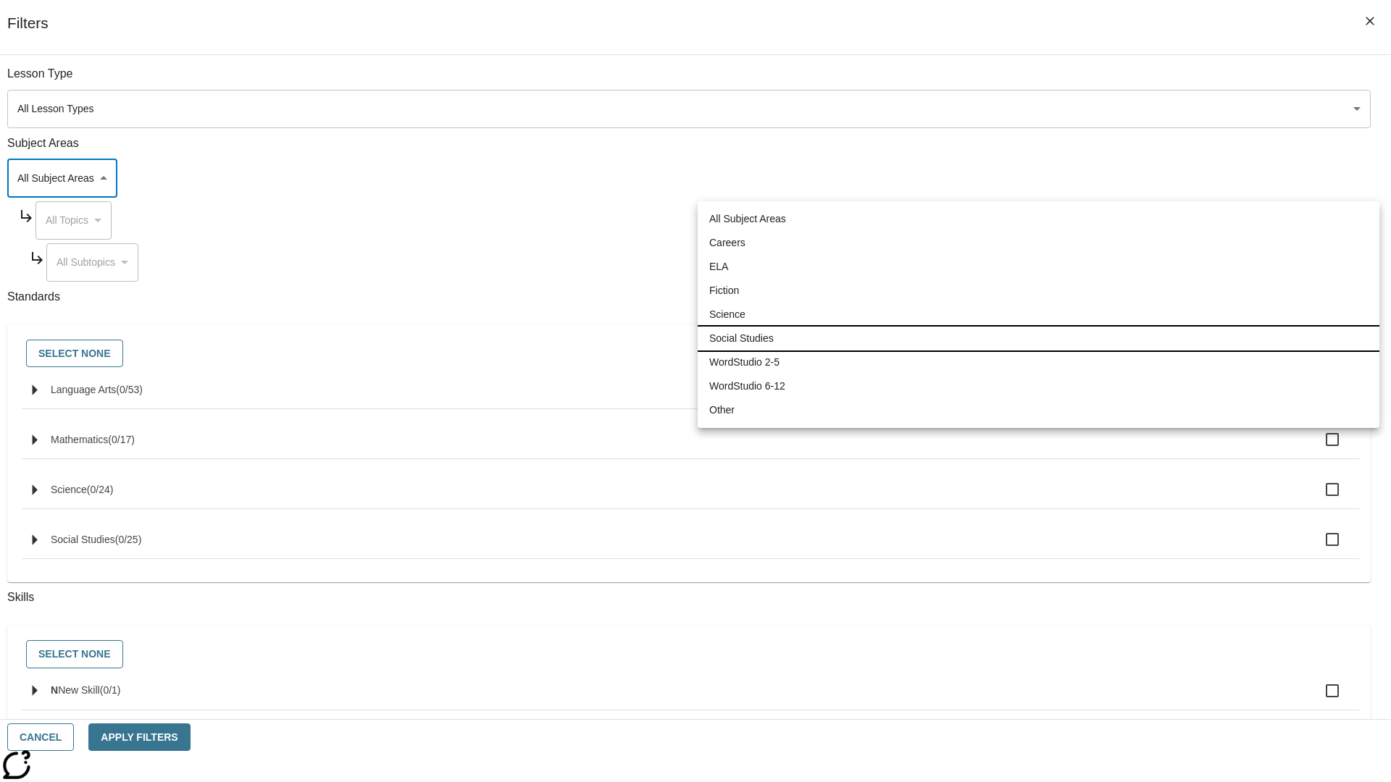
click at [1038, 338] on li "Social Studies" at bounding box center [1038, 339] width 682 height 24
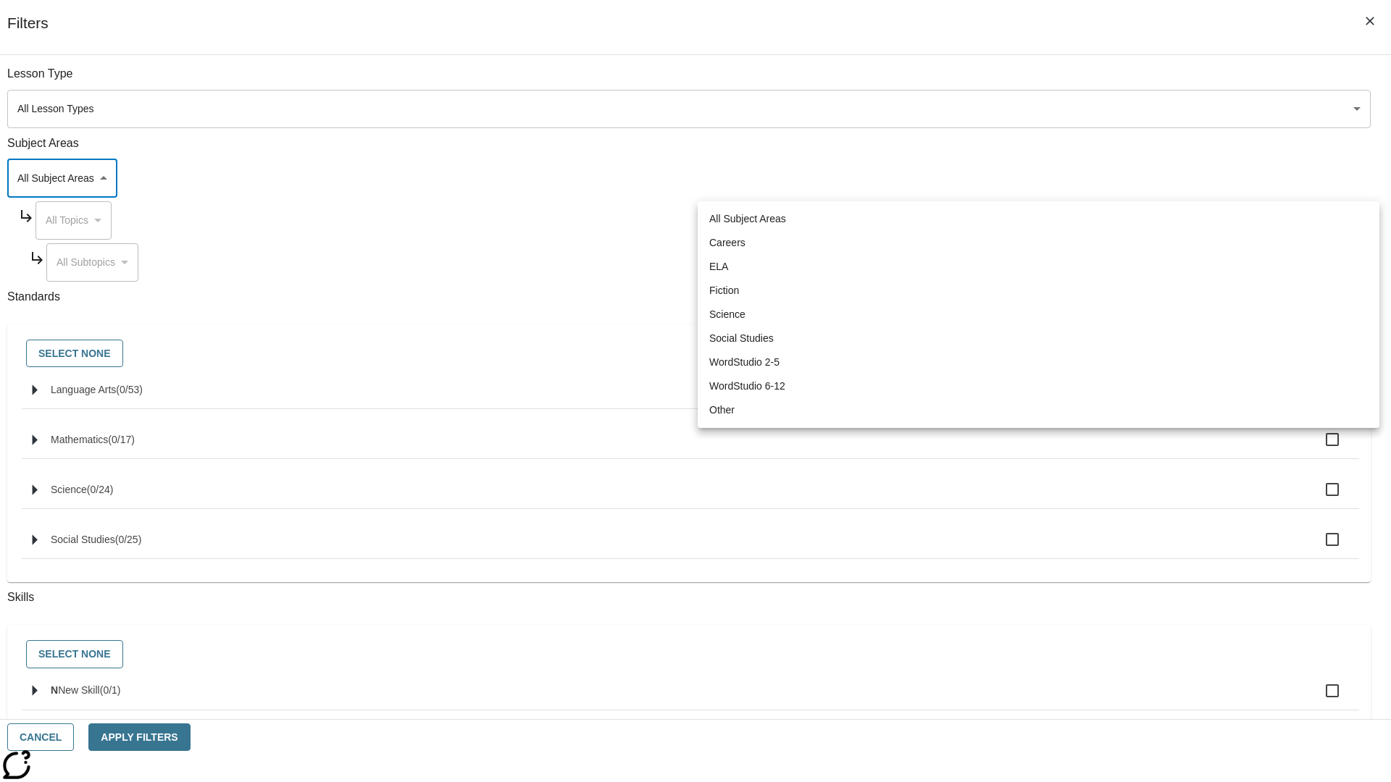
type input "3"
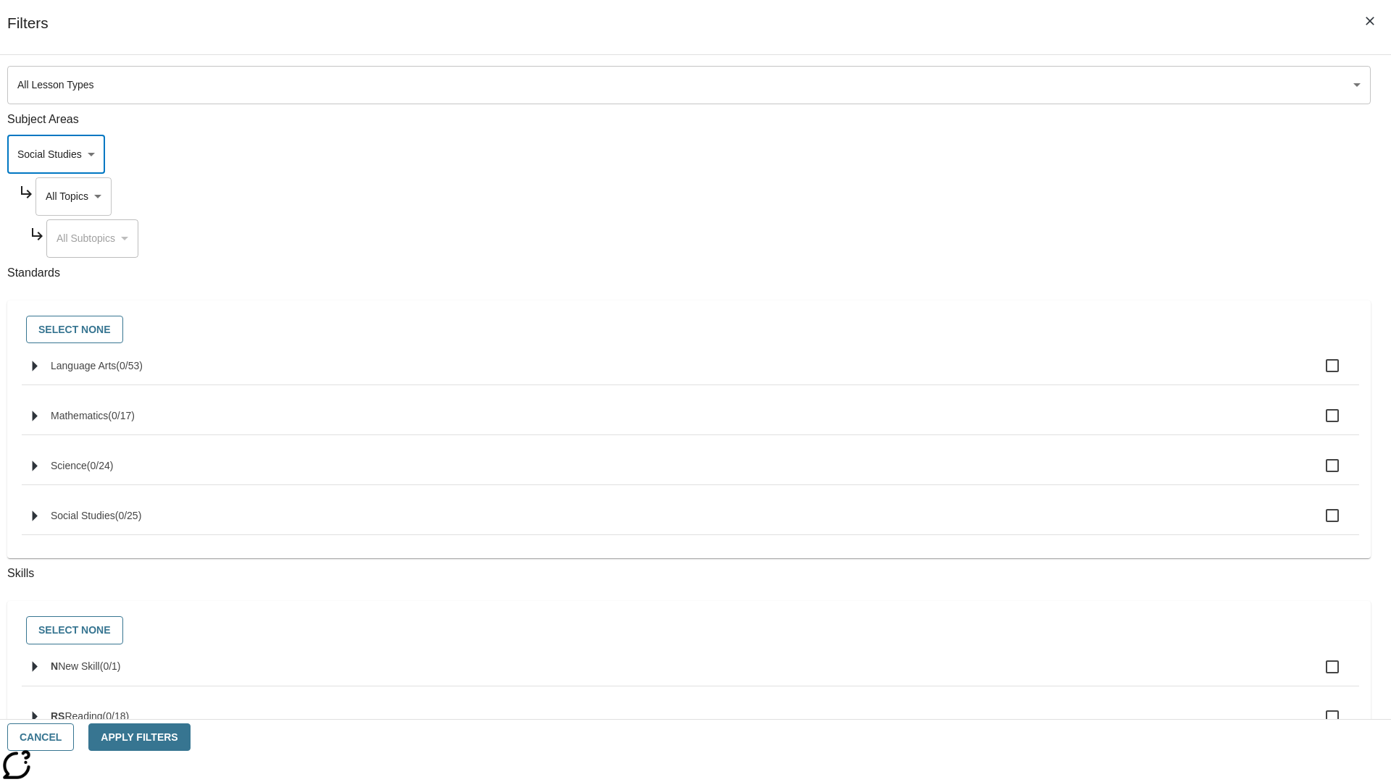
click at [1056, 81] on body "Skip to main content [GEOGRAPHIC_DATA] Edition EN Grade 3 2025 Auto Grade 3 Sea…" at bounding box center [695, 448] width 1379 height 799
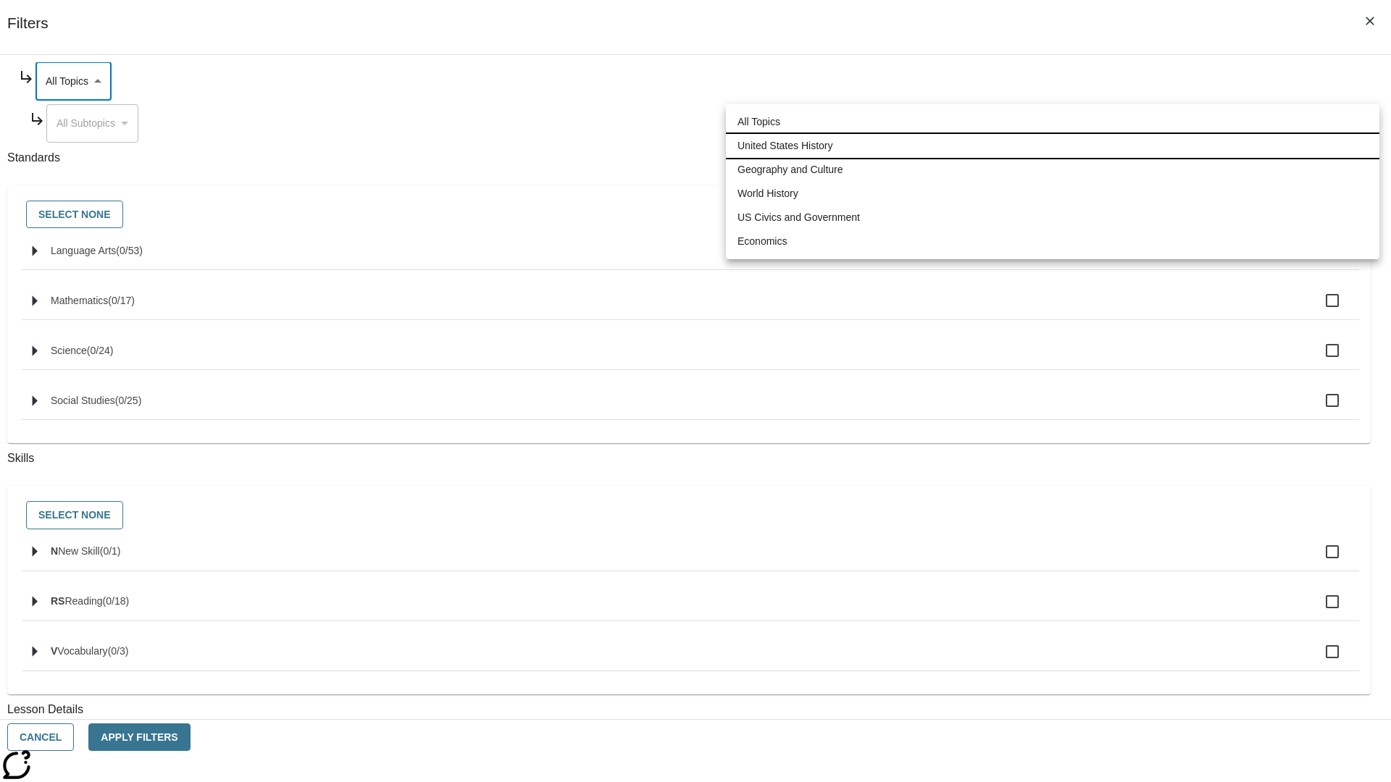
click at [1052, 146] on li "United States History" at bounding box center [1052, 146] width 653 height 24
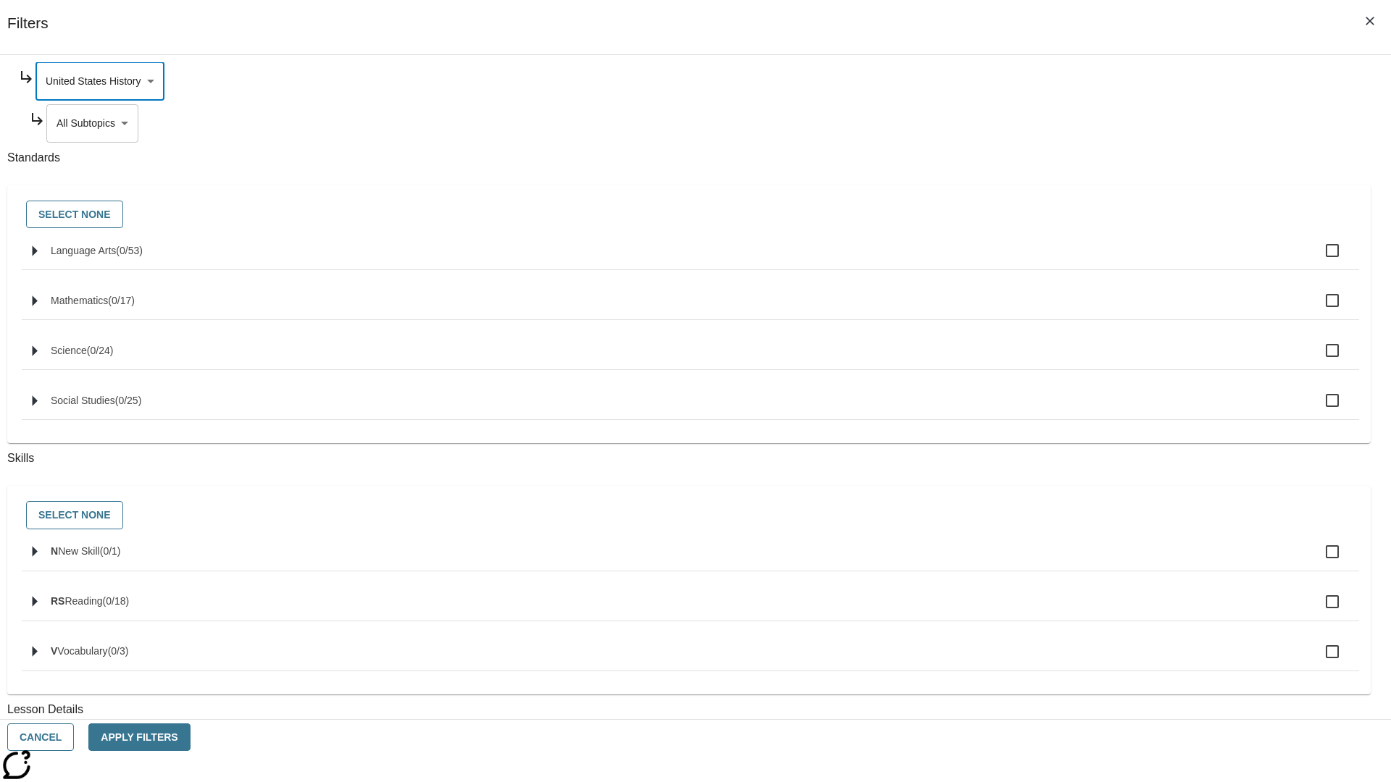
click at [1062, 262] on body "Skip to main content [GEOGRAPHIC_DATA] Edition EN Grade 3 2025 Auto Grade 3 Sea…" at bounding box center [695, 448] width 1379 height 799
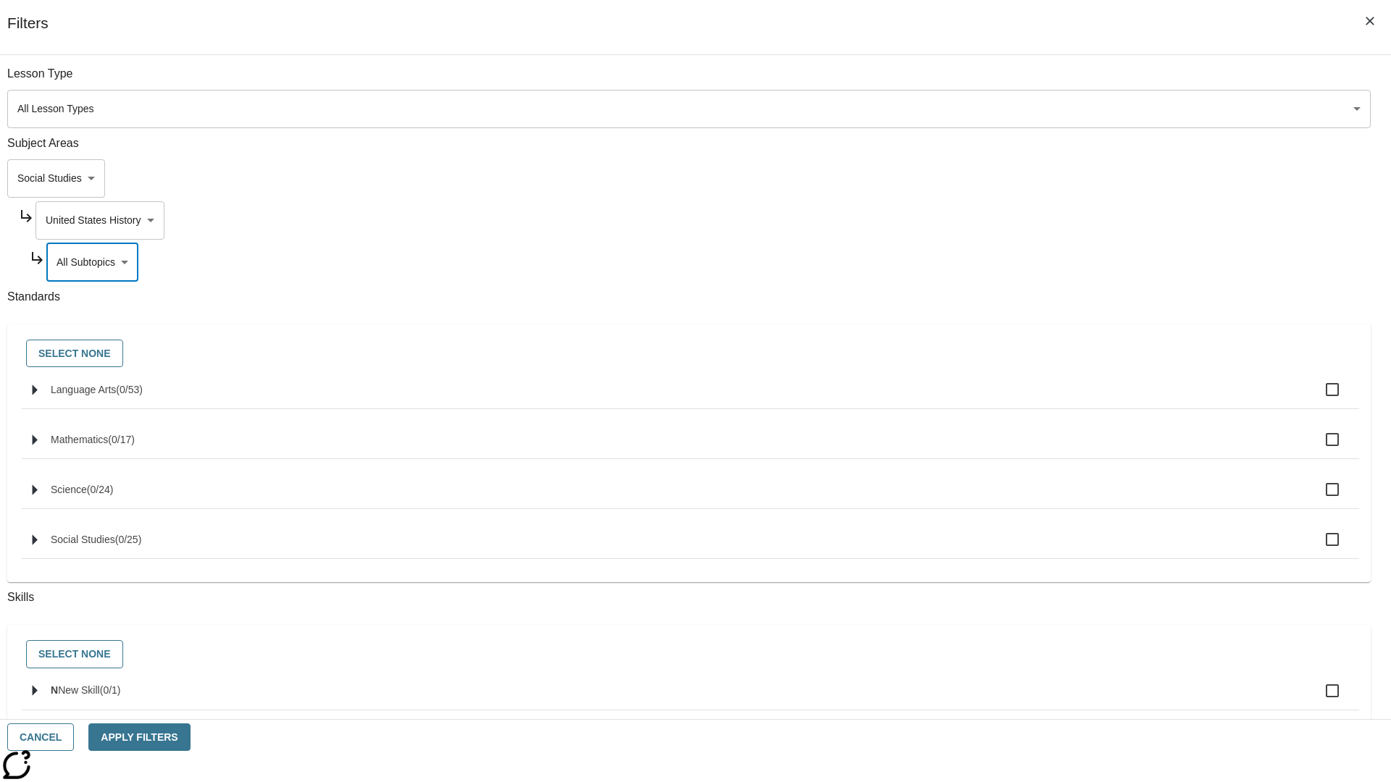
click at [1056, 81] on body "Skip to main content [GEOGRAPHIC_DATA] Edition EN Grade 3 2025 Auto Grade 3 Sea…" at bounding box center [695, 448] width 1379 height 799
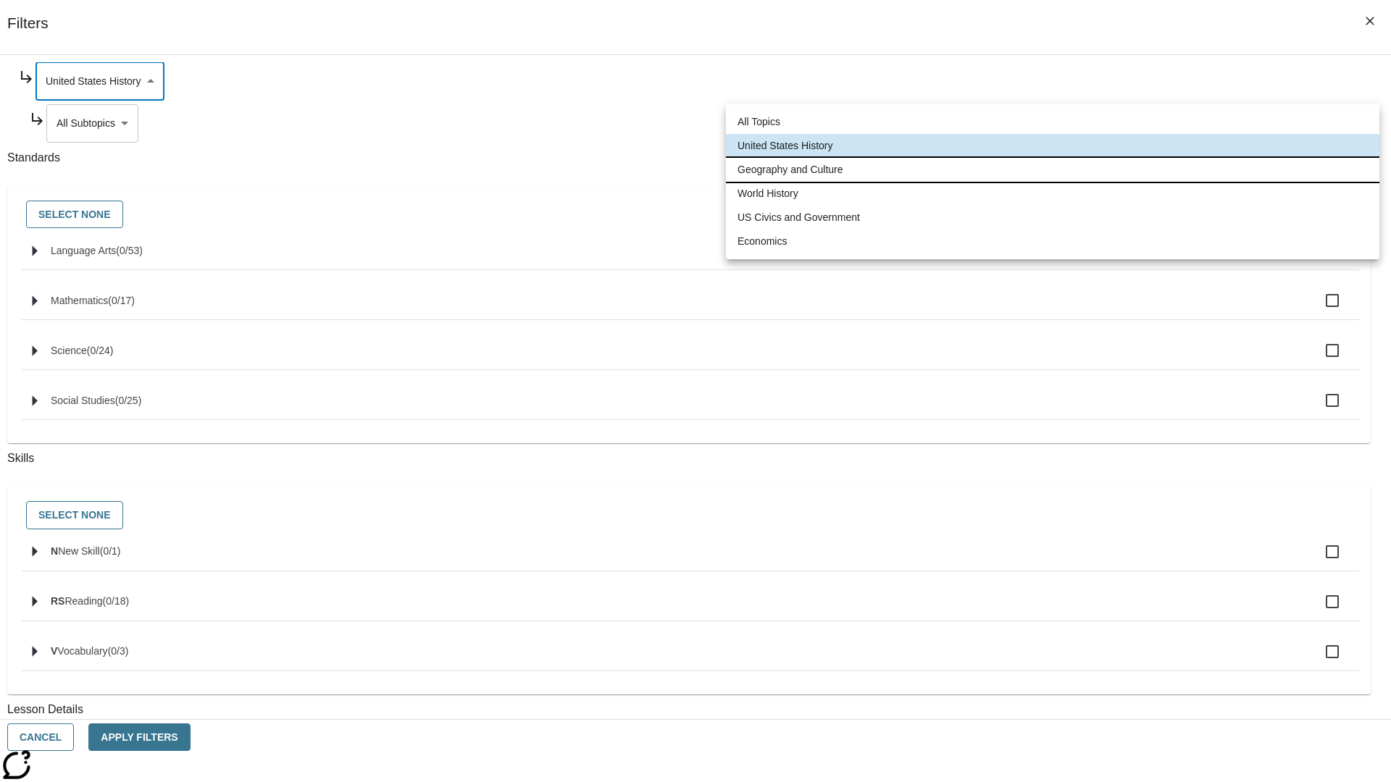
click at [1052, 169] on li "Geography and Culture" at bounding box center [1052, 170] width 653 height 24
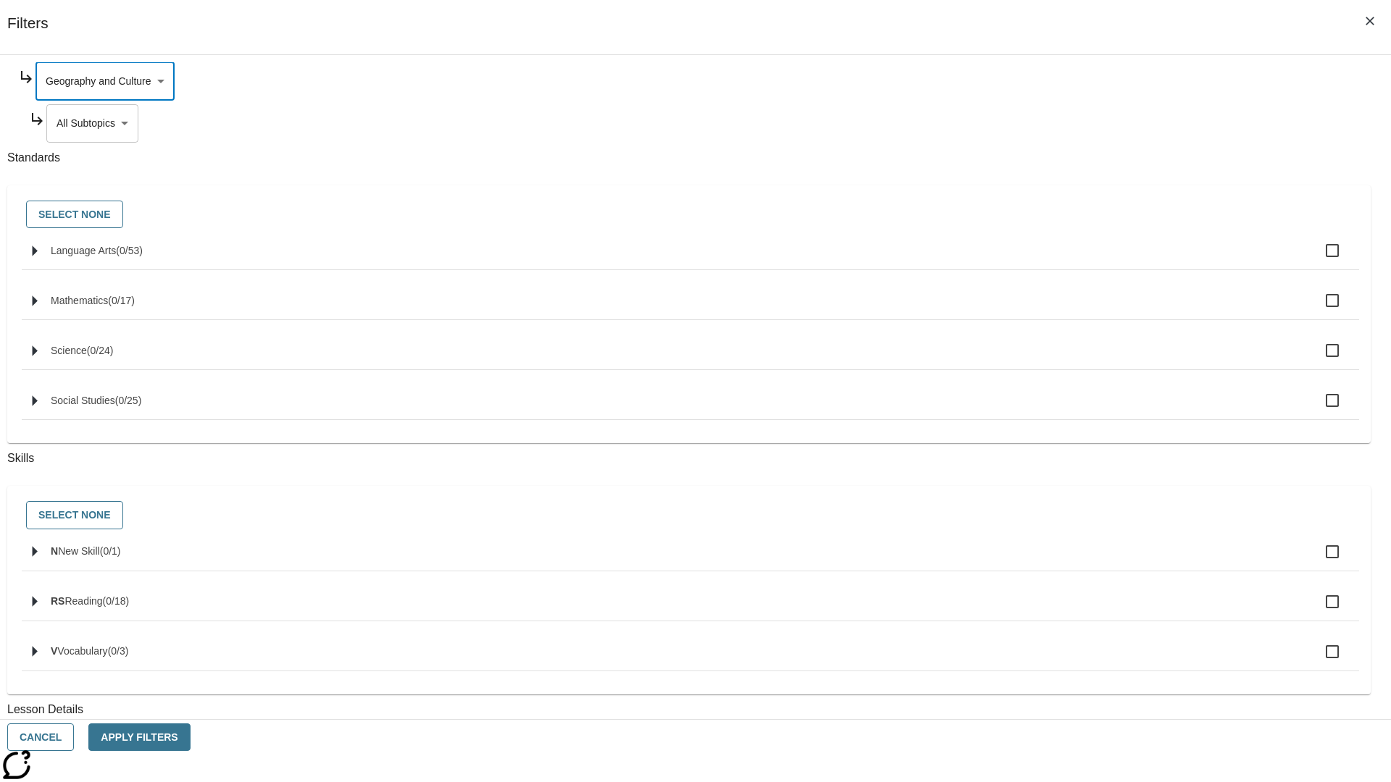
click at [1062, 123] on body "Skip to main content [GEOGRAPHIC_DATA] Edition EN Grade 3 2025 Auto Grade 3 Sea…" at bounding box center [695, 448] width 1379 height 799
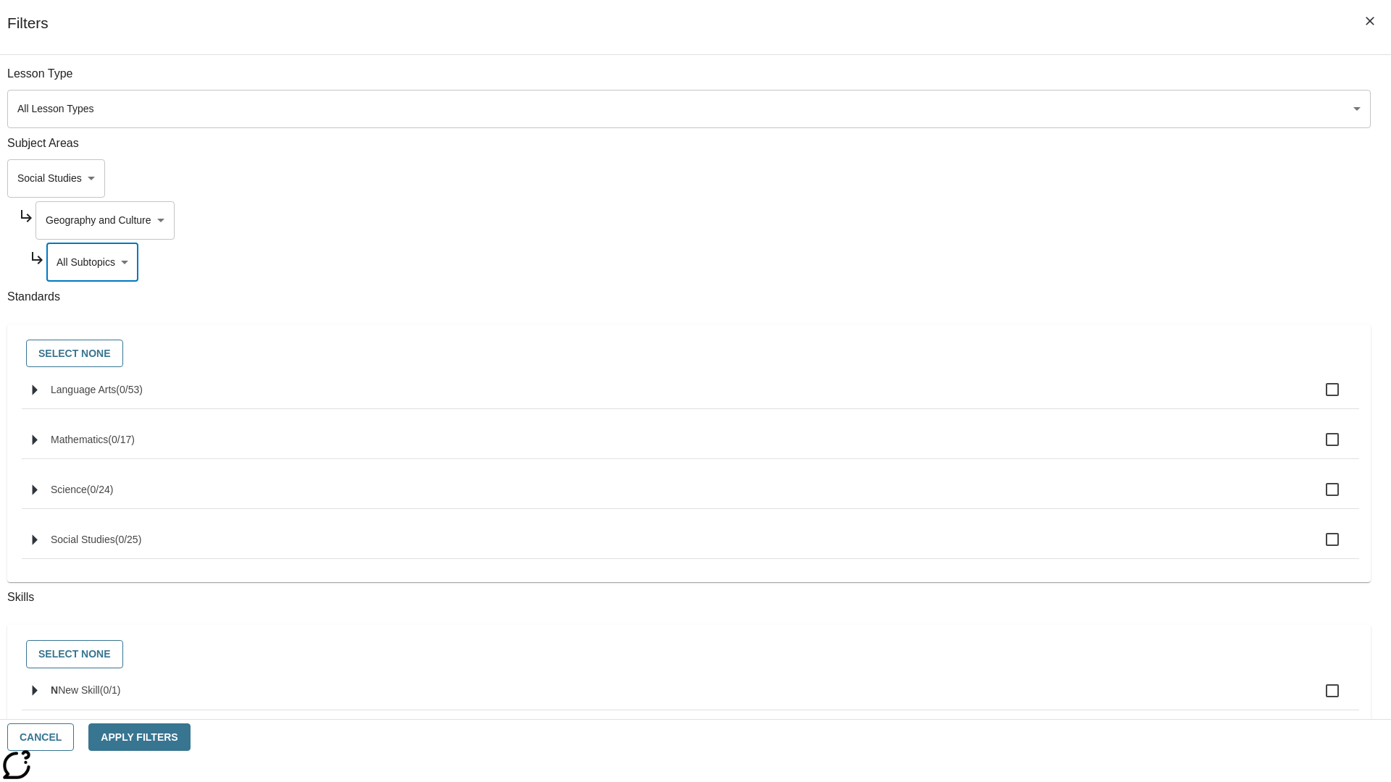
click at [1056, 220] on body "Skip to main content [GEOGRAPHIC_DATA] Edition EN Grade 3 2025 Auto Grade 3 Sea…" at bounding box center [695, 448] width 1379 height 799
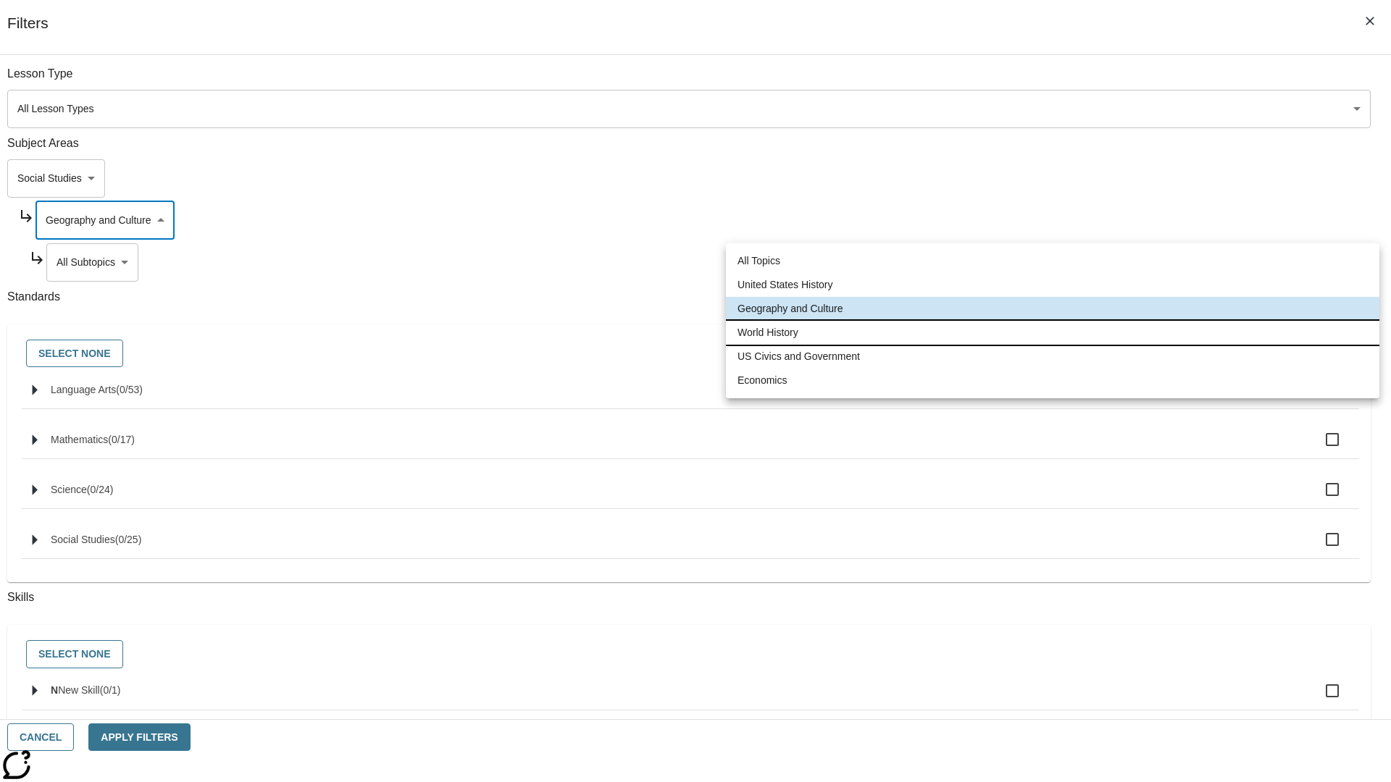
click at [1052, 332] on li "World History" at bounding box center [1052, 333] width 653 height 24
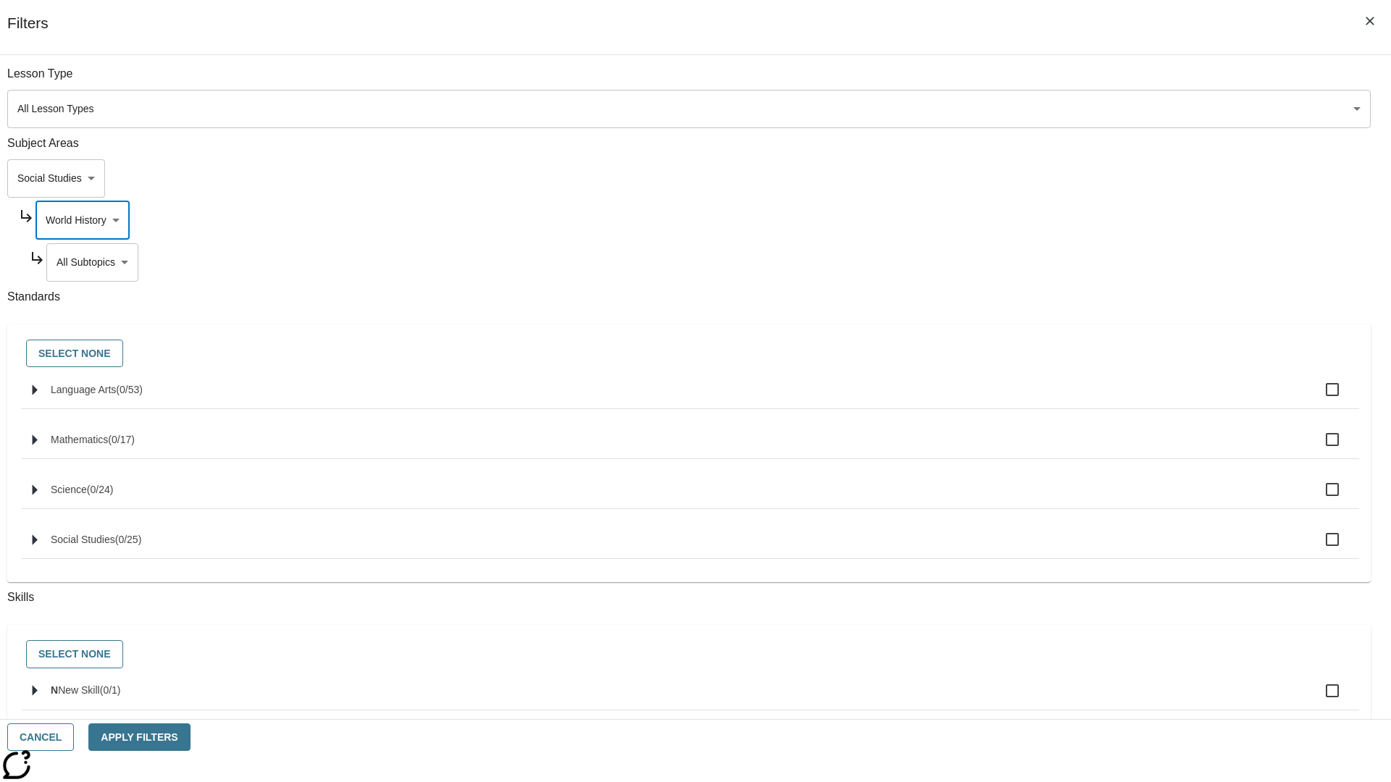
click at [1062, 262] on body "Skip to main content [GEOGRAPHIC_DATA] Edition EN Grade 3 2025 Auto Grade 3 Sea…" at bounding box center [695, 448] width 1379 height 799
click at [1056, 81] on body "Skip to main content [GEOGRAPHIC_DATA] Edition EN Grade 3 2025 Auto Grade 3 Sea…" at bounding box center [695, 448] width 1379 height 799
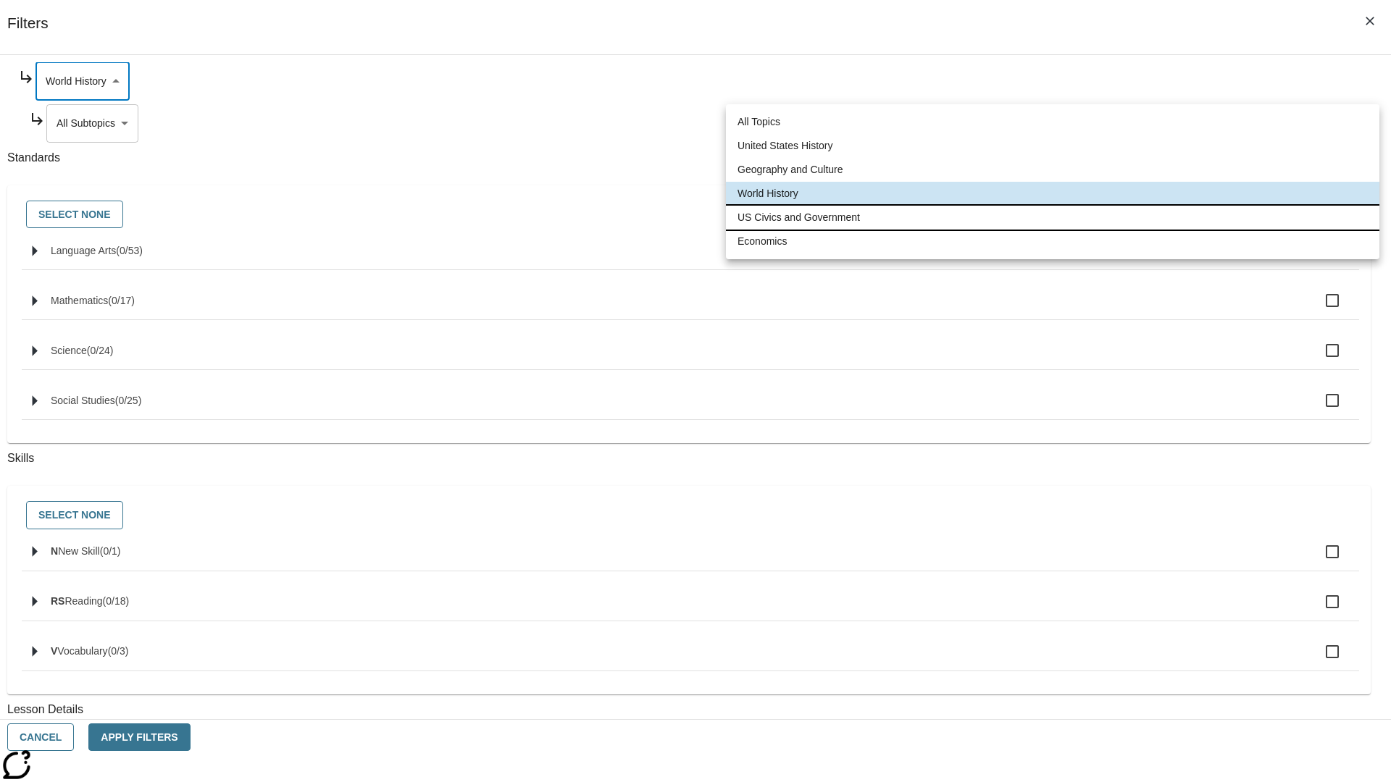
click at [1052, 217] on li "US Civics and Government" at bounding box center [1052, 218] width 653 height 24
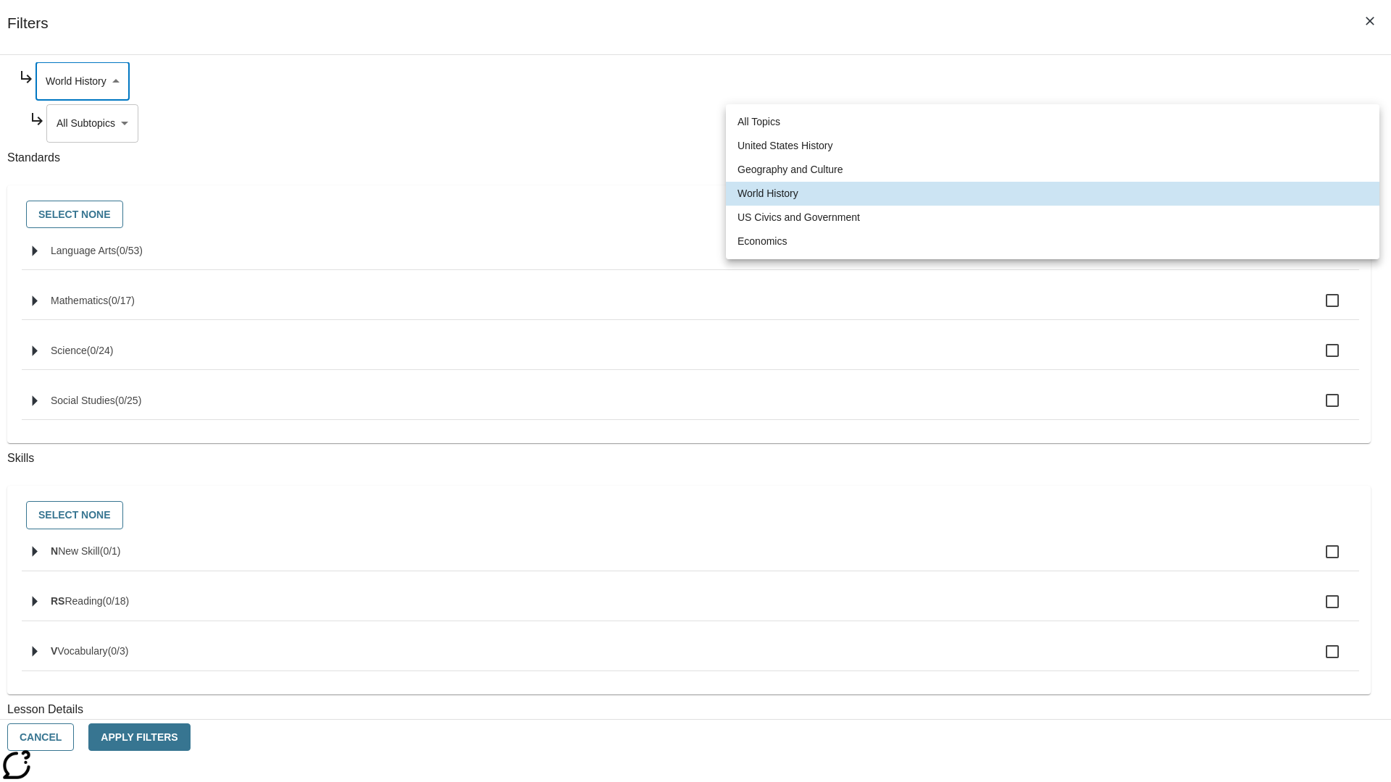
type input "194"
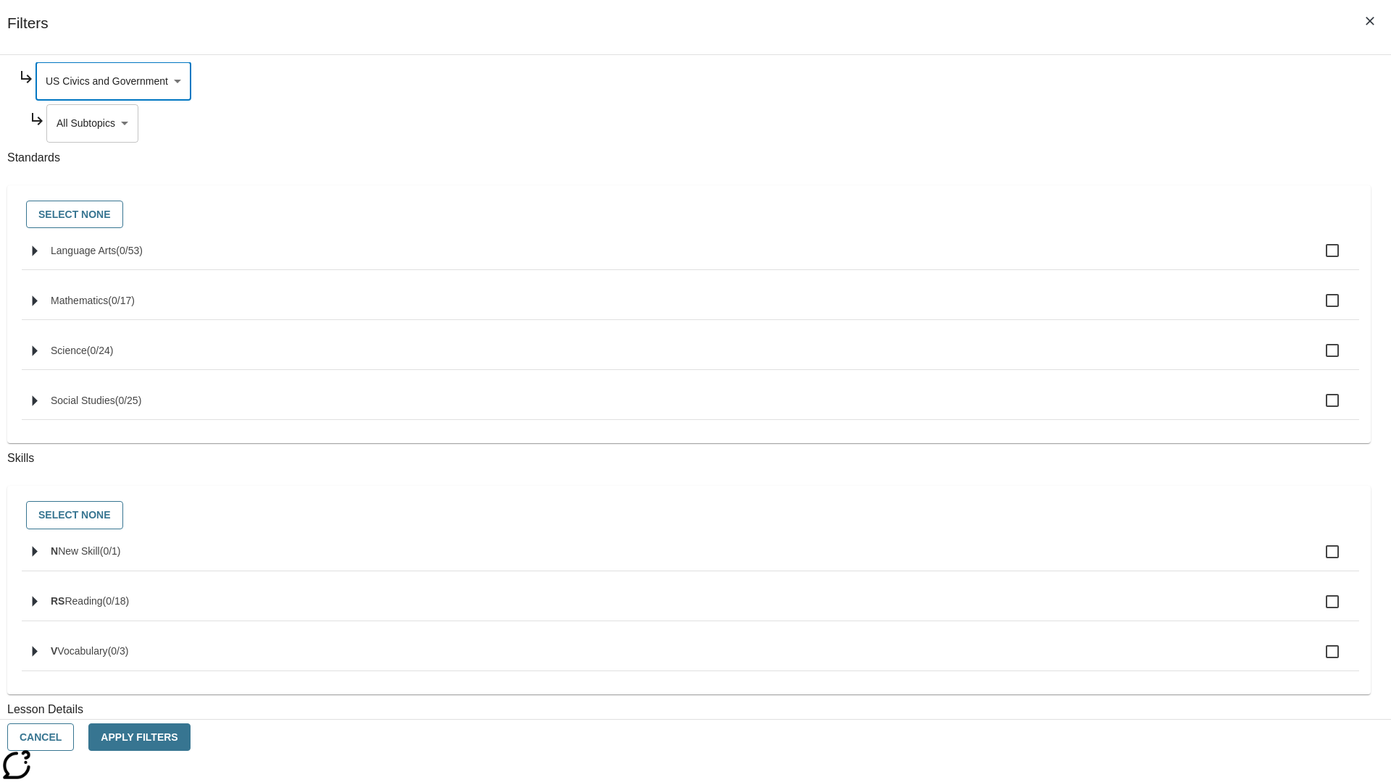
click at [1062, 123] on body "Skip to main content [GEOGRAPHIC_DATA] Edition EN Grade 3 2025 Auto Grade 3 Sea…" at bounding box center [695, 448] width 1379 height 799
click at [1056, 220] on body "Skip to main content [GEOGRAPHIC_DATA] Edition EN Grade 3 2025 Auto Grade 3 Sea…" at bounding box center [695, 448] width 1379 height 799
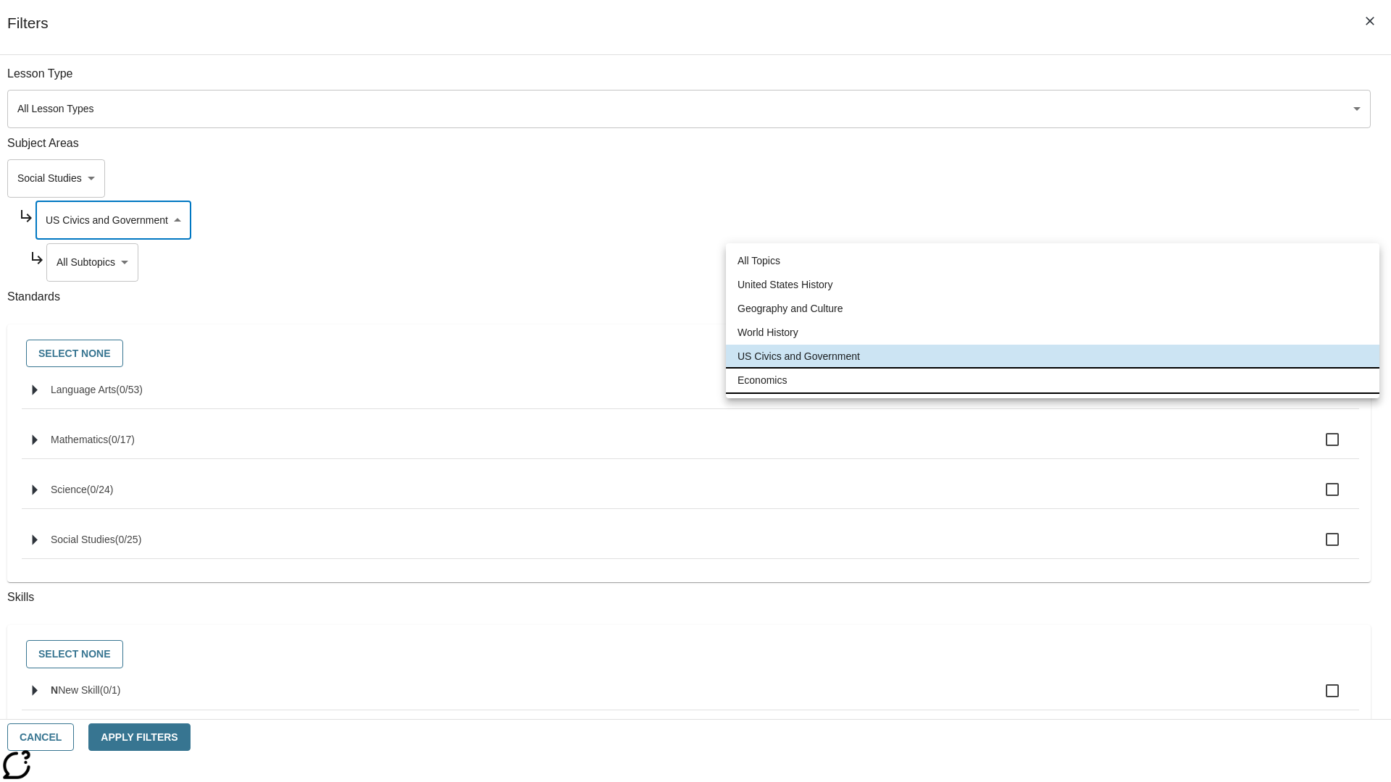
click at [1052, 380] on li "Economics" at bounding box center [1052, 381] width 653 height 24
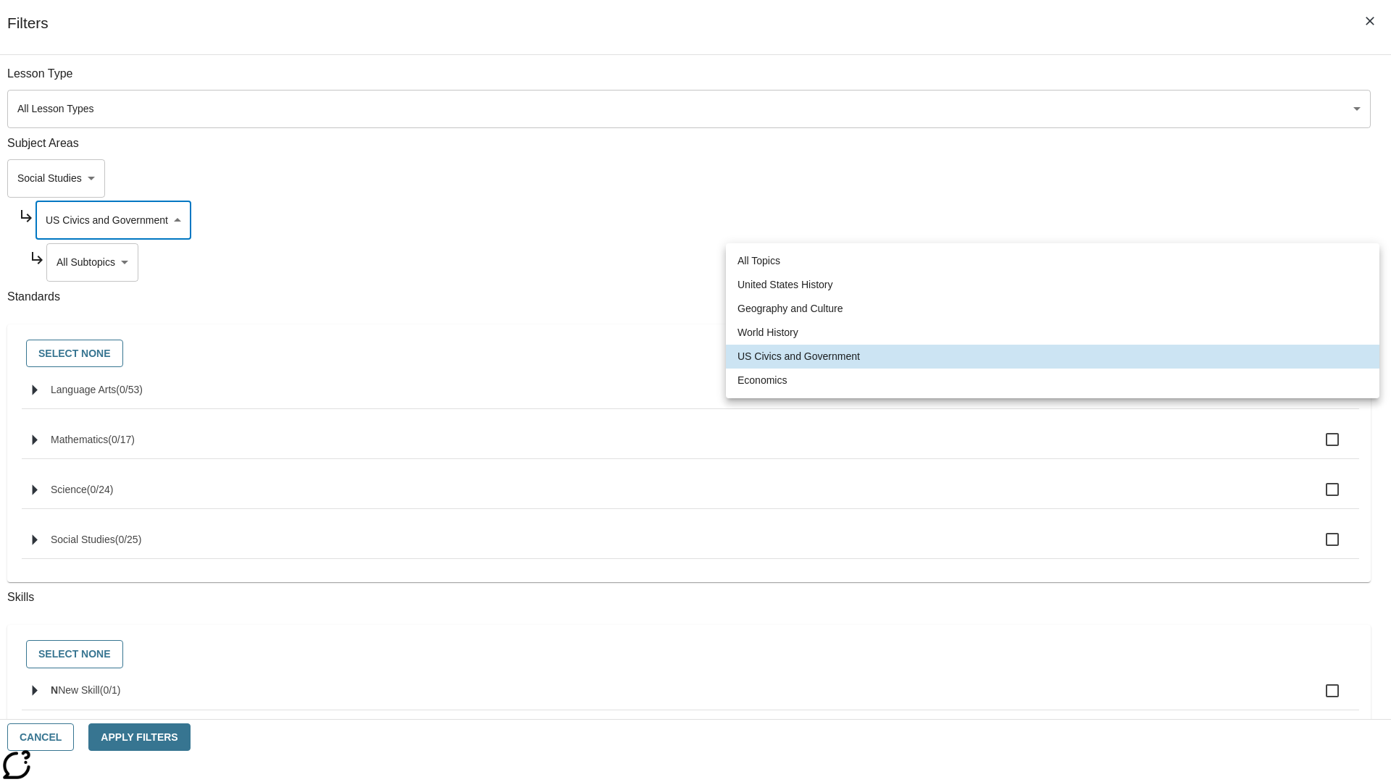
type input "195"
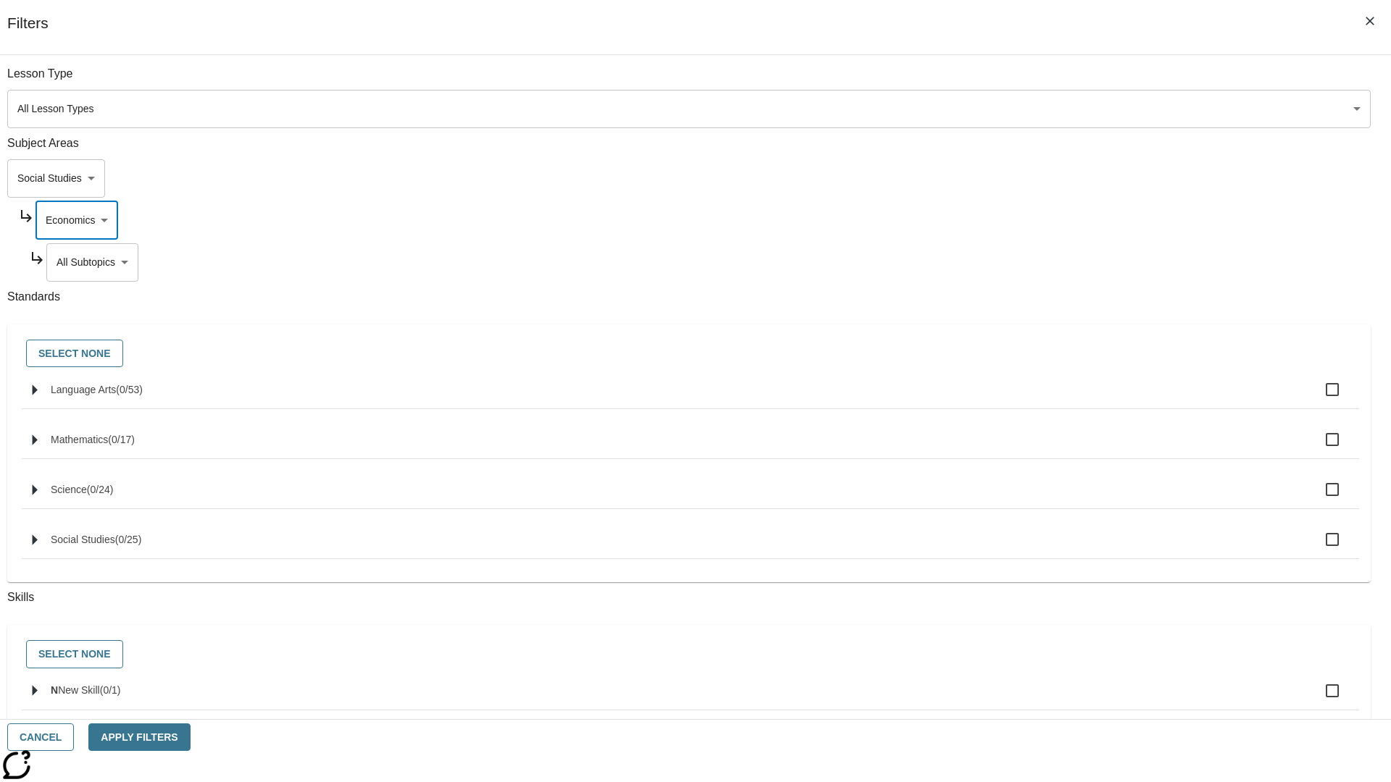
click at [1062, 262] on body "Skip to main content [GEOGRAPHIC_DATA] Edition EN Grade 3 2025 Auto Grade 3 Sea…" at bounding box center [695, 448] width 1379 height 799
click at [1043, 178] on body "Skip to main content [GEOGRAPHIC_DATA] Edition EN Grade 3 2025 Auto Grade 3 Sea…" at bounding box center [695, 448] width 1379 height 799
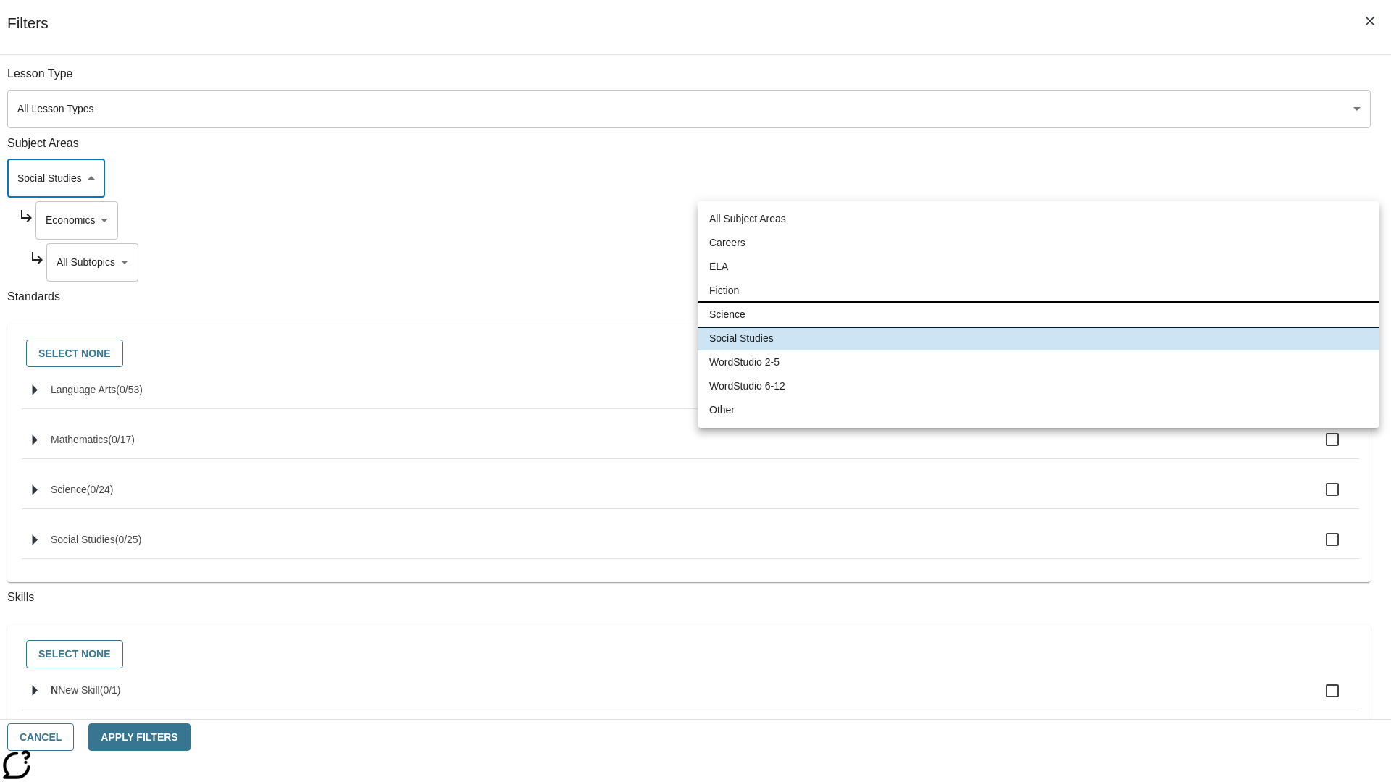
click at [1038, 314] on li "Science" at bounding box center [1038, 315] width 682 height 24
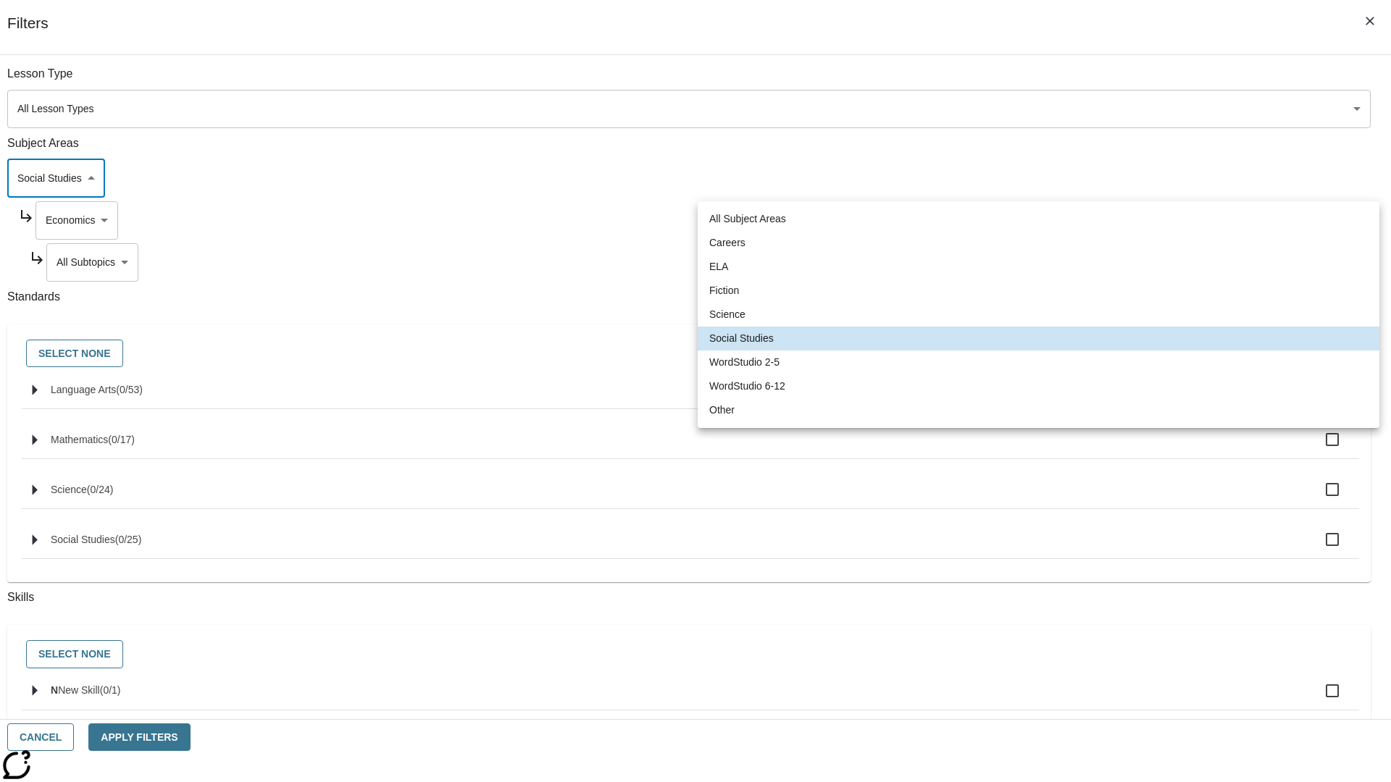
type input "2"
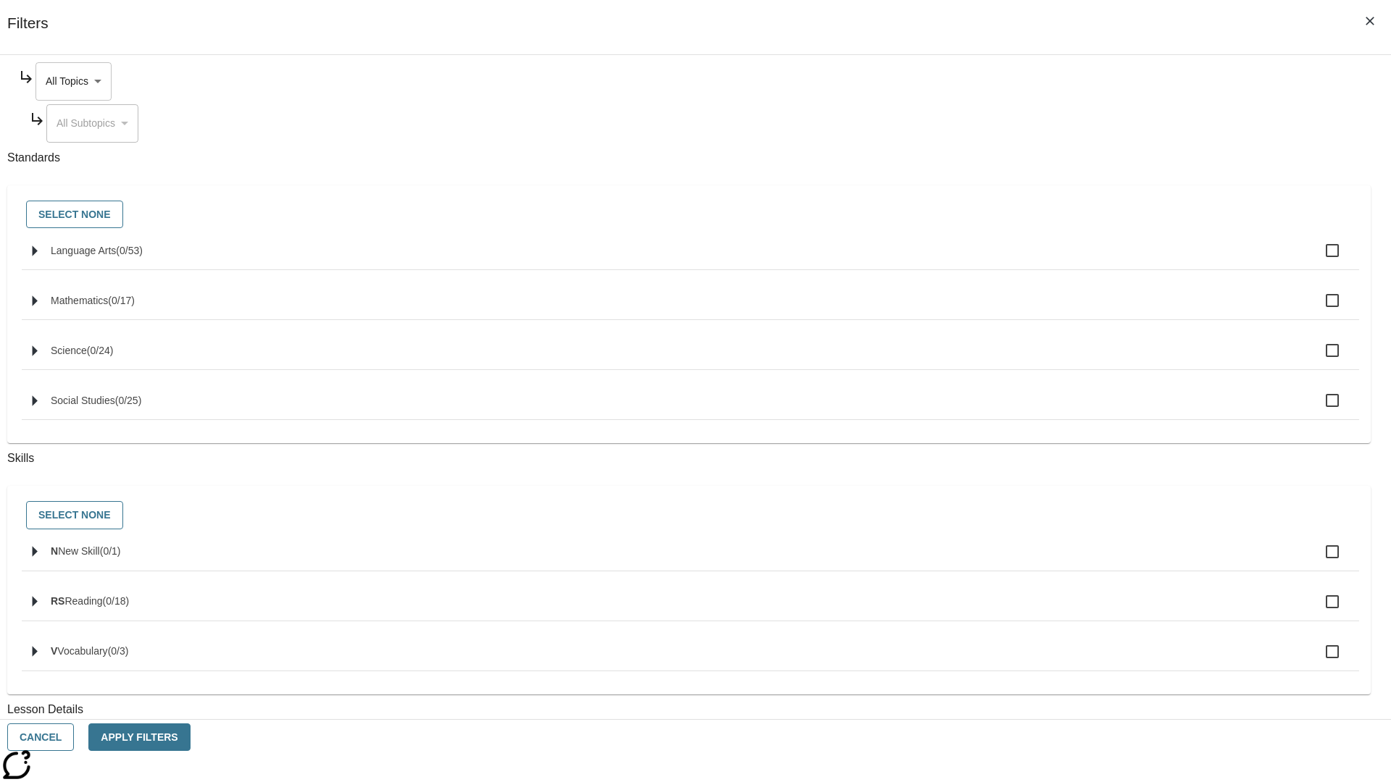
click at [1056, 81] on body "Skip to main content [GEOGRAPHIC_DATA] Edition EN Grade 3 2025 Auto Grade 3 Sea…" at bounding box center [695, 448] width 1379 height 799
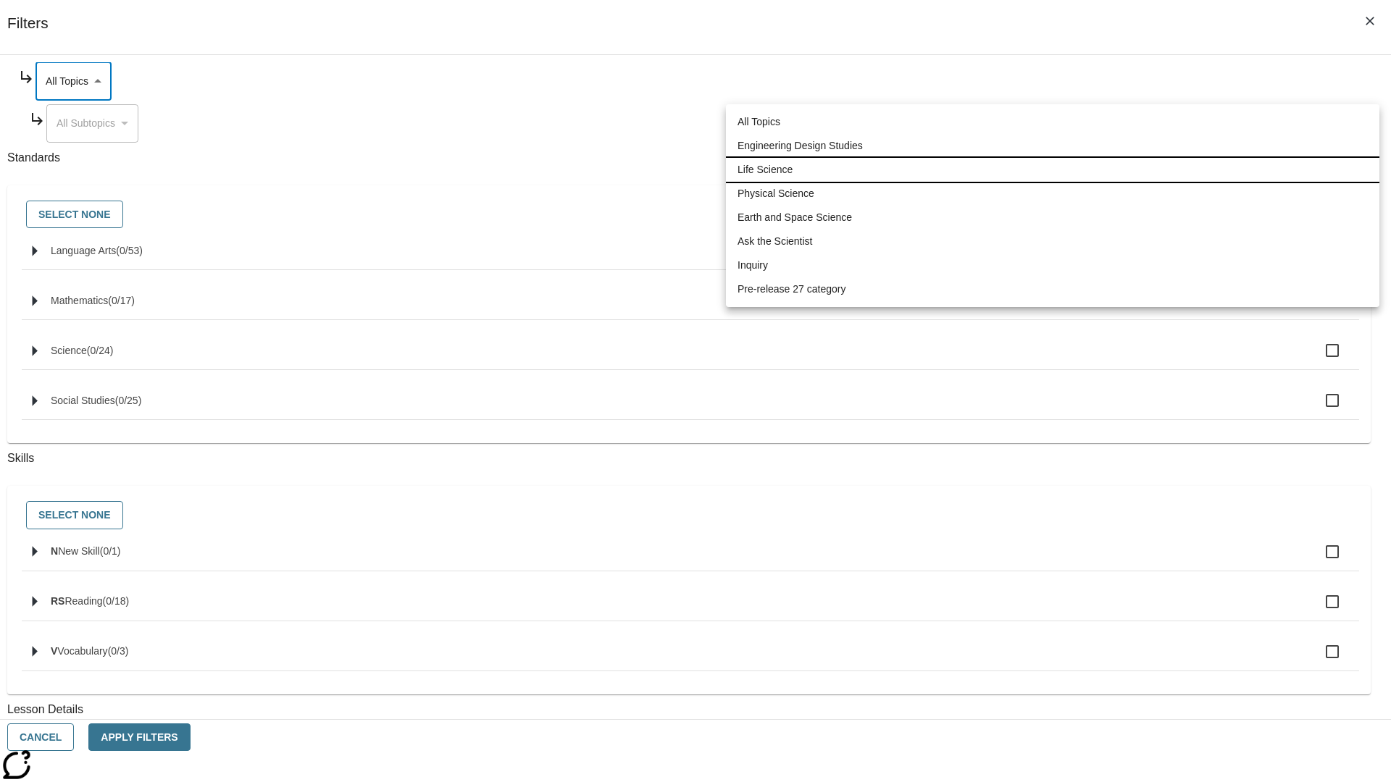
click at [1052, 169] on li "Life Science" at bounding box center [1052, 170] width 653 height 24
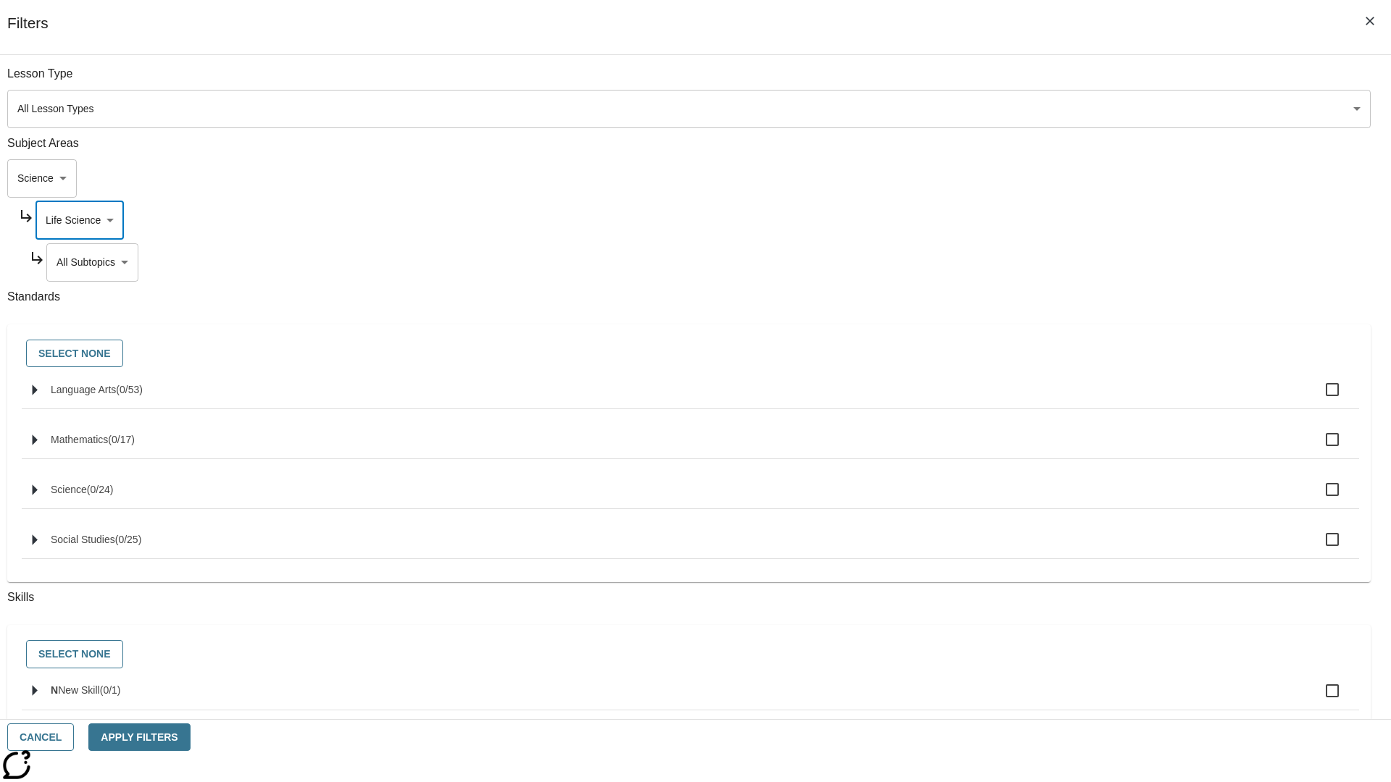
click at [1062, 81] on body "Skip to main content [GEOGRAPHIC_DATA] Edition EN Grade 3 2025 Auto Grade 3 Sea…" at bounding box center [695, 448] width 1379 height 799
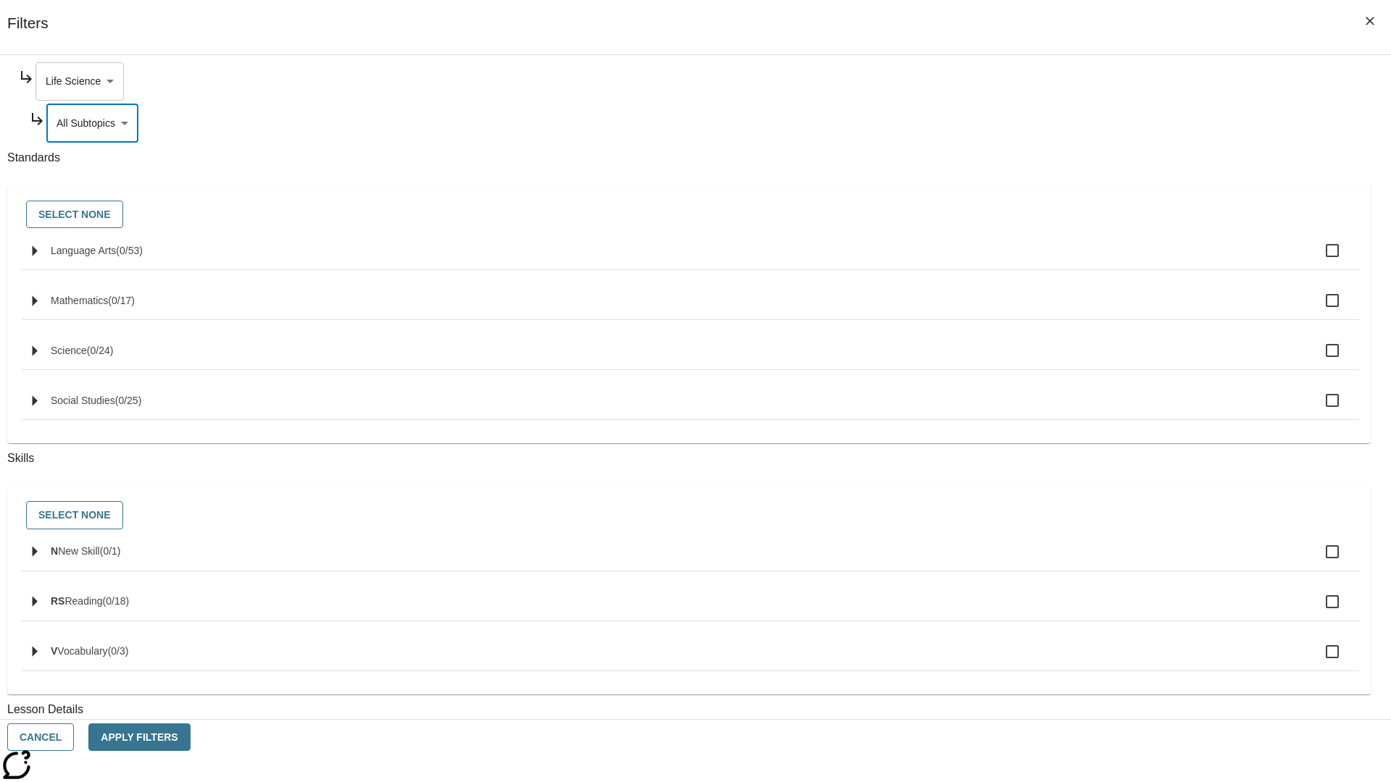
click at [1056, 81] on body "Skip to main content [GEOGRAPHIC_DATA] Edition EN Grade 3 2025 Auto Grade 3 Sea…" at bounding box center [695, 448] width 1379 height 799
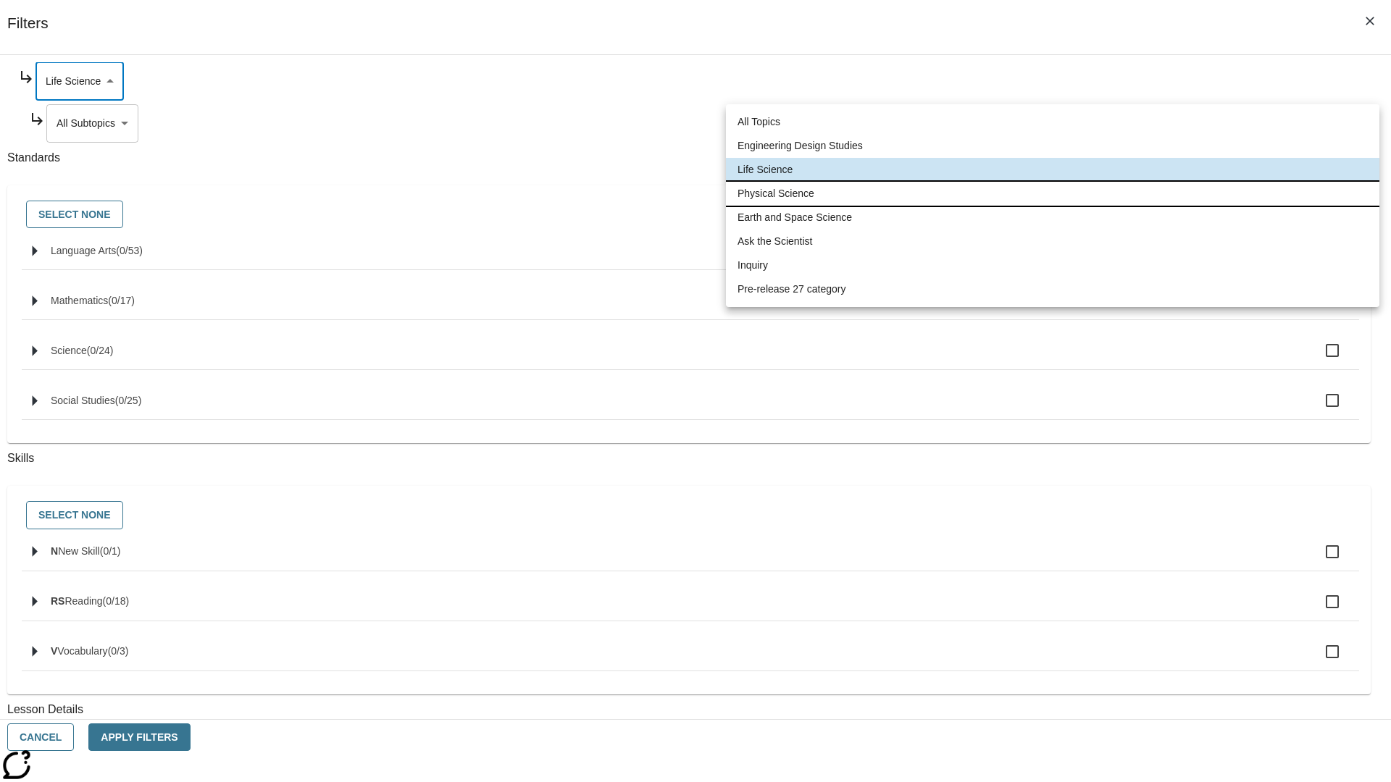
click at [1052, 193] on li "Physical Science" at bounding box center [1052, 194] width 653 height 24
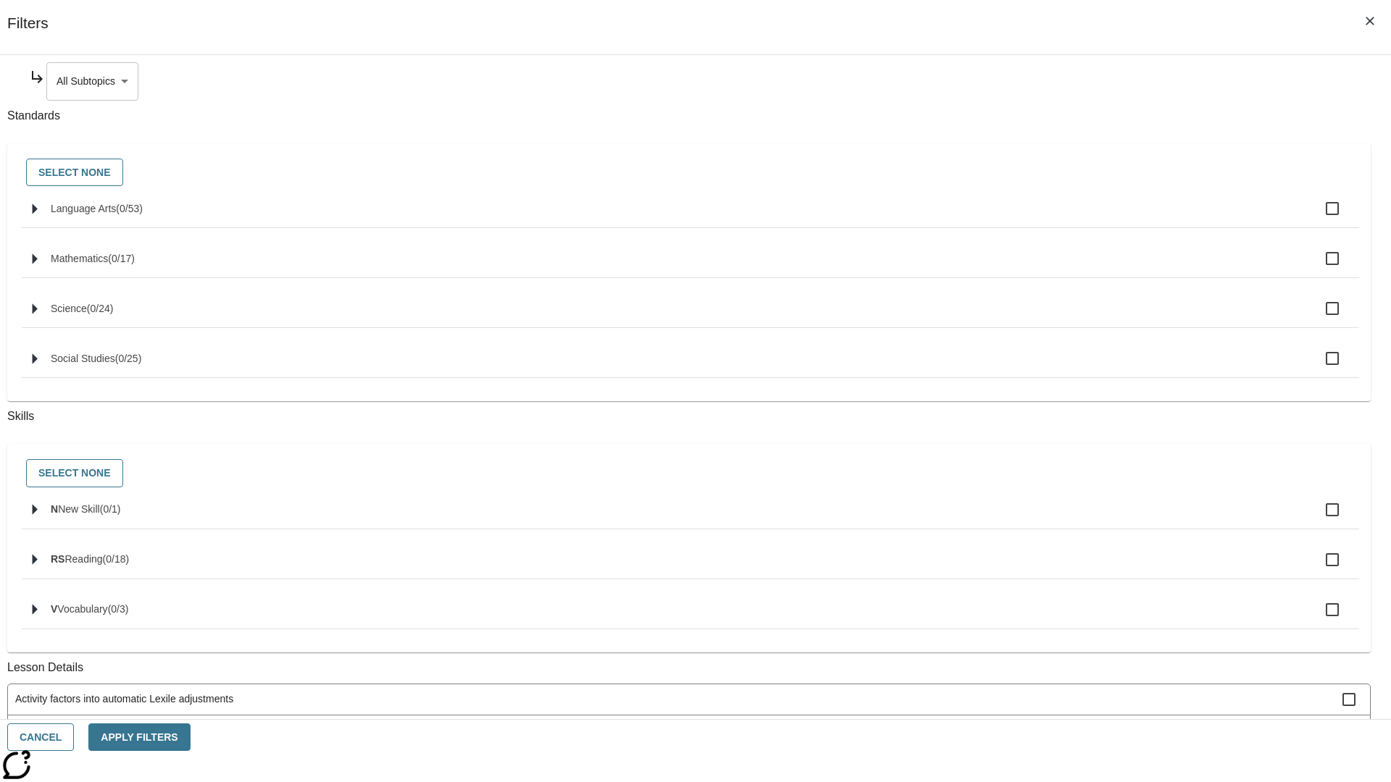
click at [1062, 81] on body "Skip to main content [GEOGRAPHIC_DATA] Edition EN Grade 3 2025 Auto Grade 3 Sea…" at bounding box center [695, 448] width 1379 height 799
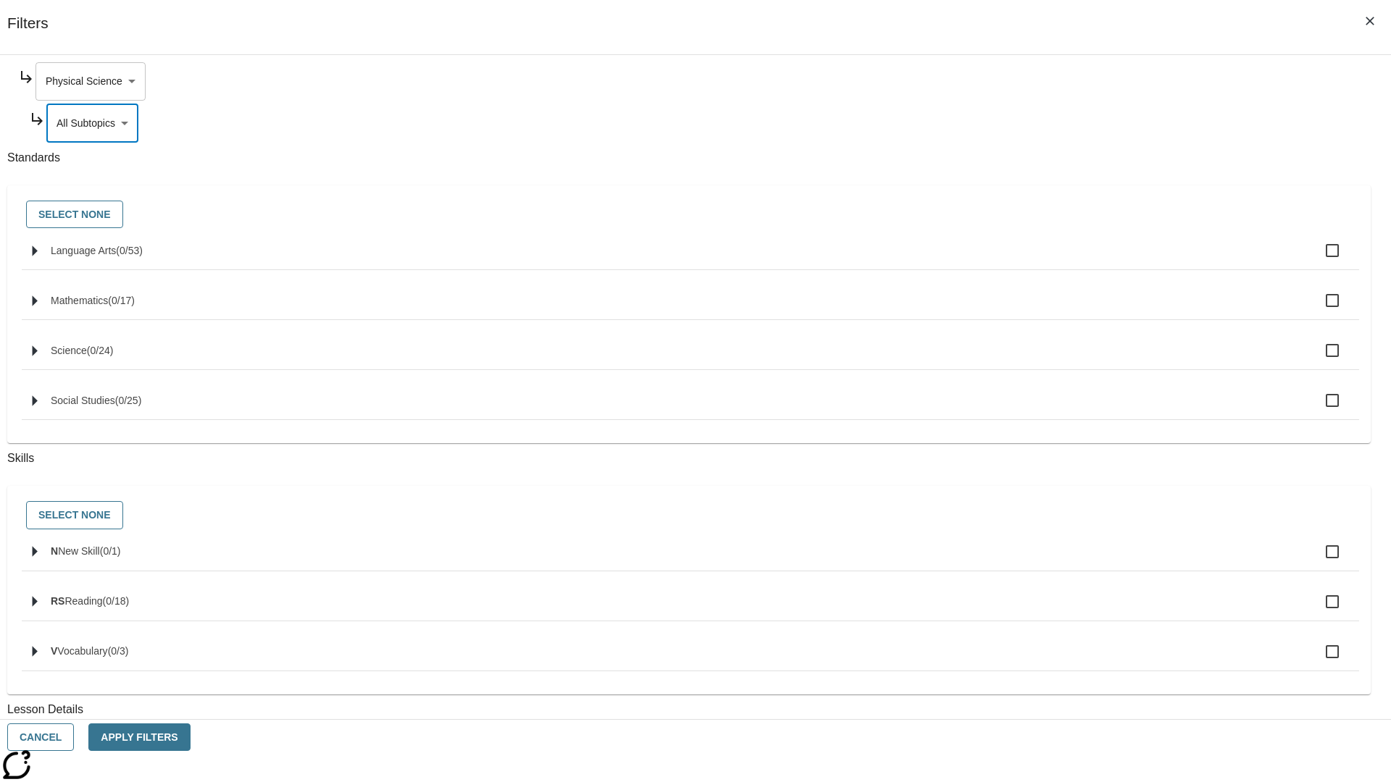
click at [1056, 81] on body "Skip to main content [GEOGRAPHIC_DATA] Edition EN Grade 3 2025 Auto Grade 3 Sea…" at bounding box center [695, 448] width 1379 height 799
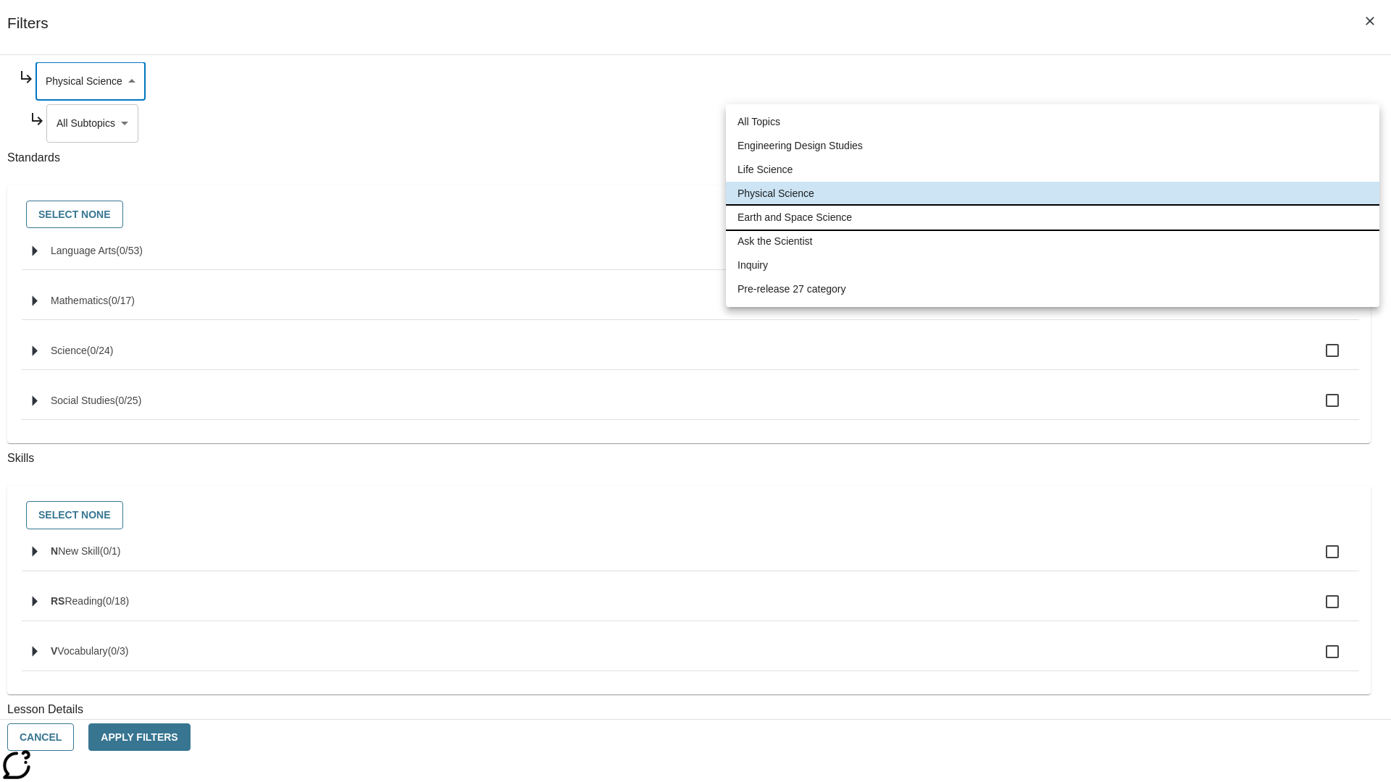
click at [1052, 217] on li "Earth and Space Science" at bounding box center [1052, 218] width 653 height 24
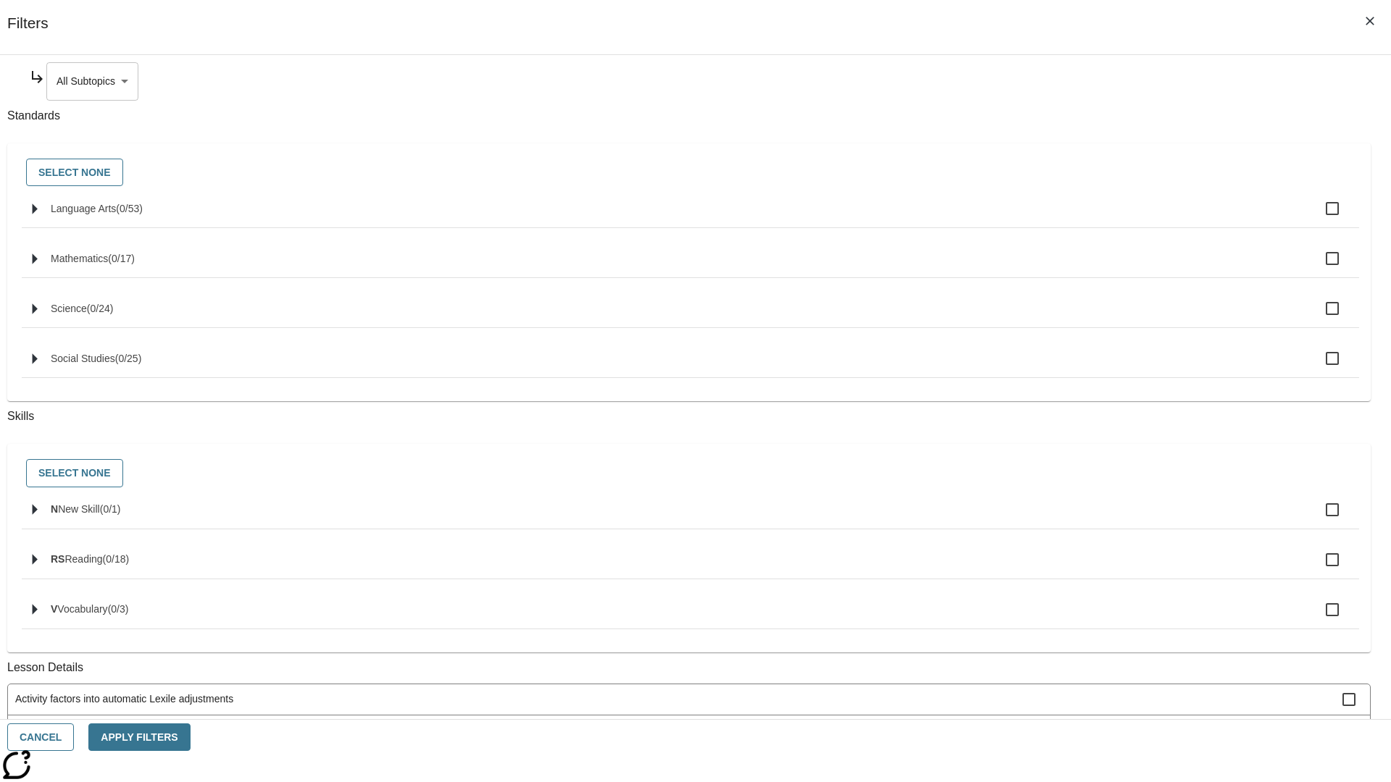
click at [1062, 81] on body "Skip to main content [GEOGRAPHIC_DATA] Edition EN Grade 3 2025 Auto Grade 3 Sea…" at bounding box center [695, 448] width 1379 height 799
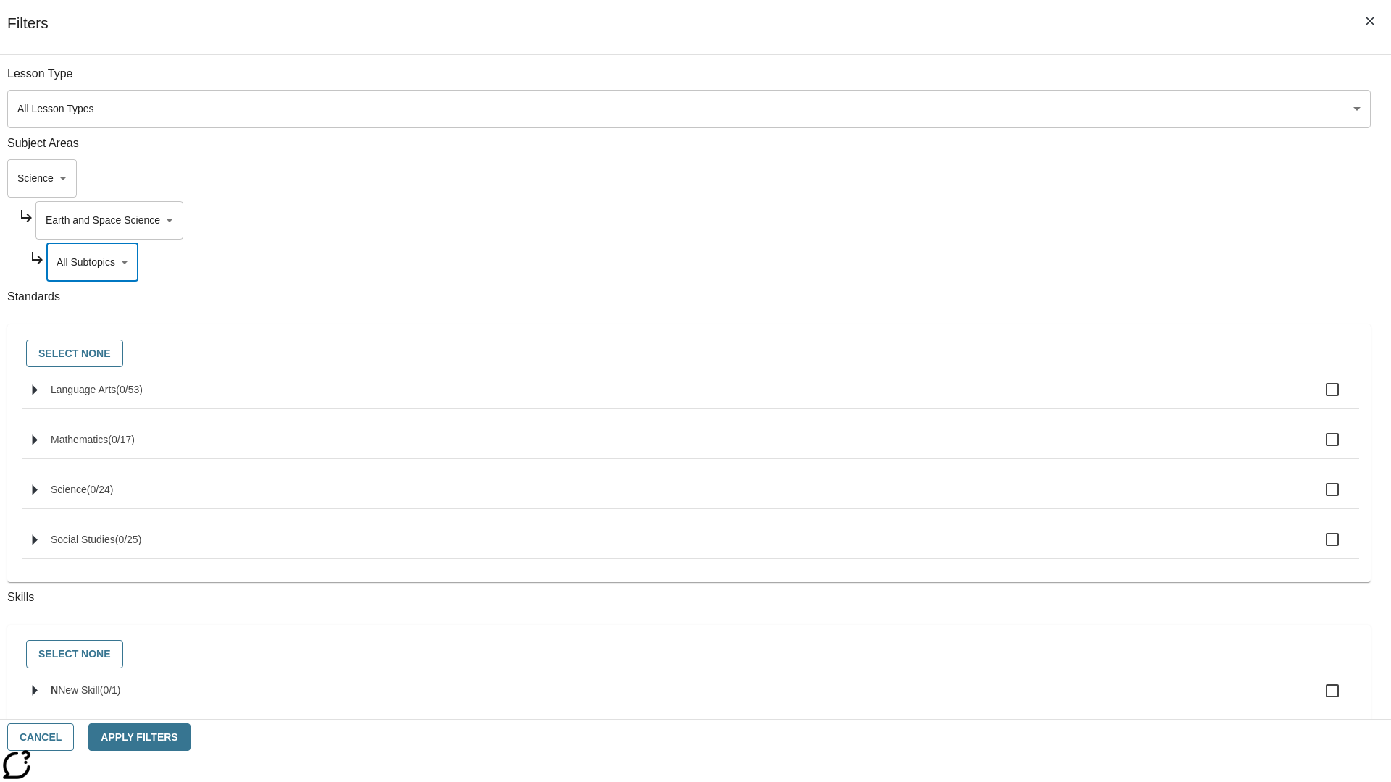
click at [1056, 220] on body "Skip to main content [GEOGRAPHIC_DATA] Edition EN Grade 3 2025 Auto Grade 3 Sea…" at bounding box center [695, 448] width 1379 height 799
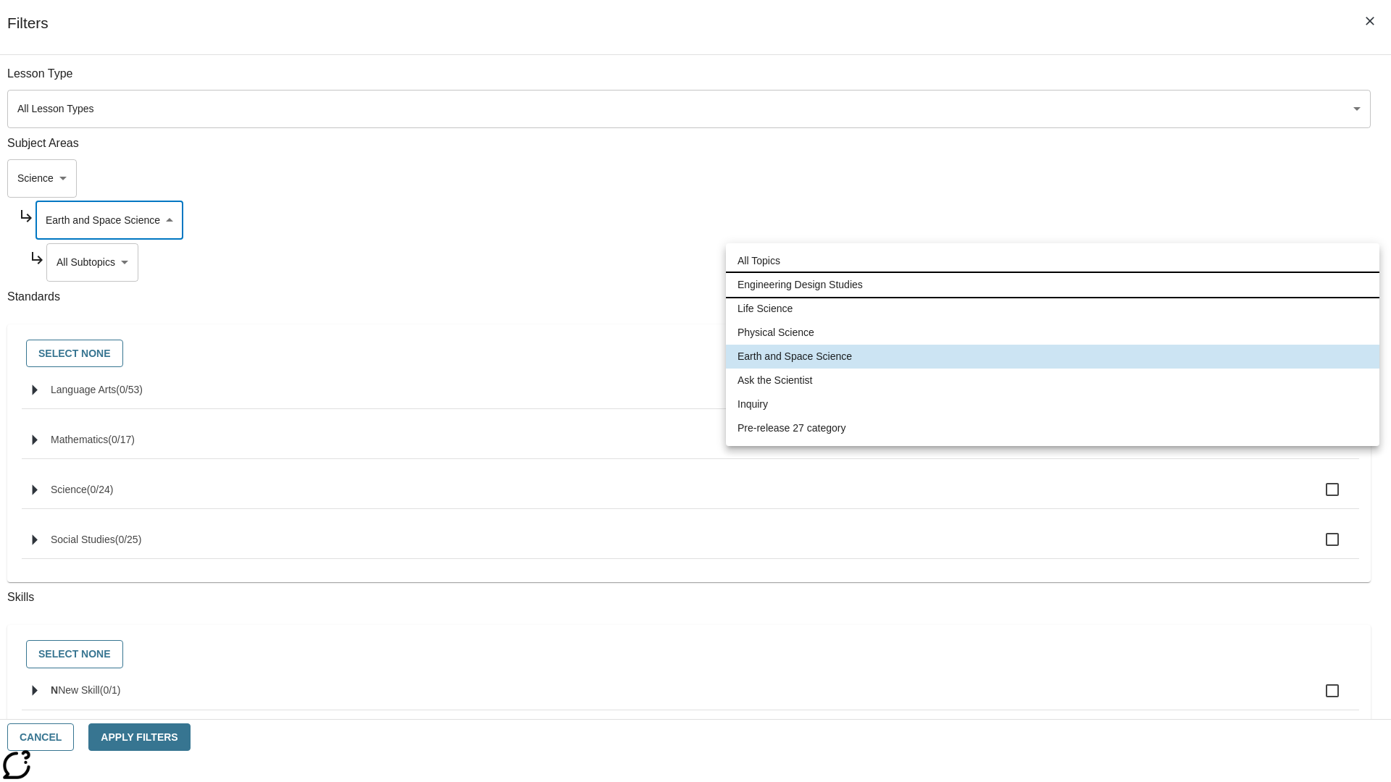
click at [1052, 285] on li "Engineering Design Studies" at bounding box center [1052, 285] width 653 height 24
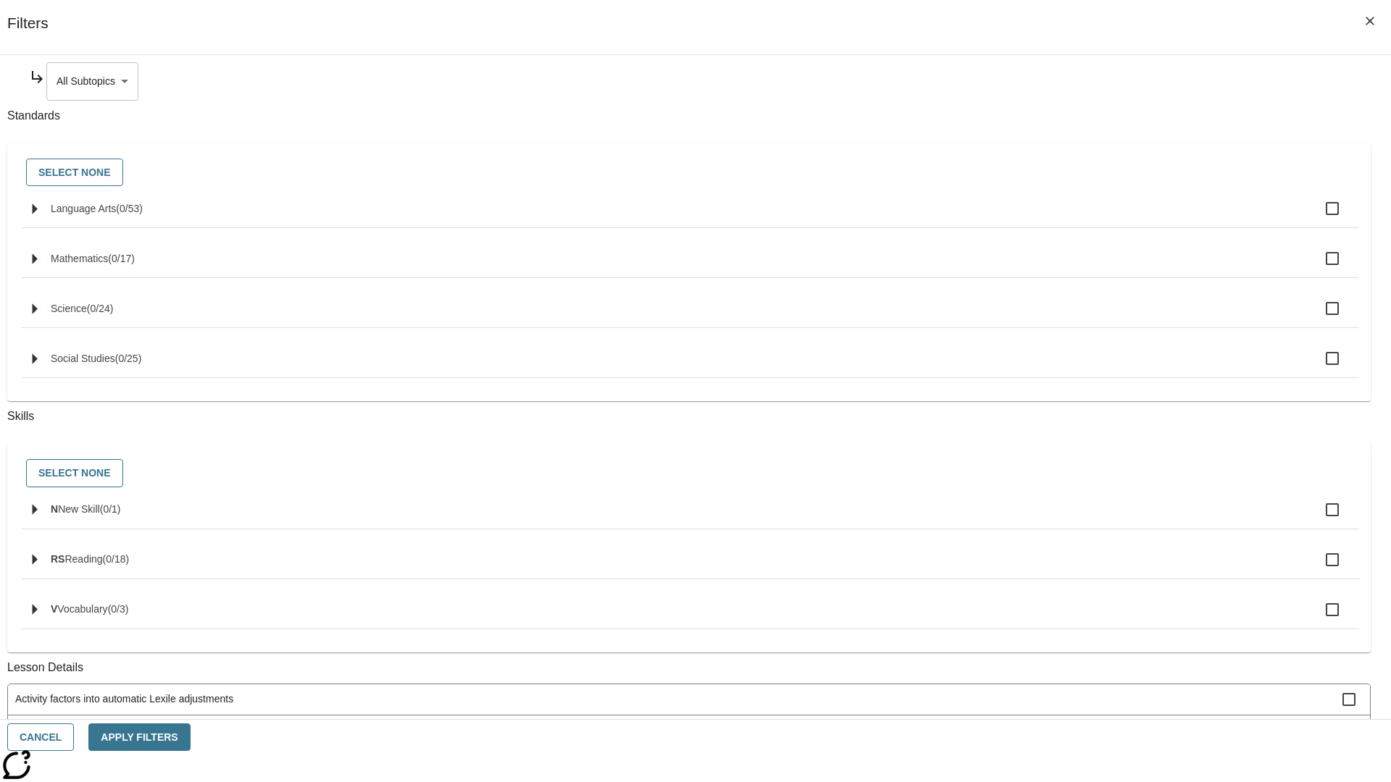
click at [1062, 81] on body "Skip to main content [GEOGRAPHIC_DATA] Edition EN Grade 3 2025 Auto Grade 3 Sea…" at bounding box center [695, 448] width 1379 height 799
click at [1057, 220] on body "Skip to main content [GEOGRAPHIC_DATA] Edition EN Grade 3 2025 Auto Grade 3 Sea…" at bounding box center [695, 448] width 1379 height 799
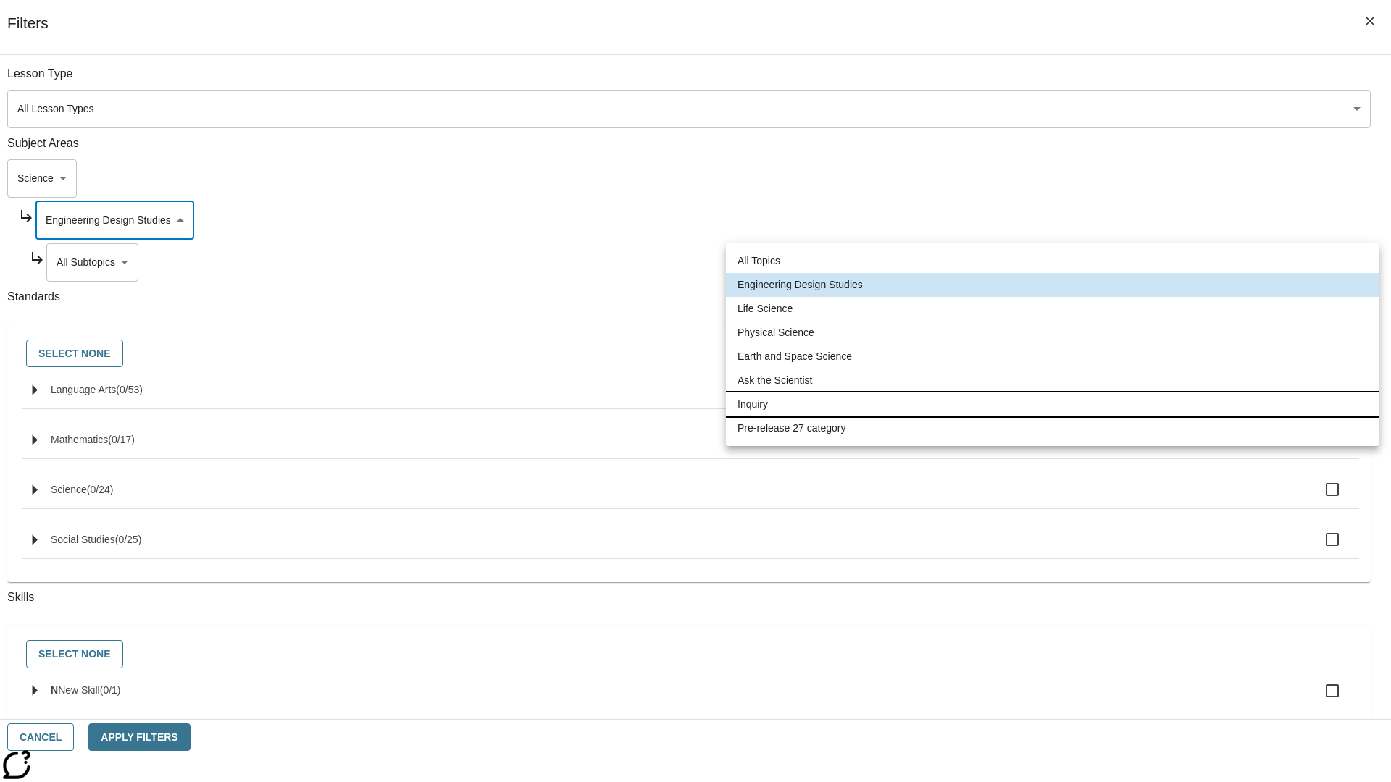
click at [1052, 404] on li "Inquiry" at bounding box center [1052, 405] width 653 height 24
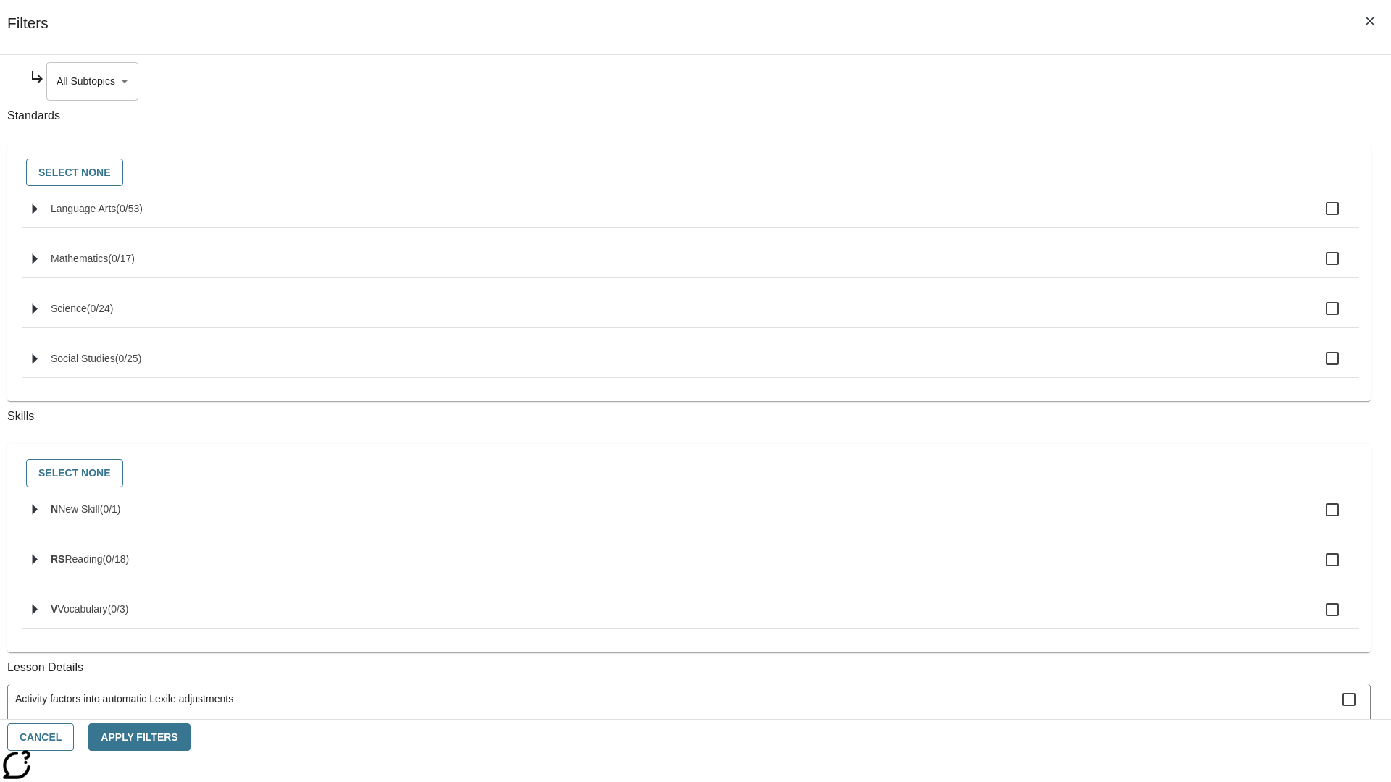
click at [1062, 81] on body "Skip to main content [GEOGRAPHIC_DATA] Edition EN Grade 3 2025 Auto Grade 3 Sea…" at bounding box center [695, 448] width 1379 height 799
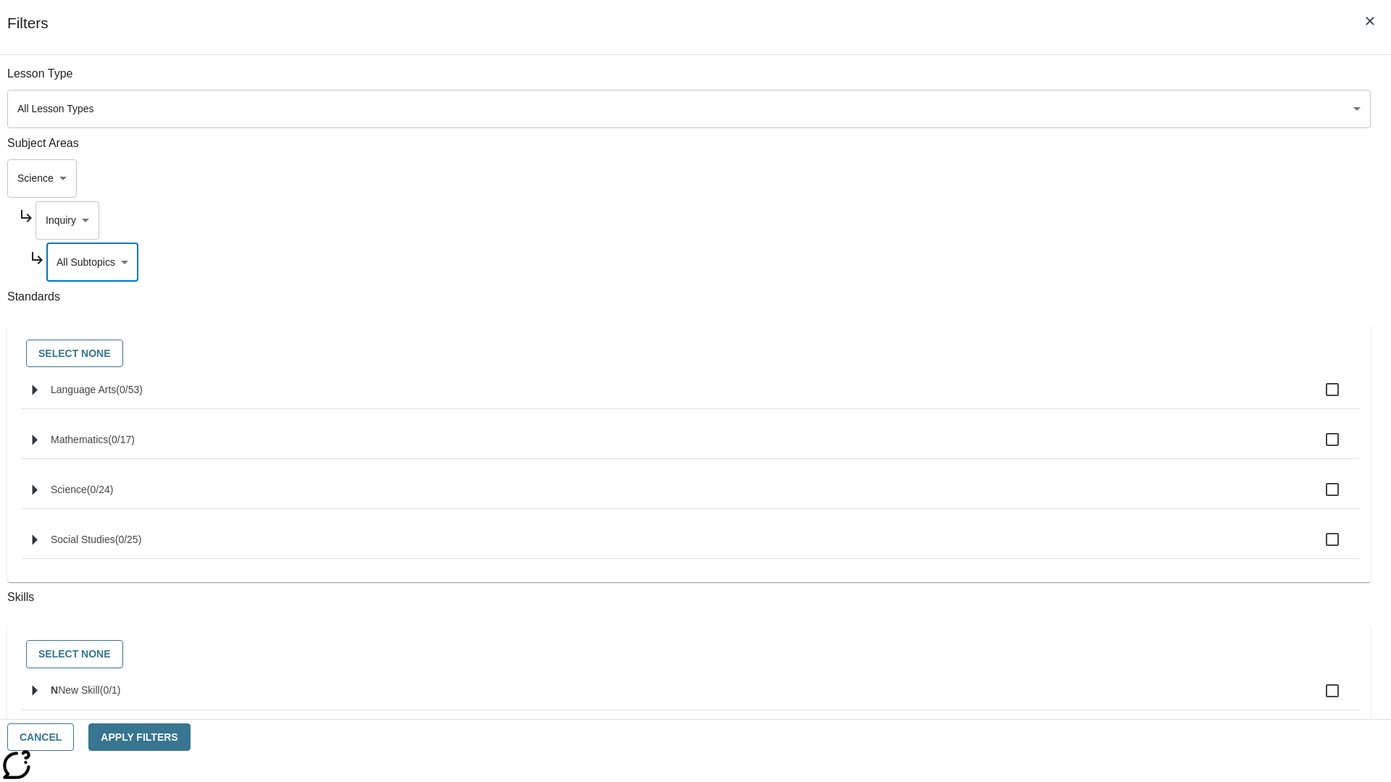
click at [1056, 81] on body "Skip to main content [GEOGRAPHIC_DATA] Edition EN Grade 3 2025 Auto Grade 3 Sea…" at bounding box center [695, 448] width 1379 height 799
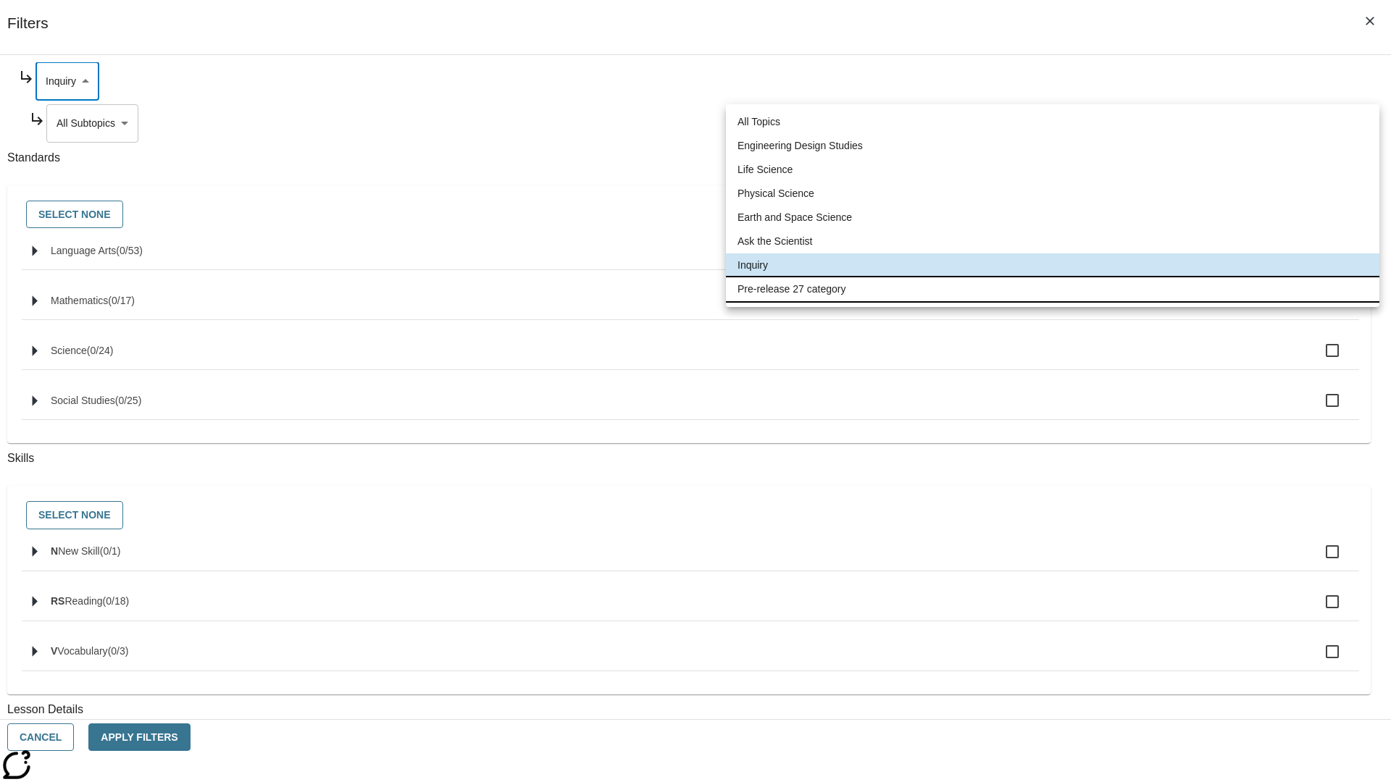
click at [1052, 289] on li "Pre-release 27 category" at bounding box center [1052, 289] width 653 height 24
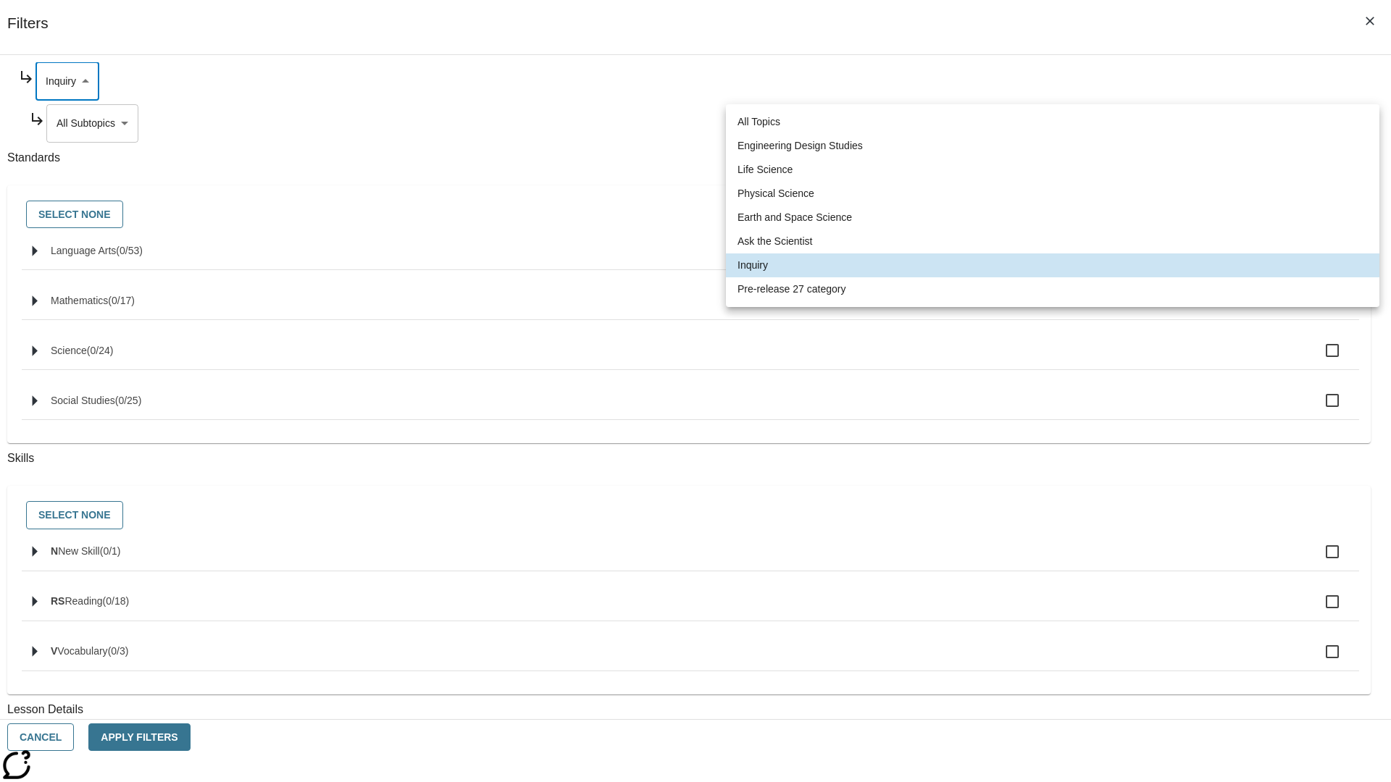
type input "271"
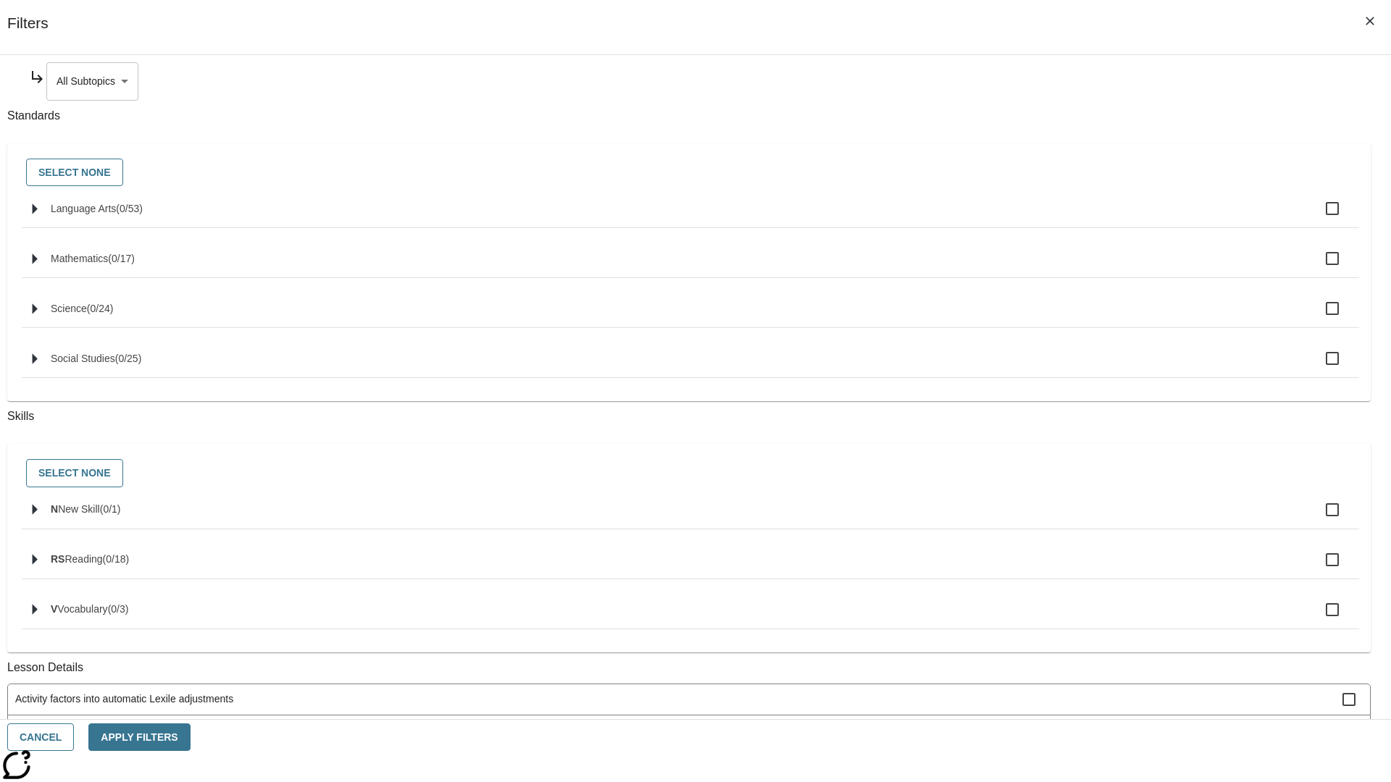
click at [1062, 81] on body "Skip to main content [GEOGRAPHIC_DATA] Edition EN Grade 3 2025 Auto Grade 3 Sea…" at bounding box center [695, 448] width 1379 height 799
click at [1042, 178] on body "Skip to main content [GEOGRAPHIC_DATA] Edition EN Grade 3 2025 Auto Grade 3 Sea…" at bounding box center [695, 448] width 1379 height 799
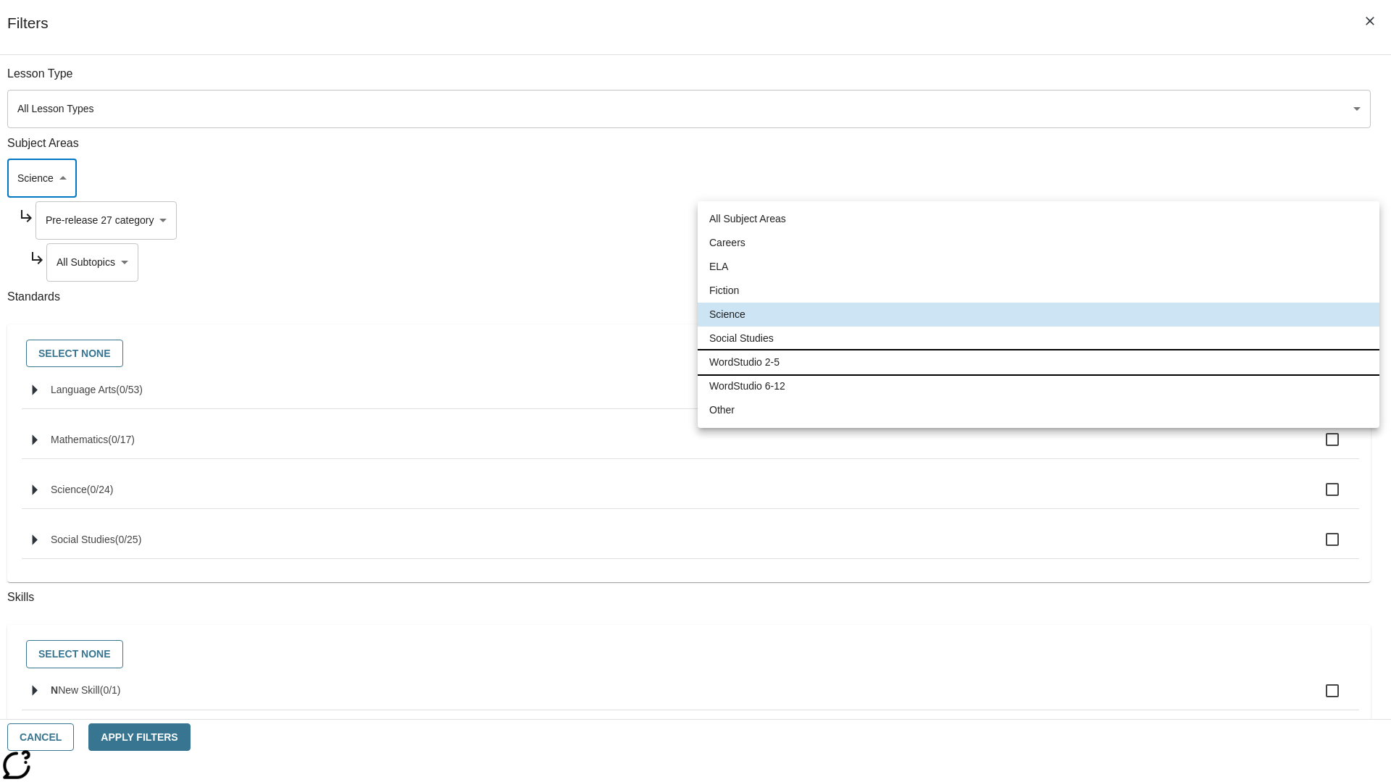
click at [1038, 362] on li "WordStudio 2-5" at bounding box center [1038, 363] width 682 height 24
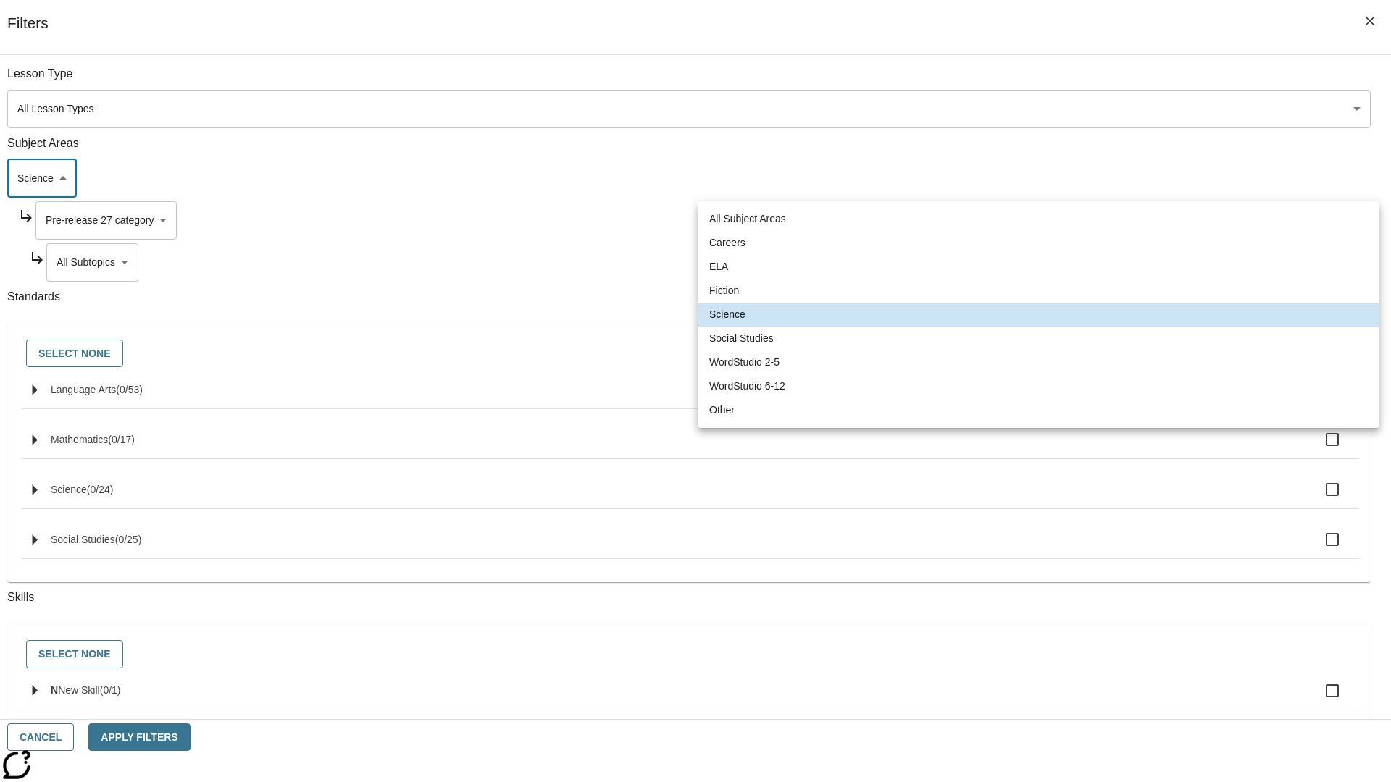
type input "6"
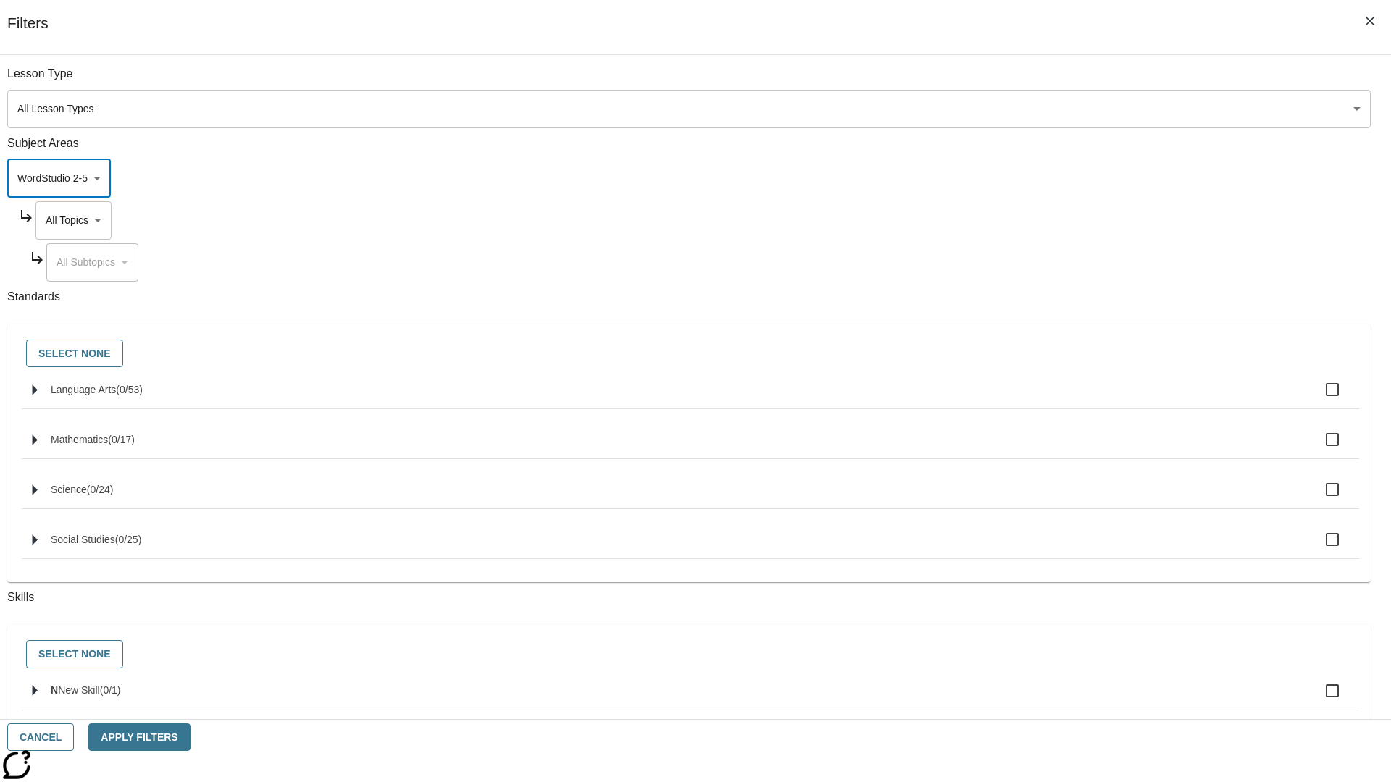
click at [1056, 81] on body "Skip to main content [GEOGRAPHIC_DATA] Edition EN Grade 3 2025 Auto Grade 3 Sea…" at bounding box center [695, 448] width 1379 height 799
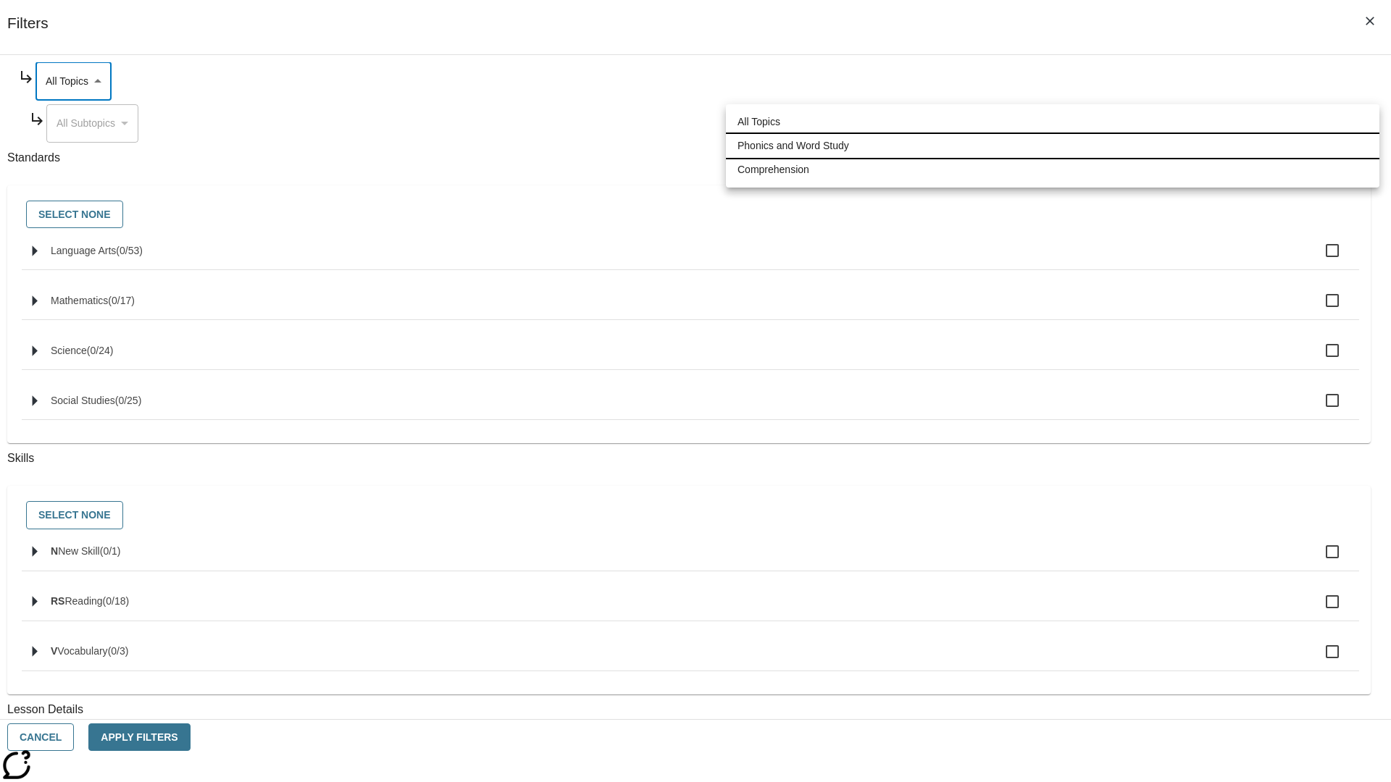
click at [1052, 146] on li "Phonics and Word Study" at bounding box center [1052, 146] width 653 height 24
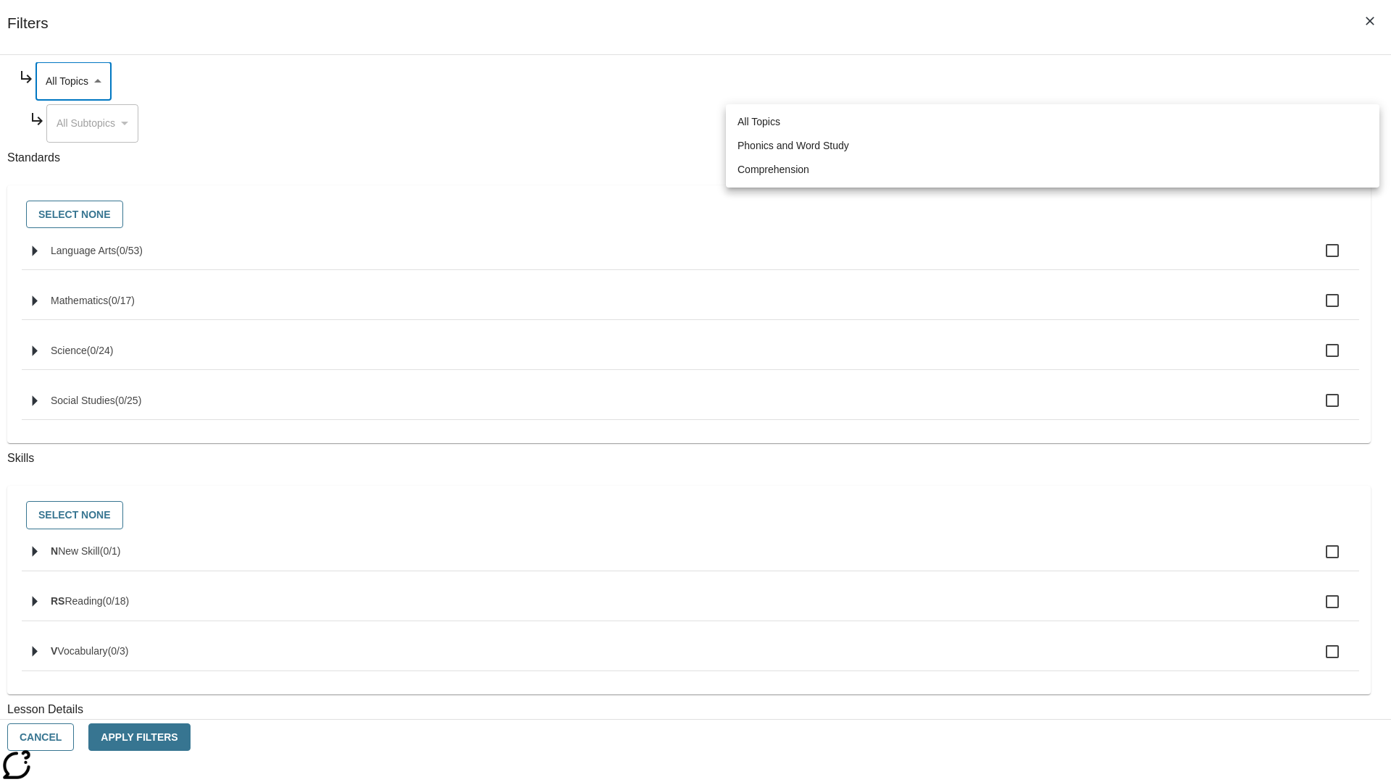
type input "249"
